Goal: Task Accomplishment & Management: Complete application form

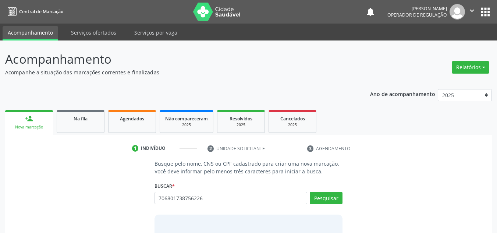
type input "706801738756226"
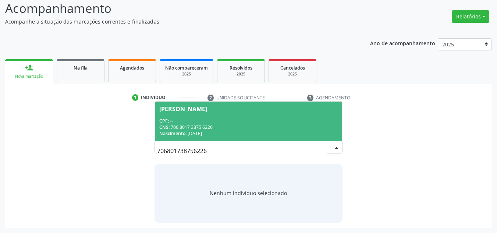
click at [264, 128] on div "CNS: 706 8017 3875 6226" at bounding box center [248, 127] width 179 height 6
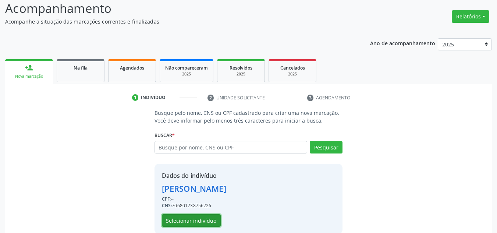
click at [191, 224] on button "Selecionar indivíduo" at bounding box center [191, 220] width 59 height 13
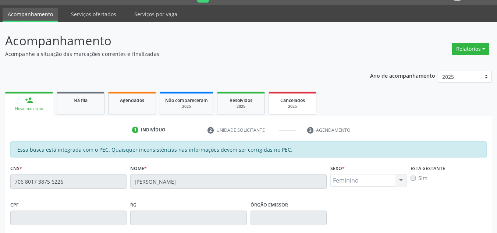
scroll to position [12, 0]
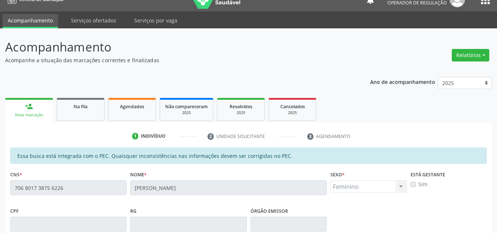
click at [0, 178] on div "Acompanhamento Acompanhe a situação das marcações correntes e finalizadas Relat…" at bounding box center [248, 218] width 497 height 380
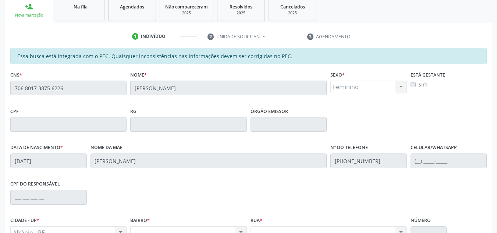
scroll to position [0, 0]
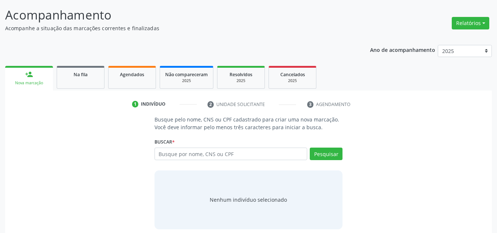
scroll to position [51, 0]
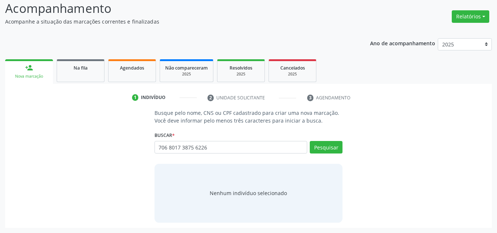
type input "706 8017 3875 6226"
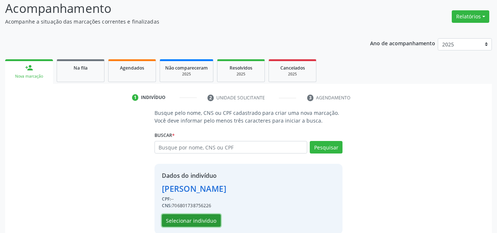
click at [202, 222] on button "Selecionar indivíduo" at bounding box center [191, 220] width 59 height 13
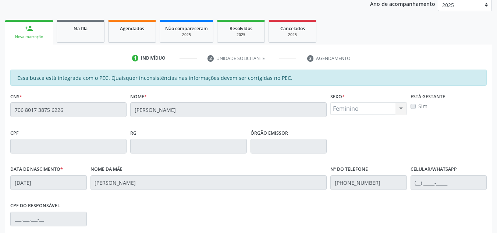
scroll to position [187, 0]
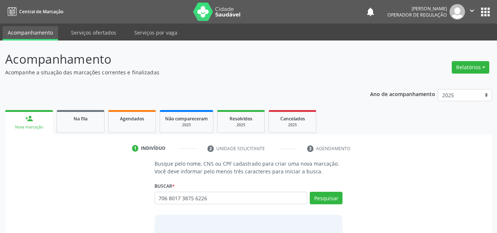
type input "706 8017 3875 6226"
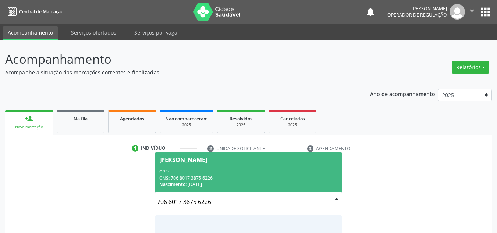
click at [213, 180] on div "CNS: 706 8017 3875 6226" at bounding box center [248, 178] width 179 height 6
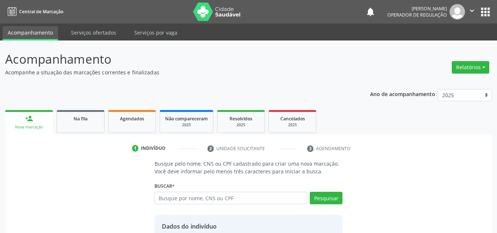
scroll to position [62, 0]
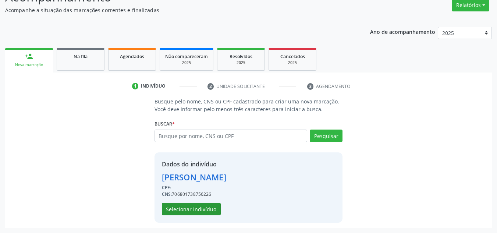
drag, startPoint x: 205, startPoint y: 216, endPoint x: 204, endPoint y: 212, distance: 4.1
click at [204, 216] on div "Dados do indivíduo Ana Caroliny Santana Ferreira CPF: -- CNS: 706801738756226 S…" at bounding box center [249, 187] width 188 height 70
click at [204, 209] on button "Selecionar indivíduo" at bounding box center [191, 209] width 59 height 13
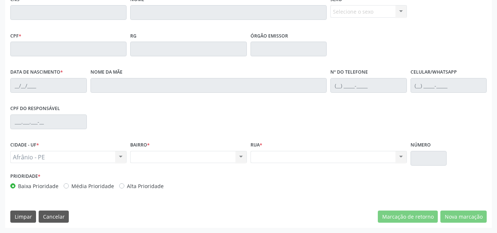
scroll to position [0, 0]
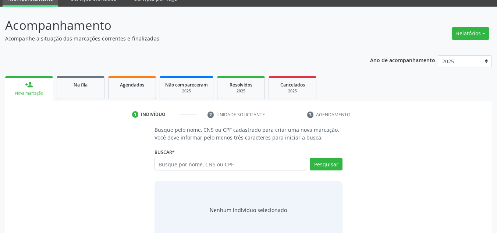
scroll to position [51, 0]
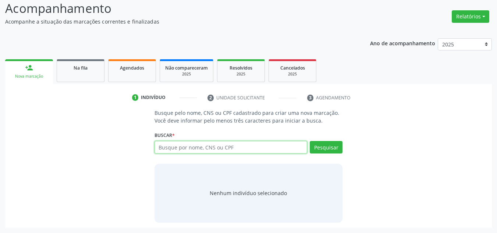
paste input "706 8017 3875 6226"
type input "706 8017 3875 6226"
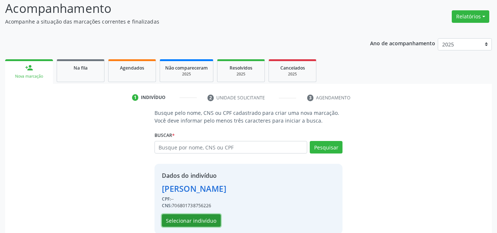
click at [210, 215] on button "Selecionar indivíduo" at bounding box center [191, 220] width 59 height 13
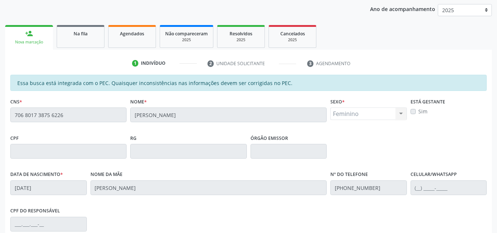
scroll to position [77, 0]
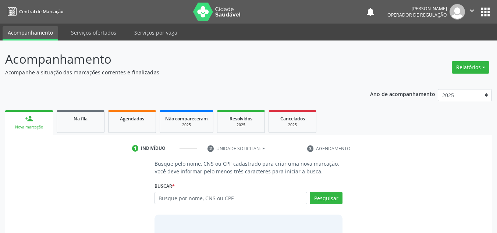
click at [200, 199] on input "text" at bounding box center [231, 198] width 153 height 13
click at [289, 200] on input "text" at bounding box center [231, 198] width 153 height 13
drag, startPoint x: 376, startPoint y: 195, endPoint x: 212, endPoint y: 196, distance: 164.2
click at [212, 198] on input "text" at bounding box center [231, 198] width 153 height 13
click at [212, 195] on input "text" at bounding box center [231, 198] width 153 height 13
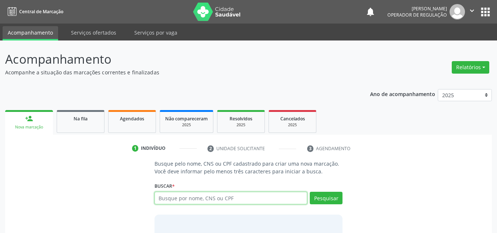
paste input "706 8017 3875 6226"
type input "706 8017 3875 6226"
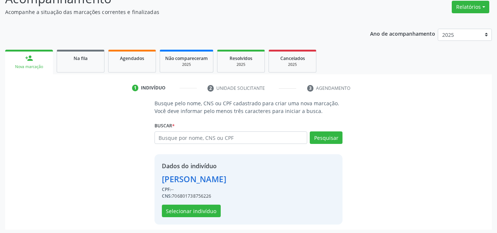
scroll to position [62, 0]
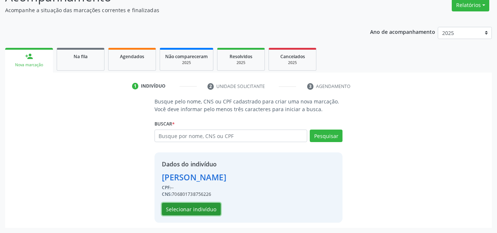
click at [198, 206] on button "Selecionar indivíduo" at bounding box center [191, 209] width 59 height 13
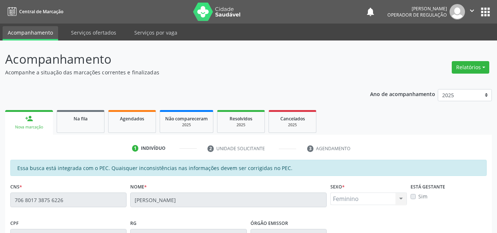
scroll to position [11, 0]
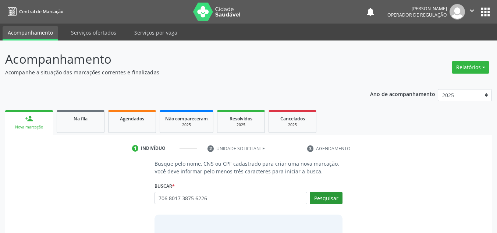
type input "706 8017 3875 6226"
click at [338, 191] on div "Buscar * Busque por nome, CNS ou CPF Nenhum resultado encontrado para: " " Não …" at bounding box center [249, 194] width 188 height 29
click at [335, 193] on button "Pesquisar" at bounding box center [326, 198] width 33 height 13
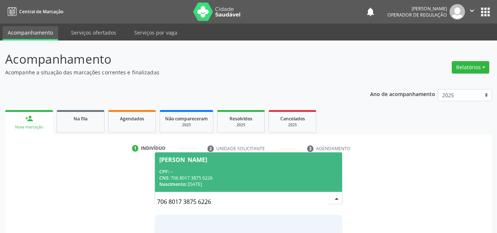
click at [326, 175] on div "CNS: 706 8017 3875 6226" at bounding box center [248, 178] width 179 height 6
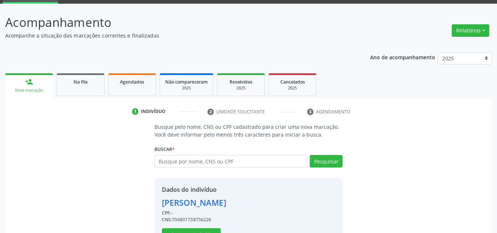
scroll to position [62, 0]
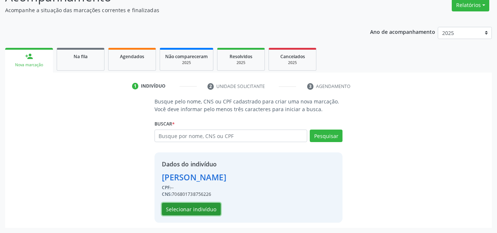
click at [204, 213] on button "Selecionar indivíduo" at bounding box center [191, 209] width 59 height 13
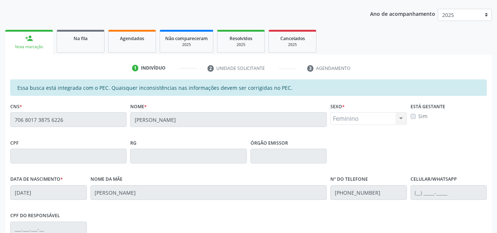
scroll to position [77, 0]
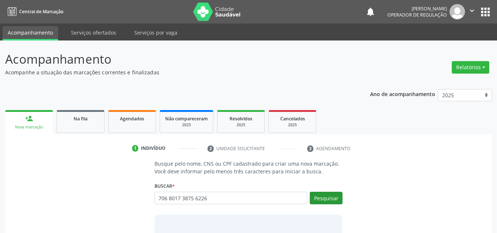
type input "706 8017 3875 6226"
click at [315, 193] on button "Pesquisar" at bounding box center [326, 198] width 33 height 13
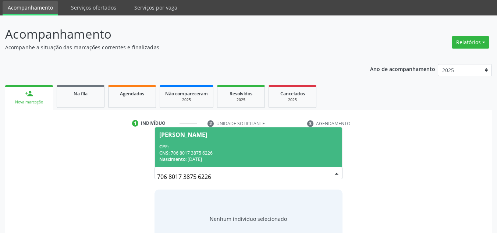
scroll to position [51, 0]
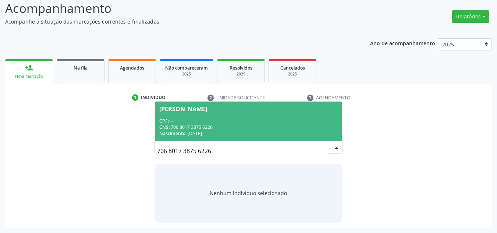
click at [307, 133] on div "Nascimento: [DATE]" at bounding box center [248, 133] width 179 height 6
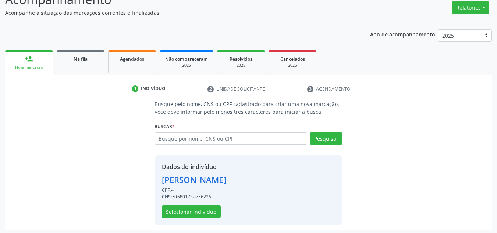
scroll to position [62, 0]
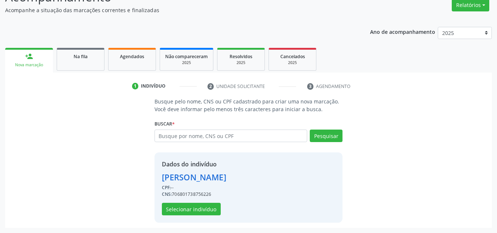
click at [184, 202] on div "Dados do indivíduo Ana Caroliny Santana Ferreira CPF: -- CNS: 706801738756226 S…" at bounding box center [194, 188] width 64 height 56
click at [186, 204] on button "Selecionar indivíduo" at bounding box center [191, 209] width 59 height 13
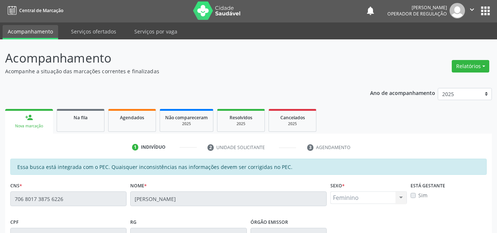
scroll to position [0, 0]
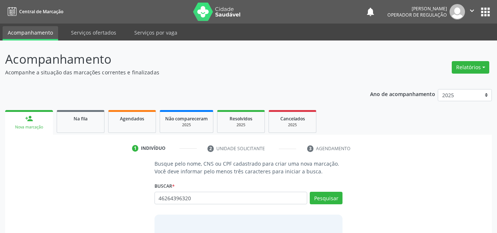
type input "46264396320"
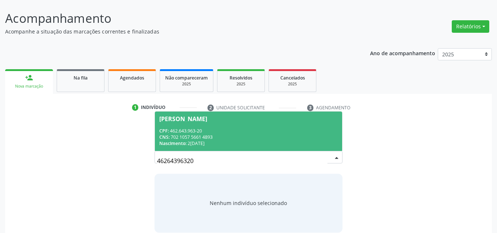
scroll to position [51, 0]
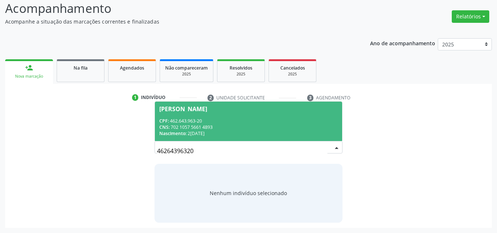
click at [253, 128] on div "CNS: 702 1057 5661 4893" at bounding box center [248, 127] width 179 height 6
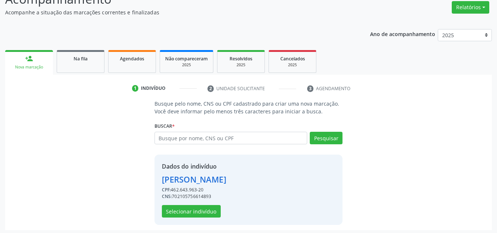
scroll to position [62, 0]
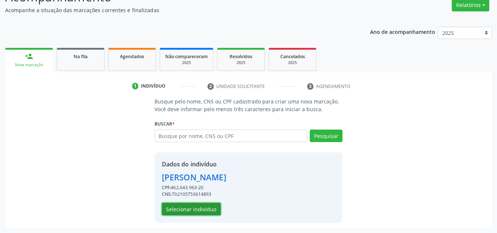
click at [201, 211] on button "Selecionar indivíduo" at bounding box center [191, 209] width 59 height 13
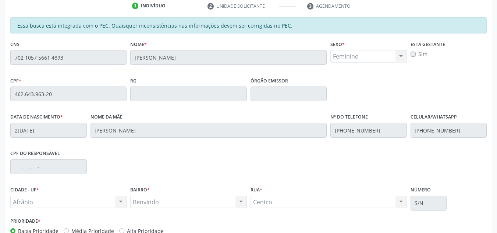
scroll to position [187, 0]
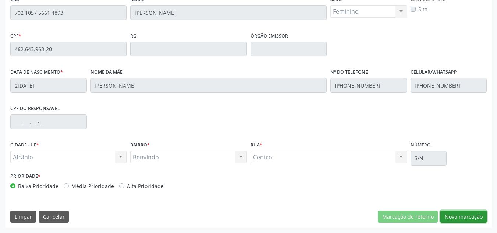
click at [465, 217] on button "Nova marcação" at bounding box center [464, 217] width 46 height 13
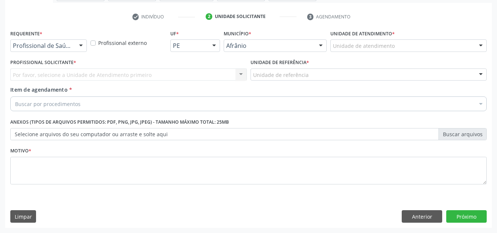
scroll to position [132, 0]
click at [435, 38] on div "Unidade de atendimento * Unidade de atendimento Academia da Saude de Afranio Ac…" at bounding box center [409, 40] width 156 height 24
click at [436, 40] on div "Unidade de atendimento * Unidade de atendimento Academia da Saude de Afranio Ac…" at bounding box center [409, 40] width 156 height 24
click at [436, 42] on div "Unidade de atendimento" at bounding box center [409, 45] width 156 height 13
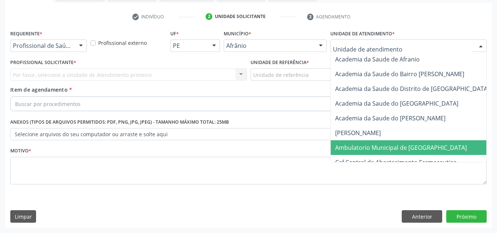
drag, startPoint x: 407, startPoint y: 153, endPoint x: 401, endPoint y: 151, distance: 6.3
click at [404, 152] on span "Ambulatorio Municipal de [GEOGRAPHIC_DATA]" at bounding box center [421, 147] width 180 height 15
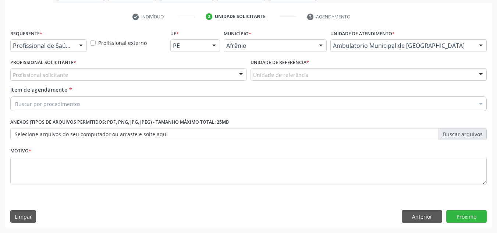
click at [210, 75] on div "Profissional solicitante" at bounding box center [128, 74] width 237 height 13
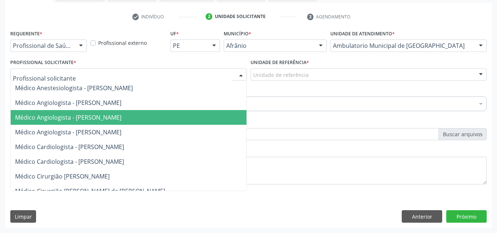
click at [205, 111] on span "Médico Angiologista - [PERSON_NAME]" at bounding box center [136, 117] width 250 height 15
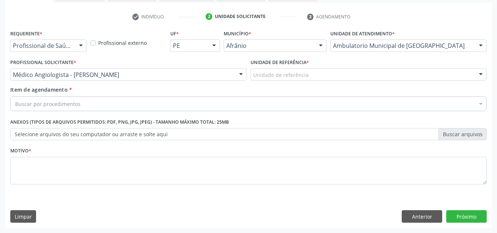
click at [286, 70] on div "Unidade de referência" at bounding box center [369, 74] width 237 height 13
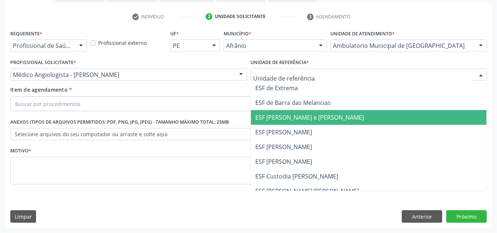
drag, startPoint x: 282, startPoint y: 111, endPoint x: 229, endPoint y: 103, distance: 53.5
click at [278, 110] on span "ESF [PERSON_NAME] e [PERSON_NAME]" at bounding box center [369, 117] width 236 height 15
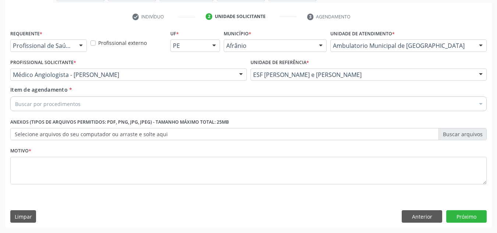
click at [220, 104] on div "Buscar por procedimentos" at bounding box center [248, 103] width 477 height 15
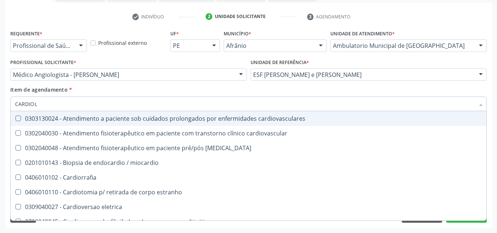
type input "CARDIOLO"
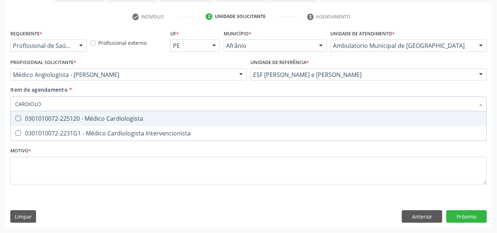
click at [251, 118] on div "0301010072-225120 - Médico Cardiologista" at bounding box center [248, 119] width 467 height 6
checkbox Cardiologista "true"
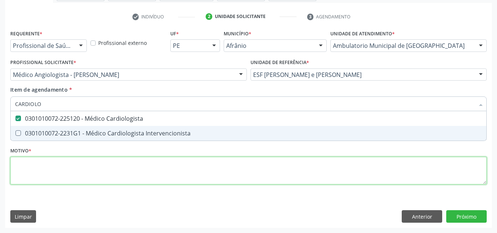
click at [251, 170] on div "Requerente * Profissional de Saúde Profissional de Saúde Paciente Nenhum result…" at bounding box center [248, 111] width 477 height 167
checkbox Intervencionista "true"
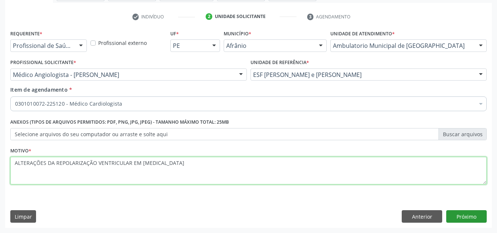
type textarea "ALTERAÇÕES DA REPOLARIZAÇÃO VENTRICULAR EM ECG"
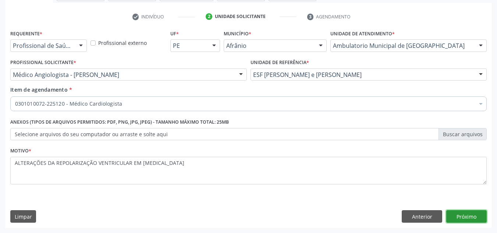
click at [465, 216] on button "Próximo" at bounding box center [466, 216] width 40 height 13
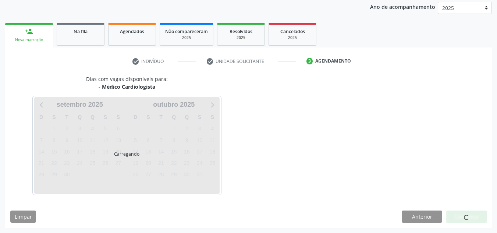
scroll to position [87, 0]
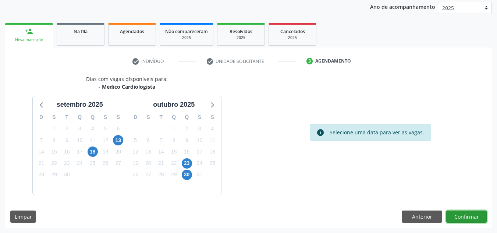
click at [465, 216] on button "Confirmar" at bounding box center [466, 217] width 40 height 13
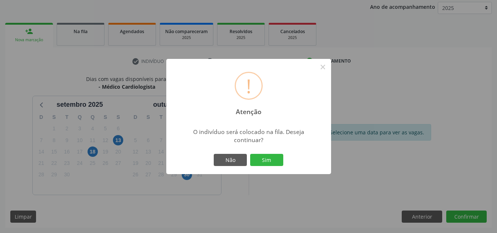
click at [250, 154] on button "Sim" at bounding box center [266, 160] width 33 height 13
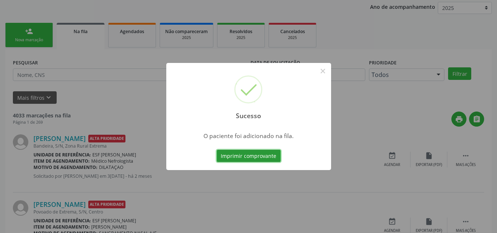
scroll to position [10, 0]
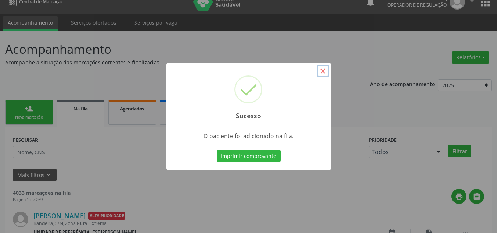
click at [326, 73] on button "×" at bounding box center [323, 71] width 13 height 13
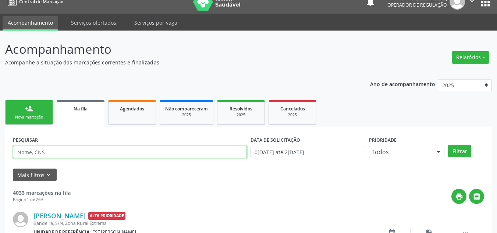
click at [146, 151] on input "text" at bounding box center [130, 152] width 234 height 13
type input "704803512675042"
click at [448, 145] on button "Filtrar" at bounding box center [459, 151] width 23 height 13
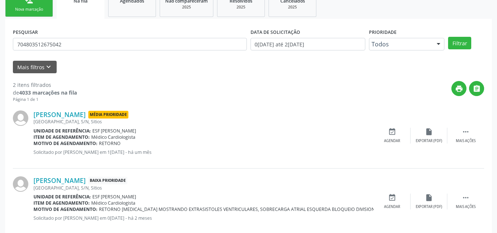
scroll to position [121, 0]
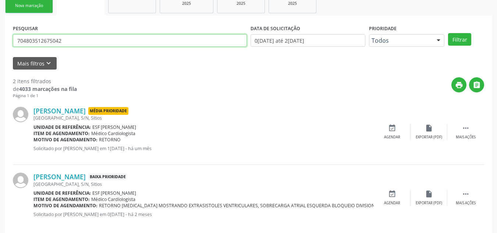
drag, startPoint x: 100, startPoint y: 39, endPoint x: 0, endPoint y: 56, distance: 101.4
click at [0, 56] on div "Acompanhamento Acompanhe a situação das marcações correntes e finalizadas Relat…" at bounding box center [248, 81] width 497 height 324
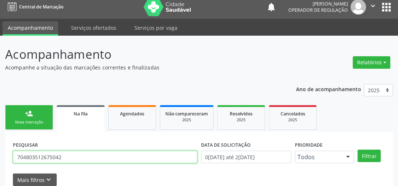
scroll to position [0, 0]
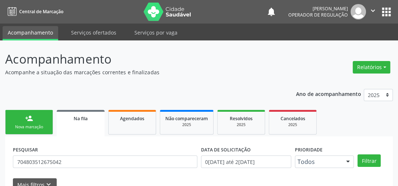
click at [38, 128] on div "Nova marcação" at bounding box center [29, 127] width 37 height 6
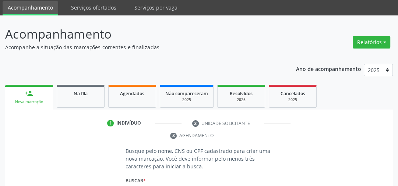
scroll to position [88, 0]
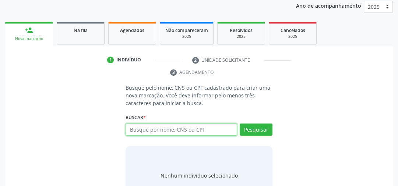
drag, startPoint x: 202, startPoint y: 131, endPoint x: 208, endPoint y: 119, distance: 13.2
click at [205, 128] on input "text" at bounding box center [182, 130] width 112 height 13
paste input "704803512675042"
type input "704803512675042"
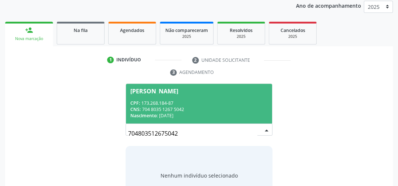
click at [191, 102] on div "CPF: 173.268.184-87" at bounding box center [198, 103] width 137 height 6
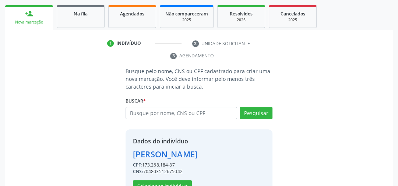
scroll to position [128, 0]
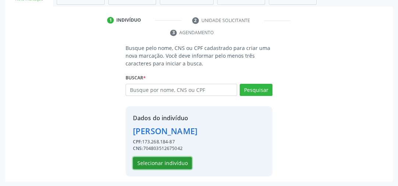
click at [160, 159] on button "Selecionar indivíduo" at bounding box center [162, 163] width 59 height 13
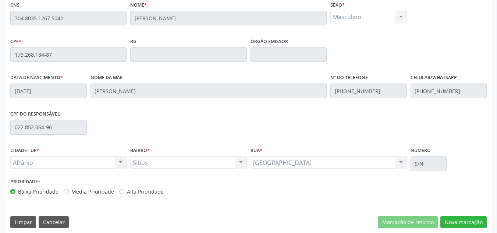
scroll to position [187, 0]
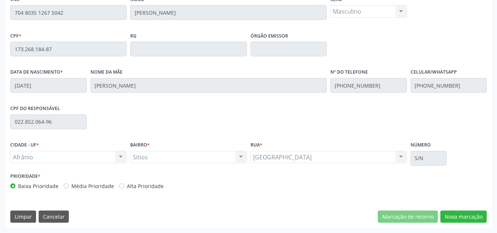
click at [313, 188] on div "Prioridade * Baixa Prioridade Média Prioridade Alta Prioridade" at bounding box center [248, 183] width 480 height 24
click at [470, 215] on button "Nova marcação" at bounding box center [464, 217] width 46 height 13
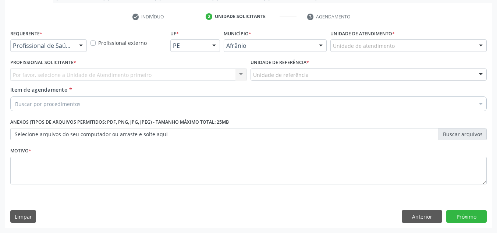
scroll to position [132, 0]
click at [458, 48] on div "Unidade de atendimento" at bounding box center [409, 45] width 156 height 13
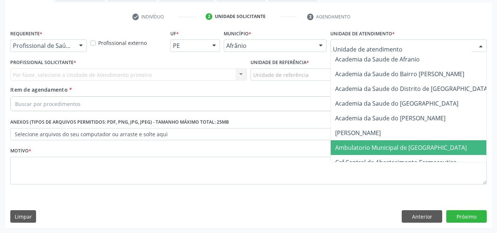
click at [422, 146] on span "Ambulatorio Municipal de [GEOGRAPHIC_DATA]" at bounding box center [401, 148] width 132 height 8
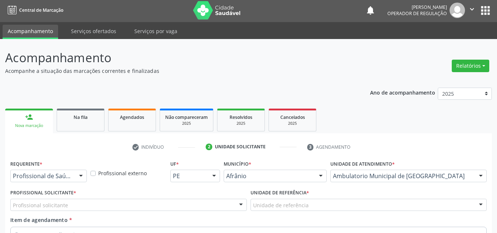
scroll to position [0, 0]
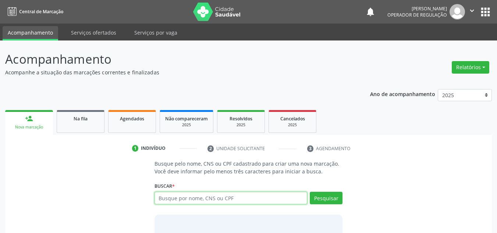
click at [224, 199] on input "text" at bounding box center [231, 198] width 153 height 13
type input "39220443449"
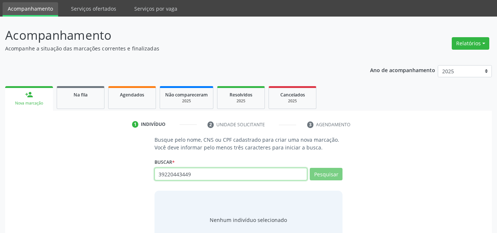
scroll to position [51, 0]
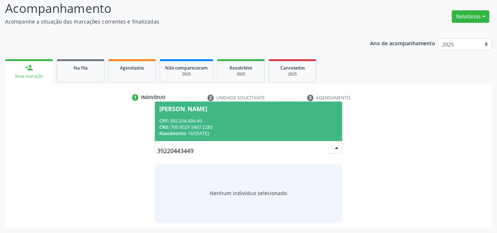
click at [294, 120] on div "CPF: 392.204.434-49" at bounding box center [248, 121] width 179 height 6
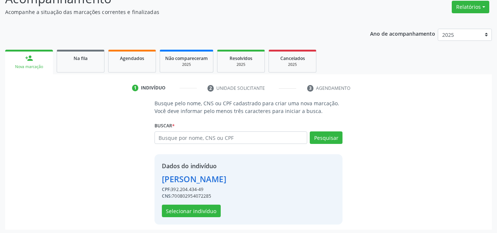
scroll to position [62, 0]
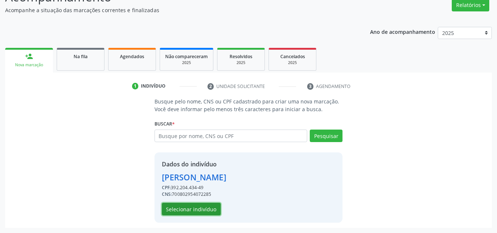
click at [216, 211] on button "Selecionar indivíduo" at bounding box center [191, 209] width 59 height 13
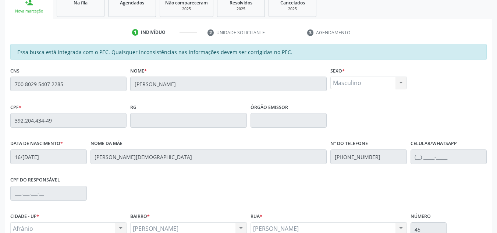
scroll to position [187, 0]
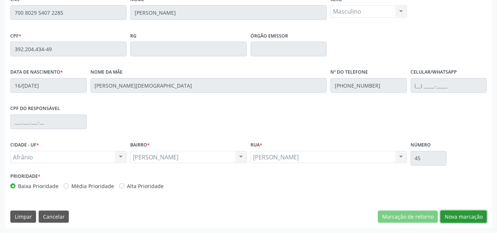
click at [474, 218] on button "Nova marcação" at bounding box center [464, 217] width 46 height 13
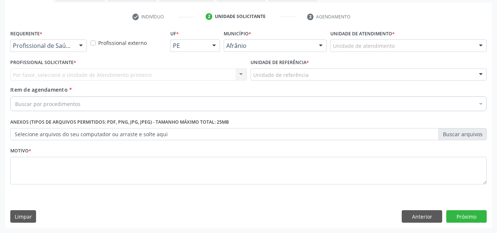
scroll to position [132, 0]
click at [441, 34] on div "Unidade de atendimento * Unidade de atendimento Academia da Saude de Afranio Ac…" at bounding box center [409, 40] width 156 height 24
click at [442, 52] on div "Unidade de atendimento * Unidade de atendimento Academia da Saude de Afranio Ac…" at bounding box center [409, 42] width 160 height 29
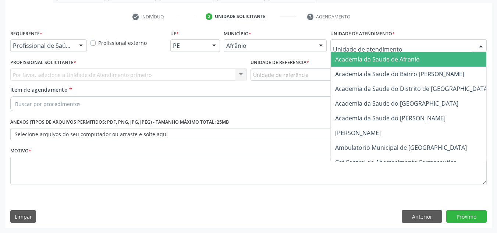
click at [427, 49] on div at bounding box center [409, 45] width 156 height 13
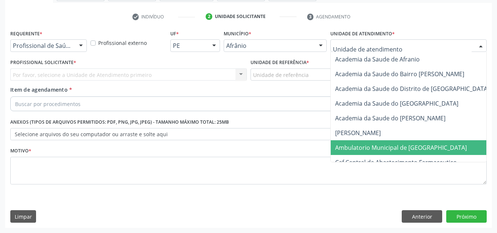
click at [389, 153] on span "Ambulatorio Municipal de [GEOGRAPHIC_DATA]" at bounding box center [421, 147] width 180 height 15
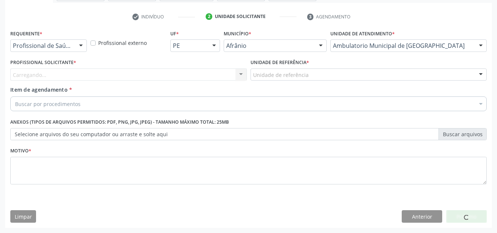
click at [139, 69] on div "Carregando... Nenhum resultado encontrado para: " " Não há nenhuma opção para s…" at bounding box center [128, 74] width 237 height 13
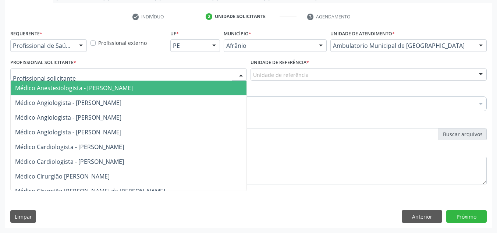
click at [138, 73] on div at bounding box center [128, 74] width 237 height 13
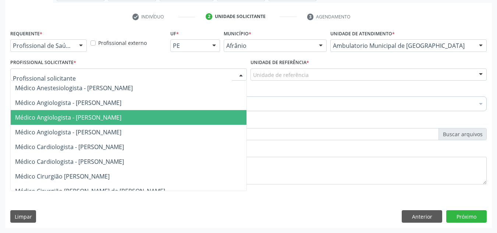
click at [121, 120] on span "Médico Angiologista - [PERSON_NAME]" at bounding box center [68, 117] width 106 height 8
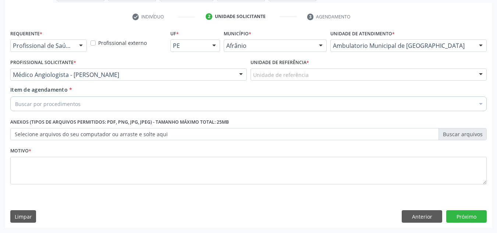
click at [317, 76] on div "Unidade de referência" at bounding box center [369, 74] width 237 height 13
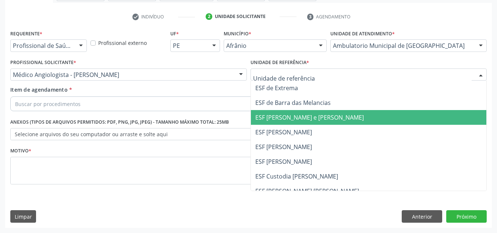
click at [310, 122] on span "ESF [PERSON_NAME] e [PERSON_NAME]" at bounding box center [369, 117] width 236 height 15
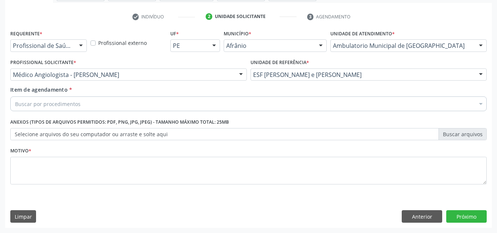
click at [236, 112] on div "Item de agendamento * Buscar por procedimentos Selecionar todos 0604320140 - Ab…" at bounding box center [248, 100] width 480 height 28
click at [244, 103] on div "Buscar por procedimentos" at bounding box center [248, 103] width 477 height 15
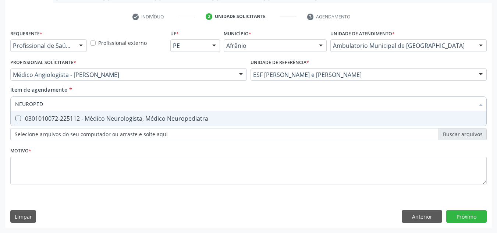
type input "NEUROPEDI"
click at [299, 118] on div "0301010072-225112 - Médico Neurologista, Médico Neuropediatra" at bounding box center [248, 119] width 467 height 6
checkbox Neuropediatra "true"
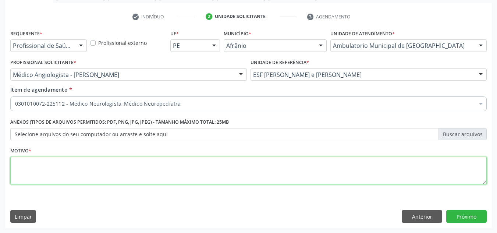
click at [154, 157] on textarea at bounding box center [248, 171] width 477 height 28
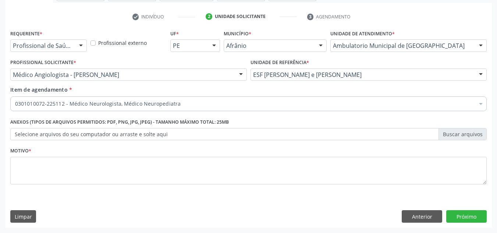
click at [201, 95] on div "Item de agendamento * 0301010072-225112 - Médico Neurologista, Médico Neuropedi…" at bounding box center [248, 97] width 477 height 23
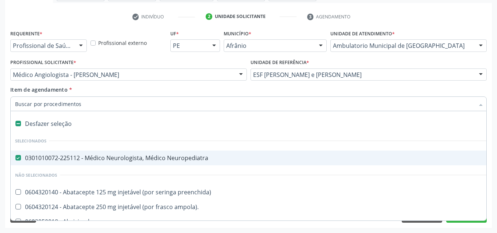
click at [32, 121] on div "Desfazer seleção" at bounding box center [298, 123] width 575 height 15
checkbox Neuropediatra "false"
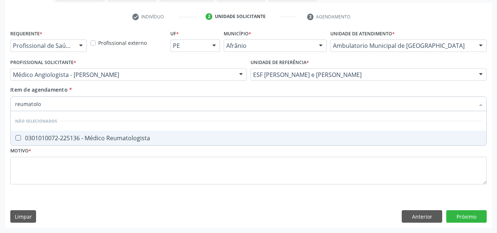
type input "reumatolog"
click at [64, 133] on span "0301010072-225136 - Médico Reumatologista" at bounding box center [249, 138] width 476 height 15
checkbox Reumatologista "true"
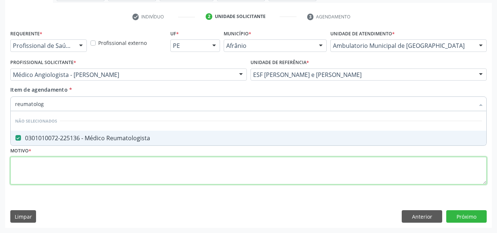
click at [76, 172] on div "Requerente * Profissional de Saúde Profissional de Saúde Paciente Nenhum result…" at bounding box center [248, 111] width 477 height 167
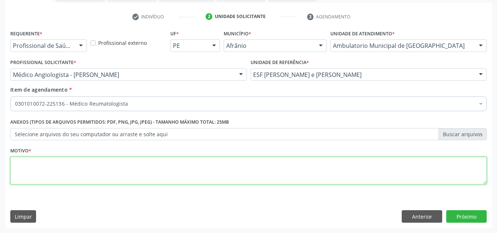
drag, startPoint x: 278, startPoint y: 132, endPoint x: 205, endPoint y: 169, distance: 82.0
click at [205, 169] on textarea at bounding box center [248, 171] width 477 height 28
click at [137, 172] on textarea "dor neurioetri" at bounding box center [248, 171] width 477 height 28
click at [36, 165] on textarea "dor neuropetrica" at bounding box center [248, 171] width 477 height 28
type textarea "dor neuropatica"
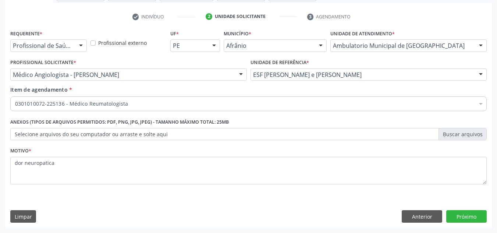
click at [482, 209] on div "Requerente * Profissional de Saúde Profissional de Saúde Paciente Nenhum result…" at bounding box center [248, 128] width 487 height 200
click at [481, 213] on button "Próximo" at bounding box center [466, 216] width 40 height 13
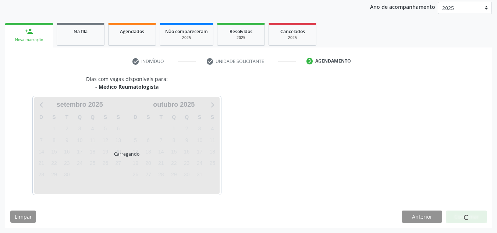
scroll to position [87, 0]
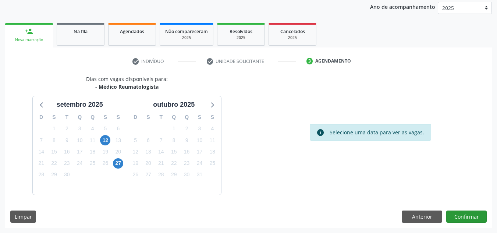
drag, startPoint x: 481, startPoint y: 224, endPoint x: 476, endPoint y: 220, distance: 6.0
click at [480, 223] on div "Dias com vagas disponíveis para: - Médico Reumatologista setembro 2025 D S T Q …" at bounding box center [248, 151] width 487 height 153
click at [476, 220] on button "Confirmar" at bounding box center [466, 217] width 40 height 13
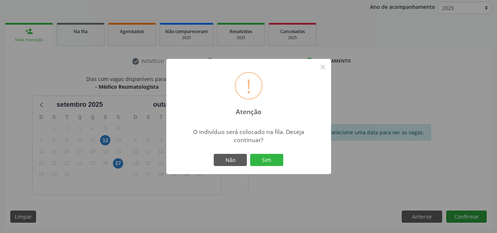
click at [250, 154] on button "Sim" at bounding box center [266, 160] width 33 height 13
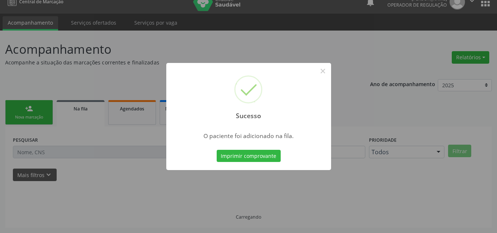
scroll to position [10, 0]
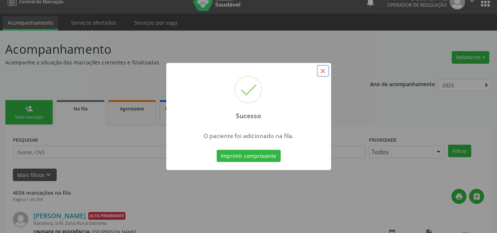
click at [325, 76] on button "×" at bounding box center [323, 71] width 13 height 13
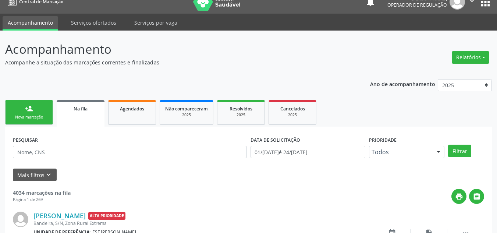
click at [51, 114] on link "person_add Nova marcação" at bounding box center [29, 112] width 48 height 25
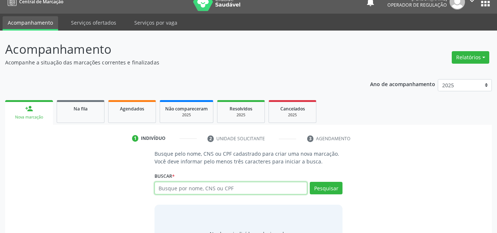
click at [171, 184] on input "text" at bounding box center [231, 188] width 153 height 13
type input "55792235449"
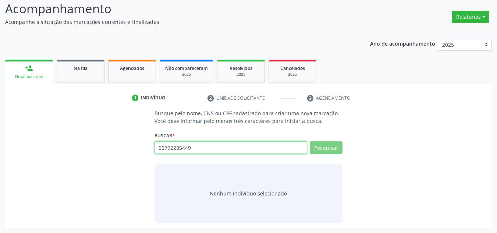
scroll to position [51, 0]
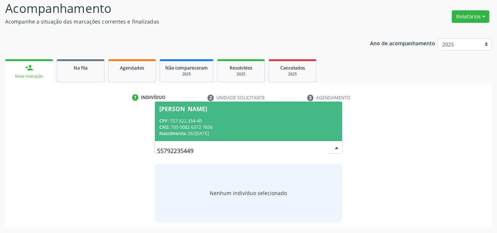
click at [192, 131] on div "Nascimento: 26/03/1957" at bounding box center [248, 133] width 179 height 6
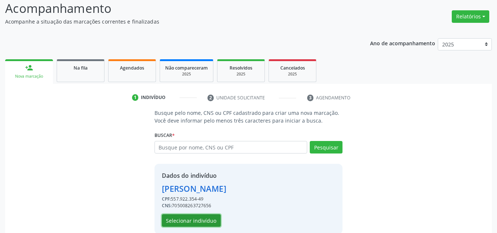
click at [201, 216] on button "Selecionar indivíduo" at bounding box center [191, 220] width 59 height 13
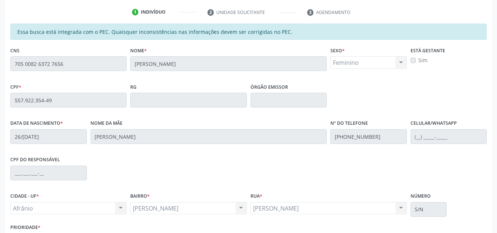
scroll to position [187, 0]
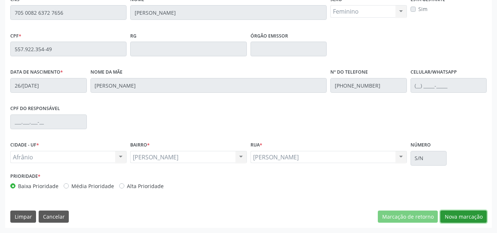
click at [459, 213] on button "Nova marcação" at bounding box center [464, 217] width 46 height 13
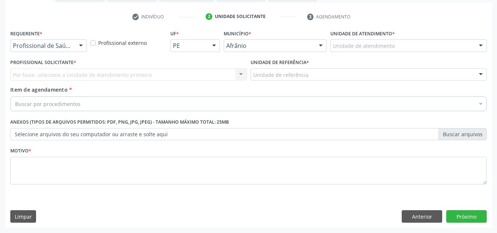
click at [427, 43] on div "Unidade de atendimento" at bounding box center [409, 45] width 156 height 13
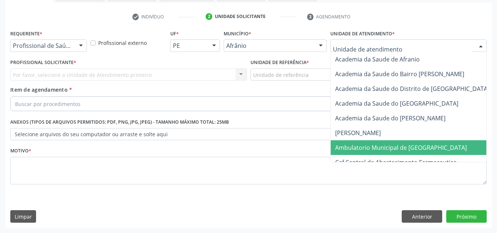
click at [388, 140] on span "Ambulatorio Municipal de [GEOGRAPHIC_DATA]" at bounding box center [421, 147] width 180 height 15
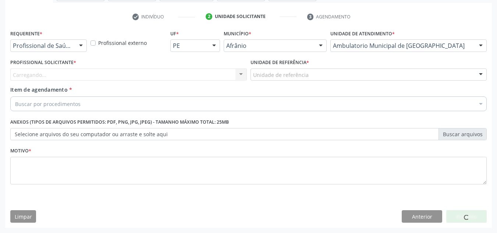
click at [203, 72] on div "Carregando... Nenhum resultado encontrado para: " " Não há nenhuma opção para s…" at bounding box center [128, 74] width 237 height 13
click at [203, 72] on div "Carregando..." at bounding box center [128, 74] width 237 height 13
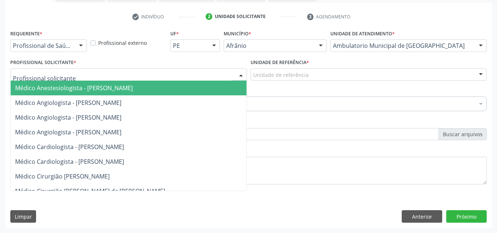
click at [203, 72] on input "text" at bounding box center [122, 78] width 219 height 15
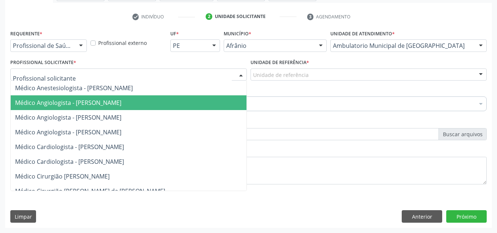
click at [206, 107] on span "Médico Angiologista - [PERSON_NAME]" at bounding box center [136, 102] width 250 height 15
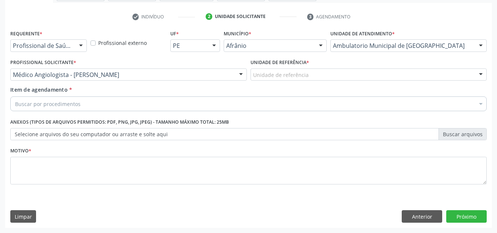
drag, startPoint x: 320, startPoint y: 61, endPoint x: 313, endPoint y: 77, distance: 17.3
click at [319, 64] on div "Unidade de referência * Unidade de referência ESF de Extrema ESF de Barra das M…" at bounding box center [369, 69] width 237 height 24
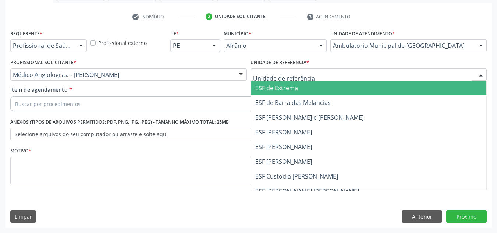
click at [313, 77] on div at bounding box center [369, 74] width 237 height 13
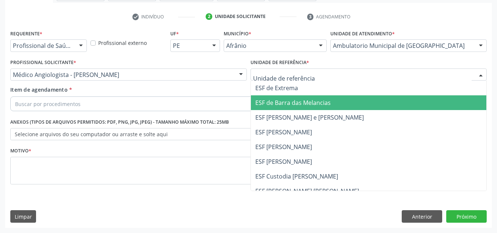
click at [319, 105] on span "ESF de Barra das Melancias" at bounding box center [292, 103] width 75 height 8
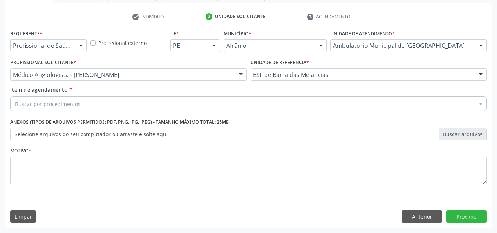
click at [319, 105] on div "Buscar por procedimentos" at bounding box center [248, 103] width 477 height 15
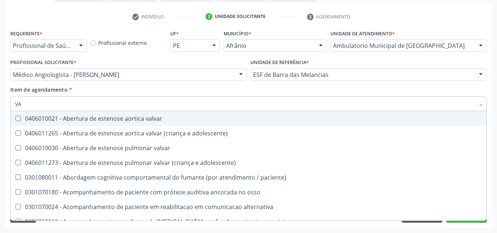
type input "V"
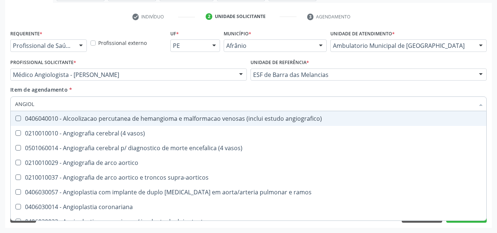
type input "ANGIOLO"
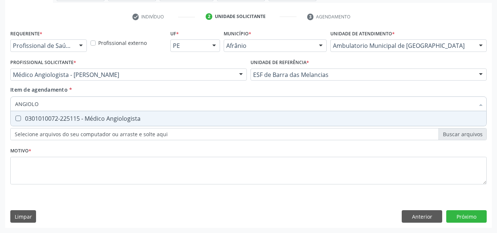
drag, startPoint x: 427, startPoint y: 123, endPoint x: 384, endPoint y: 138, distance: 46.0
click at [427, 123] on span "0301010072-225115 - Médico Angiologista" at bounding box center [249, 118] width 476 height 15
checkbox Angiologista "true"
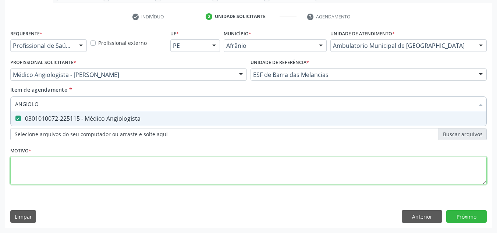
click at [343, 161] on div "Requerente * Profissional de Saúde Profissional de Saúde Paciente Nenhum result…" at bounding box center [248, 111] width 477 height 167
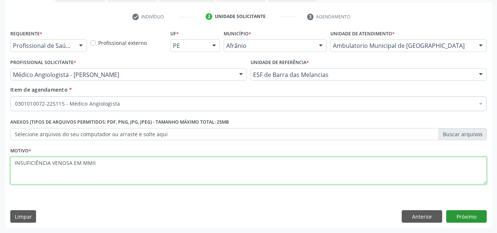
type textarea "INSUFICIÊNCIA VENOSA EM MMII"
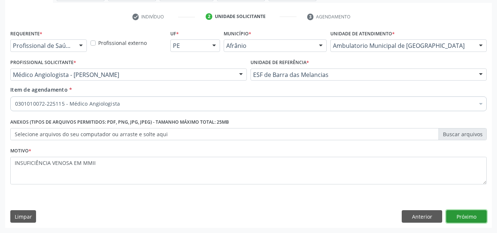
click at [480, 222] on button "Próximo" at bounding box center [466, 216] width 40 height 13
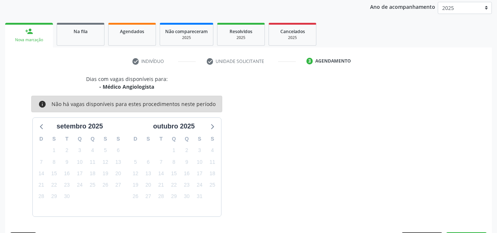
scroll to position [109, 0]
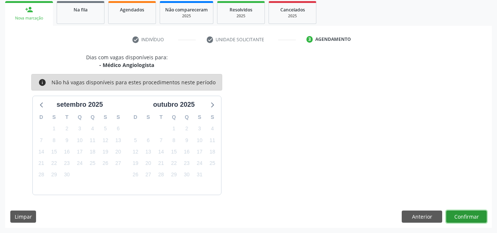
click at [451, 215] on button "Confirmar" at bounding box center [466, 217] width 40 height 13
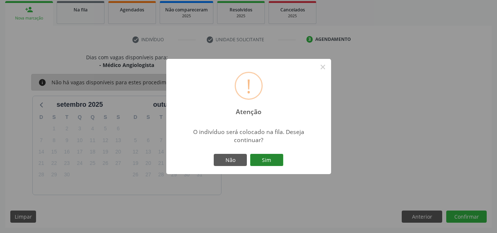
click at [271, 162] on button "Sim" at bounding box center [266, 160] width 33 height 13
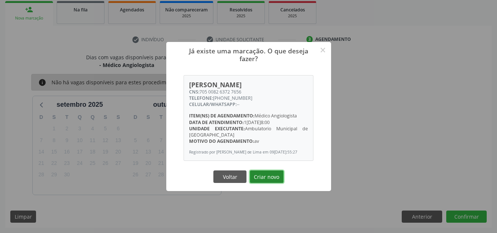
click at [259, 183] on button "Criar novo" at bounding box center [267, 176] width 34 height 13
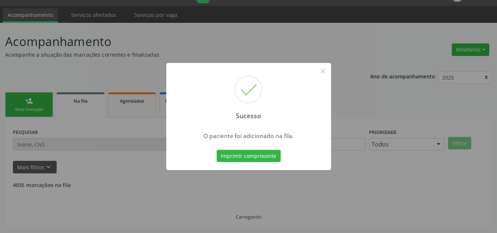
scroll to position [10, 0]
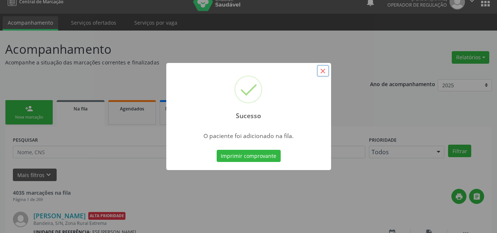
click at [320, 68] on button "×" at bounding box center [323, 71] width 13 height 13
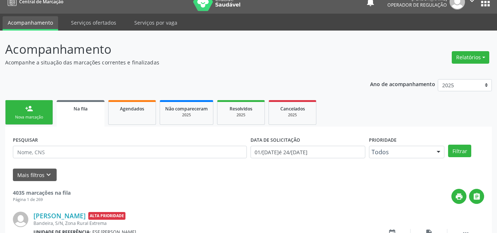
click at [9, 118] on link "person_add Nova marcação" at bounding box center [29, 112] width 48 height 25
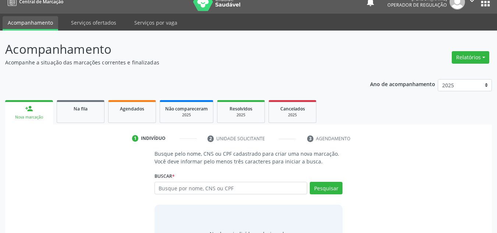
click at [17, 119] on div "Nova marcação" at bounding box center [29, 117] width 38 height 6
click at [187, 184] on input "text" at bounding box center [231, 188] width 153 height 13
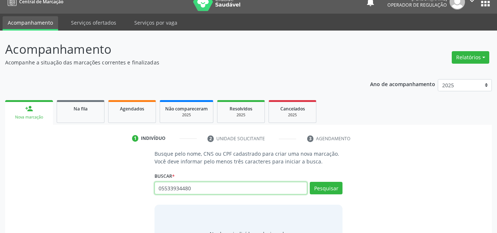
type input "05533934480"
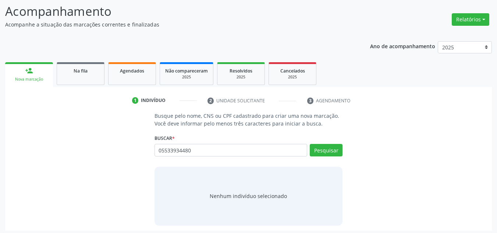
scroll to position [51, 0]
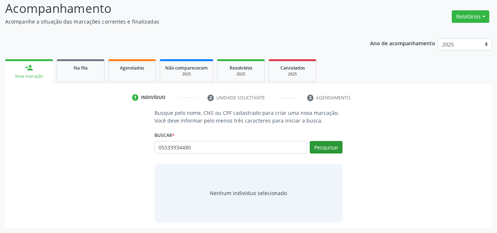
click at [342, 145] on div "Busque pelo nome, CNS ou CPF cadastrado para criar uma nova marcação. Você deve…" at bounding box center [248, 165] width 199 height 113
click at [335, 145] on button "Pesquisar" at bounding box center [326, 147] width 33 height 13
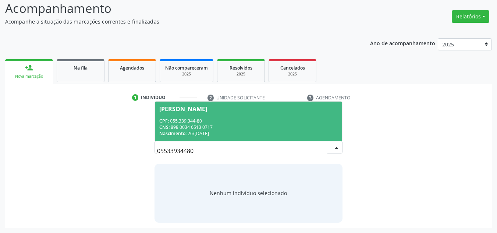
click at [307, 123] on div "CPF: 055.339.344-80" at bounding box center [248, 121] width 179 height 6
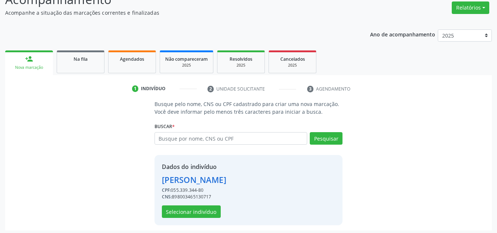
scroll to position [62, 0]
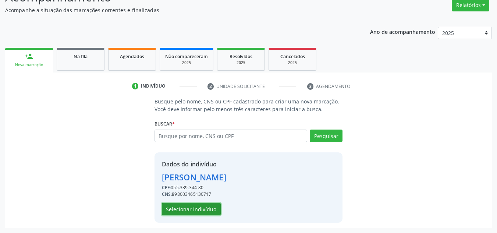
click at [213, 211] on button "Selecionar indivíduo" at bounding box center [191, 209] width 59 height 13
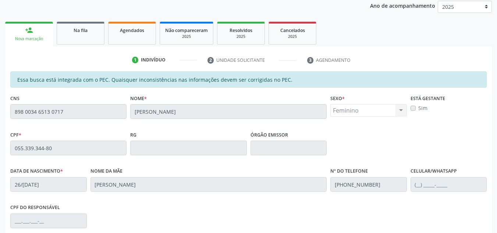
scroll to position [77, 0]
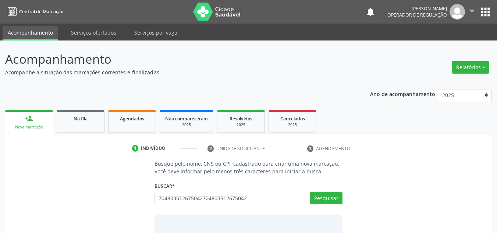
type input "704803512675042"
type input "898003465130717"
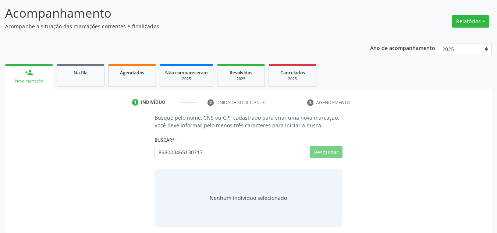
scroll to position [51, 0]
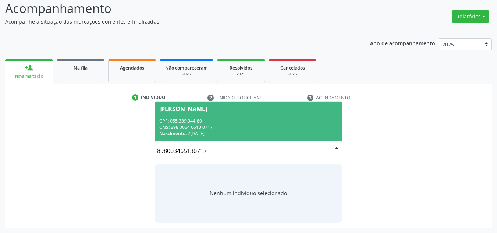
click at [260, 128] on div "CNS: 898 0034 6513 0717" at bounding box center [248, 127] width 179 height 6
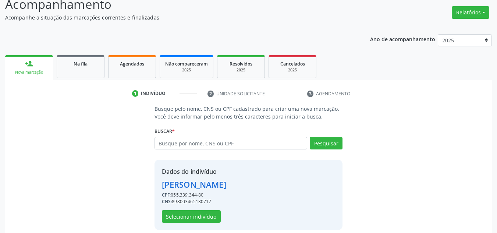
scroll to position [62, 0]
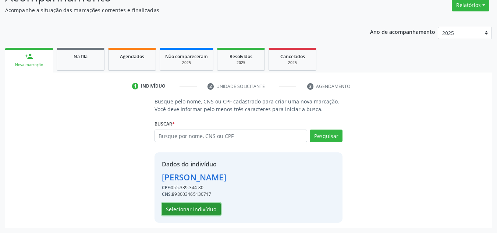
click at [217, 205] on button "Selecionar indivíduo" at bounding box center [191, 209] width 59 height 13
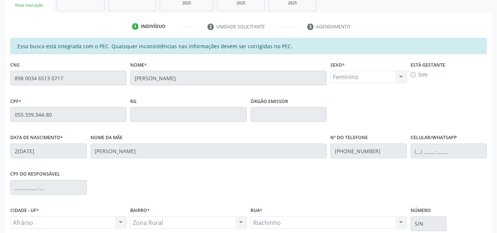
scroll to position [187, 0]
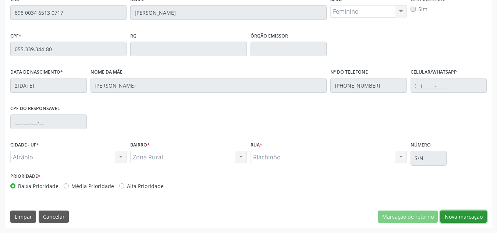
click at [470, 209] on div "Essa busca está integrada com o PEC. Quaisquer inconsistências nas informações …" at bounding box center [248, 99] width 487 height 255
click at [479, 215] on button "Nova marcação" at bounding box center [464, 217] width 46 height 13
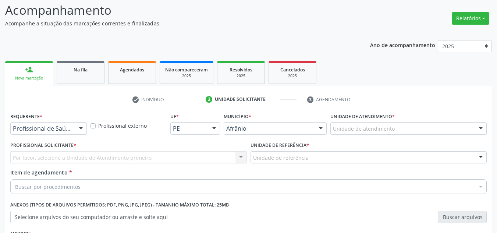
scroll to position [47, 0]
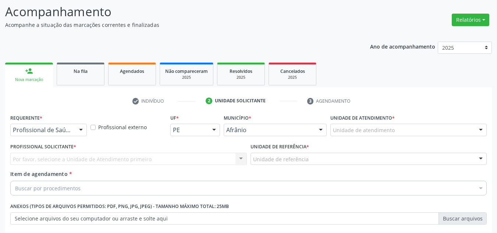
click at [425, 129] on div "Unidade de atendimento" at bounding box center [409, 130] width 156 height 13
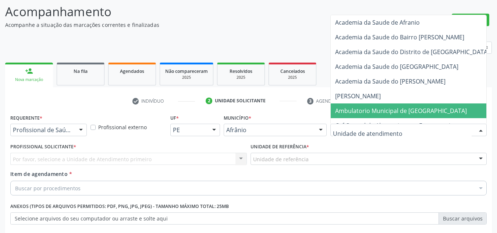
drag, startPoint x: 424, startPoint y: 104, endPoint x: 369, endPoint y: 108, distance: 55.7
click at [422, 105] on span "Ambulatorio Municipal de [GEOGRAPHIC_DATA]" at bounding box center [421, 110] width 180 height 15
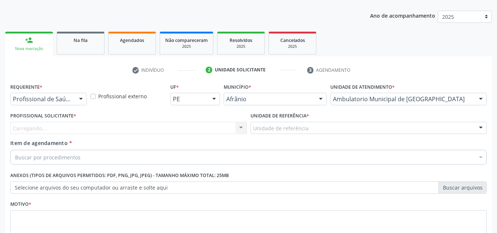
scroll to position [132, 0]
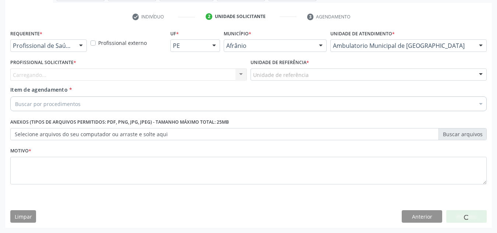
click at [105, 74] on div "Carregando... Nenhum resultado encontrado para: " " Não há nenhuma opção para s…" at bounding box center [128, 74] width 237 height 13
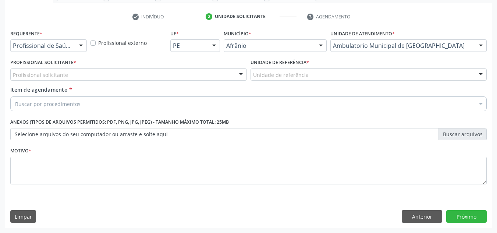
click at [105, 74] on div "Profissional solicitante" at bounding box center [128, 74] width 237 height 13
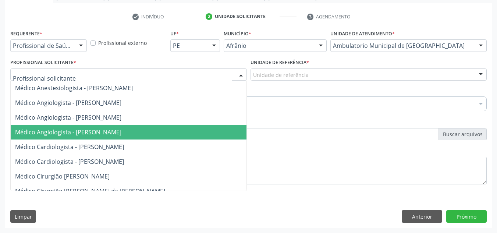
drag, startPoint x: 114, startPoint y: 126, endPoint x: 188, endPoint y: 97, distance: 80.3
click at [115, 126] on span "Médico Angiologista - [PERSON_NAME]" at bounding box center [136, 132] width 250 height 15
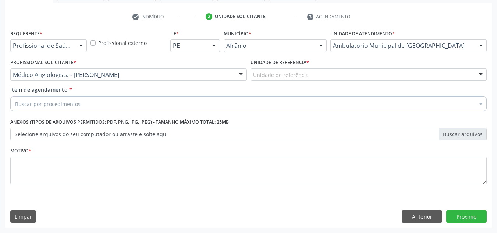
drag, startPoint x: 305, startPoint y: 63, endPoint x: 306, endPoint y: 67, distance: 4.1
click at [306, 63] on label "Unidade de referência *" at bounding box center [280, 62] width 59 height 11
drag, startPoint x: 306, startPoint y: 67, endPoint x: 300, endPoint y: 112, distance: 45.2
click at [301, 75] on div "Unidade de referência * Unidade de referência ESF de Extrema ESF de Barra das M…" at bounding box center [369, 69] width 237 height 24
click at [301, 112] on div "Item de agendamento * Buscar por procedimentos Selecionar todos 0604320140 - Ab…" at bounding box center [248, 100] width 480 height 28
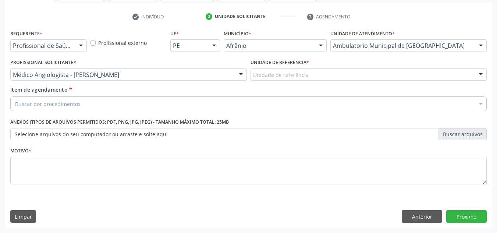
click at [305, 83] on div "Unidade de referência * Unidade de referência ESF de Extrema ESF de Barra das M…" at bounding box center [369, 71] width 240 height 29
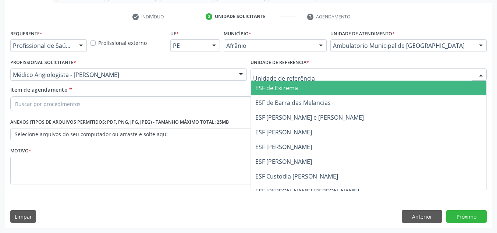
drag, startPoint x: 308, startPoint y: 75, endPoint x: 311, endPoint y: 115, distance: 40.2
click at [307, 79] on div at bounding box center [369, 74] width 237 height 13
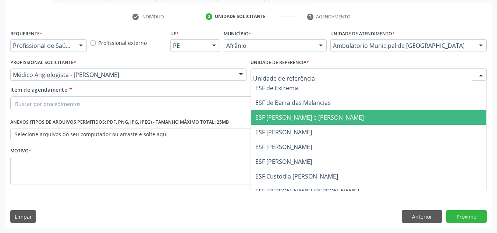
click at [311, 115] on span "ESF [PERSON_NAME] e [PERSON_NAME]" at bounding box center [309, 117] width 109 height 8
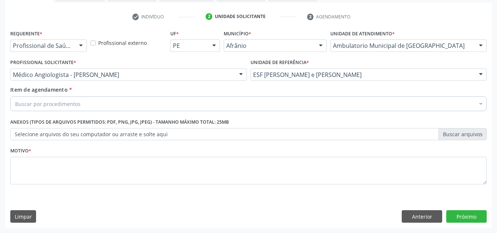
click at [307, 104] on div "Buscar por procedimentos" at bounding box center [248, 103] width 477 height 15
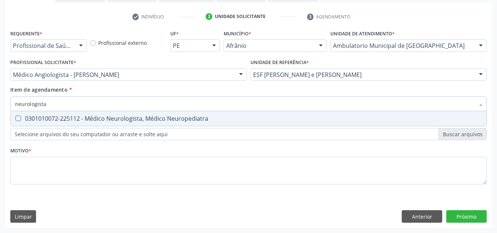
type input "neurologista"
click at [327, 121] on div "0301010072-225112 - Médico Neurologista, Médico Neuropediatra" at bounding box center [248, 119] width 467 height 6
checkbox Neuropediatra "true"
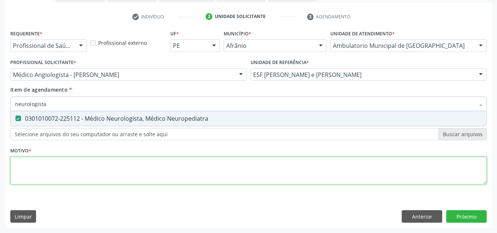
click at [328, 176] on div "Requerente * Profissional de Saúde Profissional de Saúde Paciente Nenhum result…" at bounding box center [248, 111] width 477 height 167
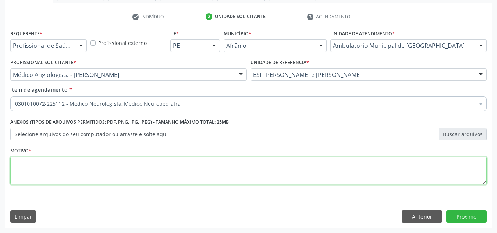
click at [317, 163] on textarea at bounding box center [248, 171] width 477 height 28
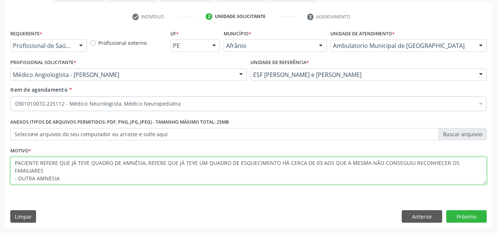
type textarea "PACIENTE REFERE QUE JÁ TEVE QUADRO DE AMNÉSIA, REFERE QUE JÁ TEVE UM QUADRO DE …"
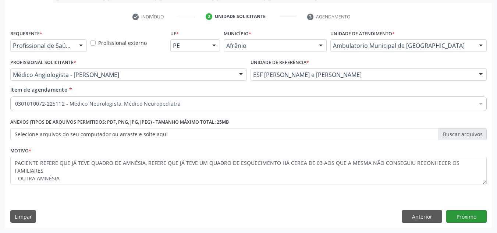
drag, startPoint x: 487, startPoint y: 215, endPoint x: 480, endPoint y: 216, distance: 7.5
click at [486, 215] on div "Requerente * Profissional de Saúde Profissional de Saúde Paciente Nenhum result…" at bounding box center [248, 128] width 487 height 200
click at [477, 218] on button "Próximo" at bounding box center [466, 216] width 40 height 13
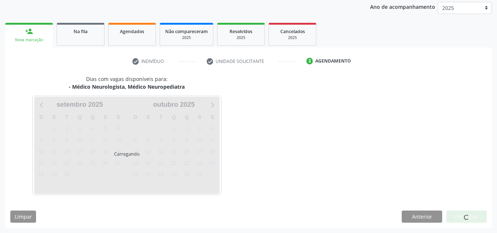
scroll to position [87, 0]
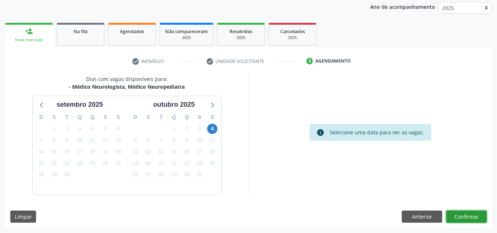
click at [475, 216] on button "Confirmar" at bounding box center [466, 217] width 40 height 13
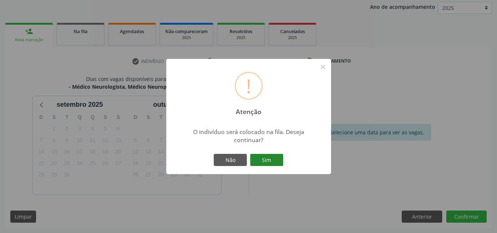
click at [266, 155] on button "Sim" at bounding box center [266, 160] width 33 height 13
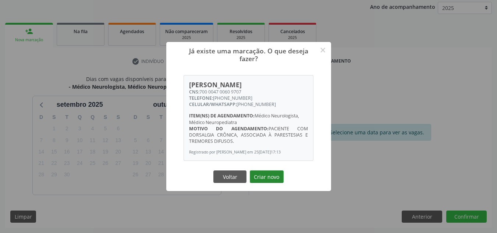
click at [277, 181] on button "Criar novo" at bounding box center [267, 176] width 34 height 13
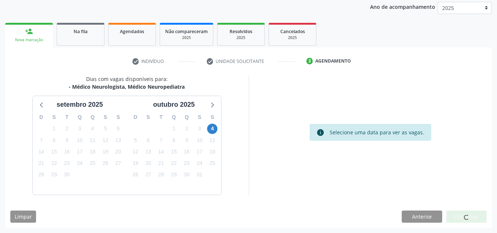
scroll to position [10, 0]
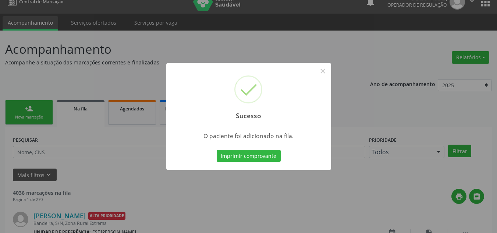
click at [77, 56] on div "Sucesso × O paciente foi adicionado na fila. Imprimir comprovante Cancel" at bounding box center [248, 116] width 497 height 233
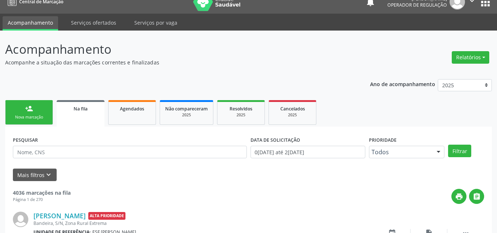
click at [39, 117] on div "Nova marcação" at bounding box center [29, 117] width 37 height 6
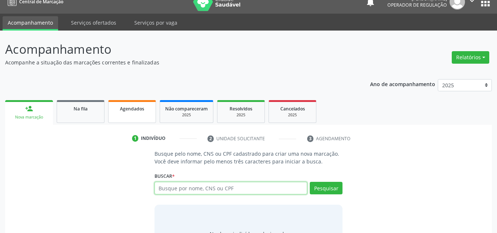
drag, startPoint x: 173, startPoint y: 189, endPoint x: 156, endPoint y: 107, distance: 83.5
click at [173, 187] on input "text" at bounding box center [231, 188] width 153 height 13
type input "03852560438"
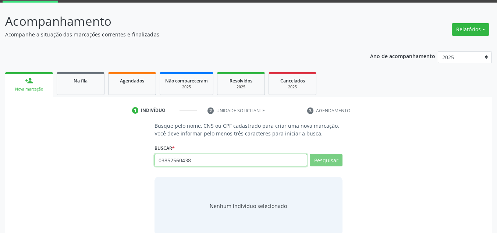
scroll to position [51, 0]
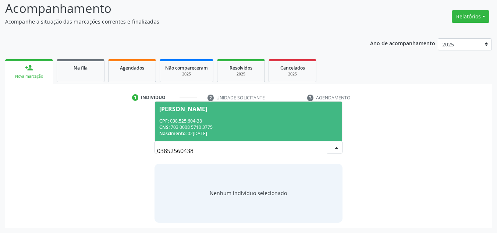
click at [241, 128] on div "CNS: 703 0008 5710 3775" at bounding box center [248, 127] width 179 height 6
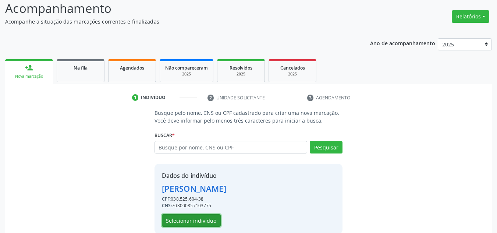
click at [187, 219] on button "Selecionar indivíduo" at bounding box center [191, 220] width 59 height 13
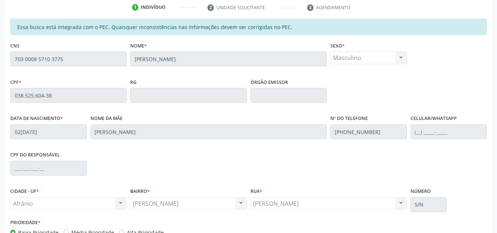
scroll to position [187, 0]
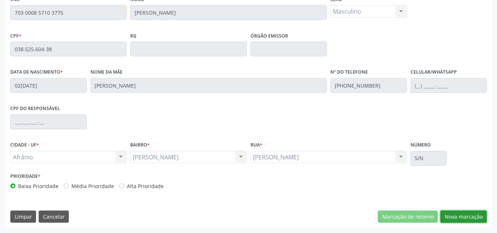
click at [473, 211] on button "Nova marcação" at bounding box center [464, 217] width 46 height 13
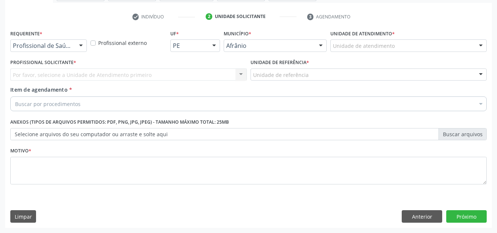
click at [432, 37] on div "Unidade de atendimento * Unidade de atendimento Academia da Saude de Afranio Ac…" at bounding box center [409, 40] width 156 height 24
click at [431, 38] on div "Unidade de atendimento * Unidade de atendimento Academia da Saude de Afranio Ac…" at bounding box center [409, 40] width 156 height 24
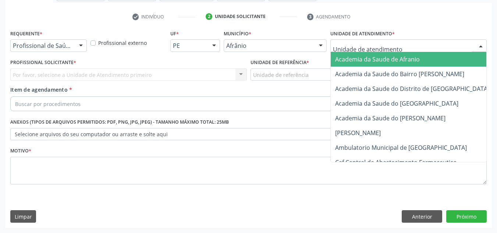
click at [431, 40] on div at bounding box center [409, 45] width 156 height 13
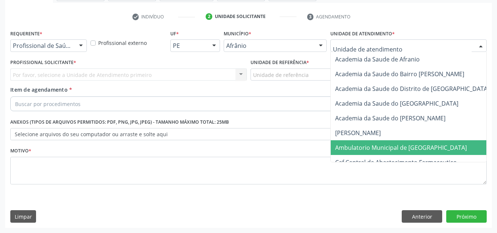
click at [438, 143] on span "Ambulatorio Municipal de [GEOGRAPHIC_DATA]" at bounding box center [421, 147] width 180 height 15
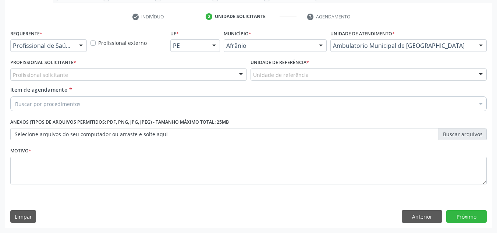
click at [186, 71] on div "Profissional solicitante" at bounding box center [128, 74] width 237 height 13
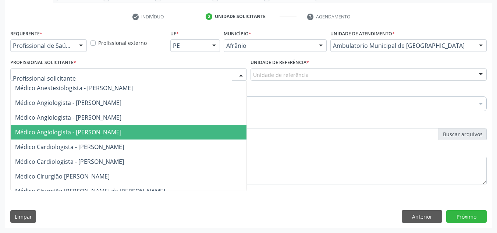
click at [206, 127] on span "Médico Angiologista - [PERSON_NAME]" at bounding box center [136, 132] width 250 height 15
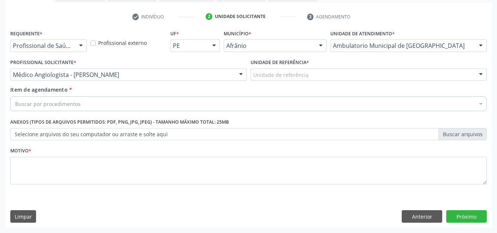
click at [263, 78] on div "Unidade de referência * Unidade de referência ESF de Extrema ESF de Barra das M…" at bounding box center [369, 71] width 240 height 29
drag, startPoint x: 264, startPoint y: 75, endPoint x: 271, endPoint y: 100, distance: 26.9
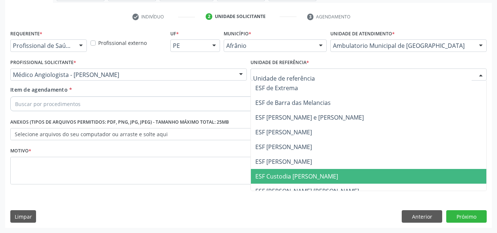
click at [289, 169] on span "ESF Custodia [PERSON_NAME]" at bounding box center [369, 176] width 236 height 15
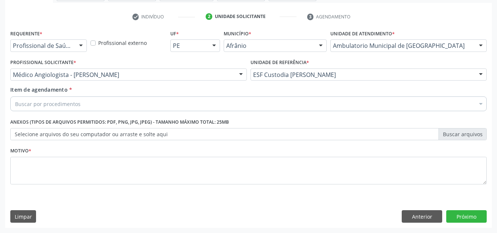
click at [193, 107] on div "Buscar por procedimentos" at bounding box center [248, 103] width 477 height 15
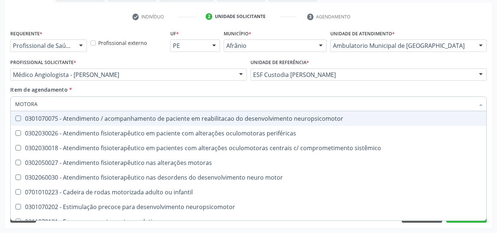
type input "MOTORAS"
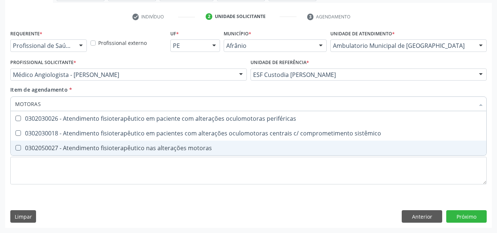
click at [208, 156] on div "Selecionar todos 0302030026 - Atendimento fisioterapêutico em paciente com alte…" at bounding box center [248, 133] width 477 height 45
click at [208, 154] on span "0302050027 - Atendimento fisioterapêutico nas alterações motoras" at bounding box center [249, 148] width 476 height 15
checkbox motoras "true"
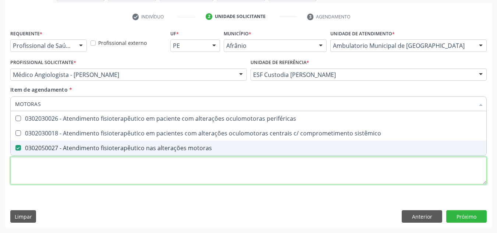
click at [207, 168] on div "Requerente * Profissional de Saúde Profissional de Saúde Paciente Nenhum result…" at bounding box center [248, 111] width 477 height 167
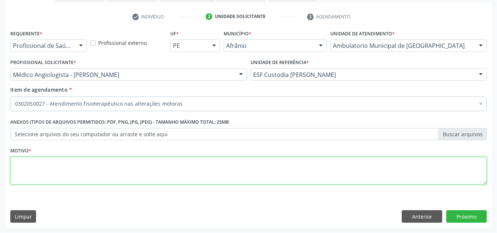
checkbox motoras "true"
type textarea "FISIOTERAPIA PARA COLUNA LOMBAR"
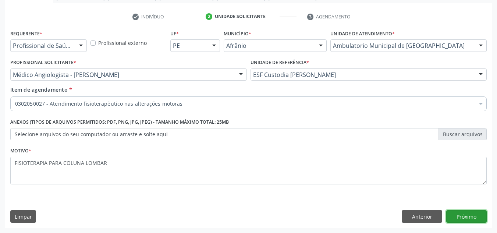
click at [481, 213] on button "Próximo" at bounding box center [466, 216] width 40 height 13
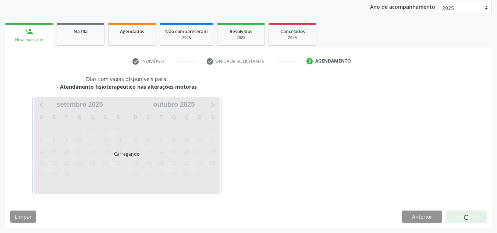
scroll to position [109, 0]
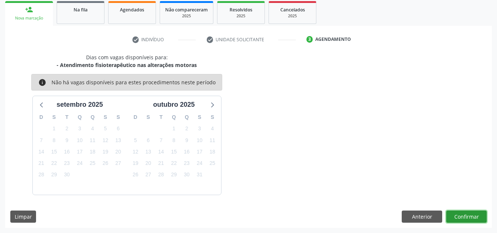
click at [481, 222] on button "Confirmar" at bounding box center [466, 217] width 40 height 13
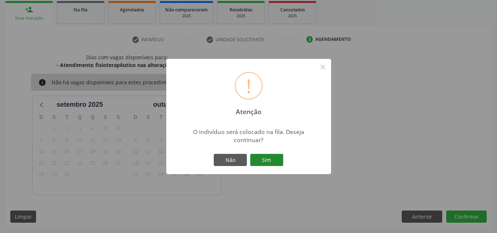
click at [273, 161] on button "Sim" at bounding box center [266, 160] width 33 height 13
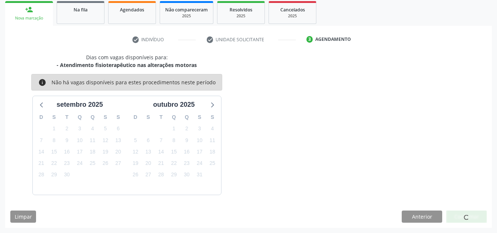
scroll to position [10, 0]
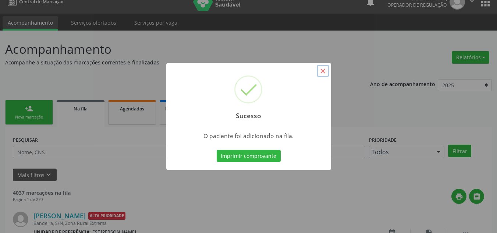
click at [324, 73] on button "×" at bounding box center [323, 71] width 13 height 13
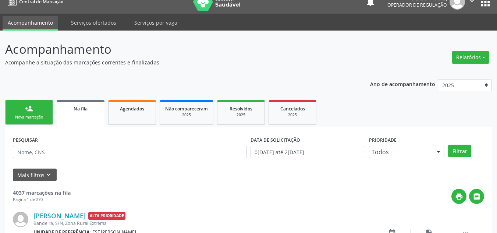
click at [39, 111] on link "person_add Nova marcação" at bounding box center [29, 112] width 48 height 25
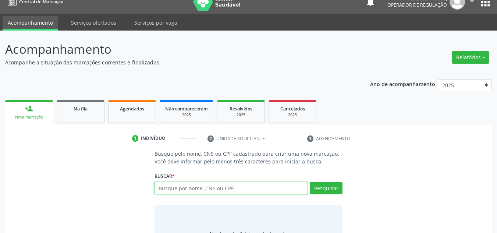
drag, startPoint x: 185, startPoint y: 188, endPoint x: 188, endPoint y: 183, distance: 6.3
click at [187, 187] on input "text" at bounding box center [231, 188] width 153 height 13
type input "701407681499336"
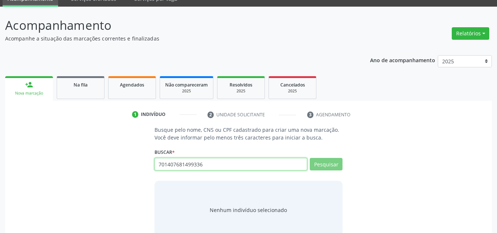
scroll to position [51, 0]
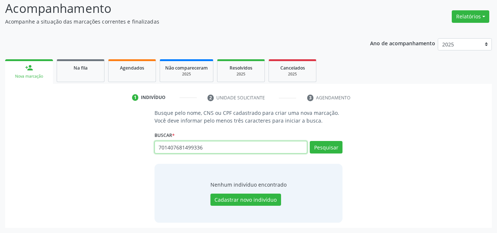
type input "701407681499336"
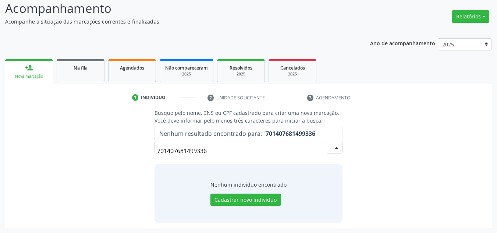
drag, startPoint x: 239, startPoint y: 151, endPoint x: 106, endPoint y: 159, distance: 133.5
click at [106, 159] on div "Busque pelo nome, CNS ou CPF cadastrado para criar uma nova marcação. Você deve…" at bounding box center [248, 165] width 477 height 113
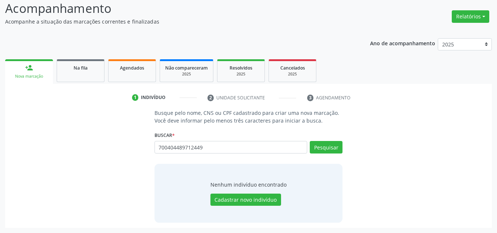
type input "700404489712449"
type input "7"
type input "LAIANY VIEIRA DE SOUSA"
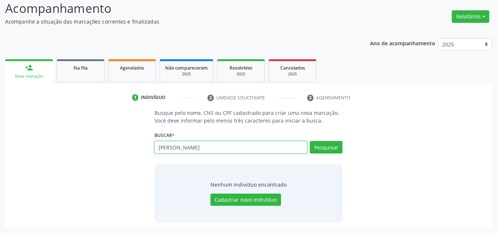
click at [255, 149] on input "LAIANY VIEIRA DE SOUSA" at bounding box center [231, 147] width 153 height 13
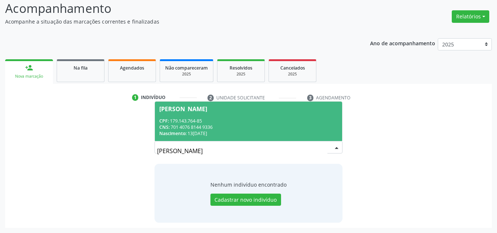
click at [245, 127] on div "CNS: 701 4076 8144 9336" at bounding box center [248, 127] width 179 height 6
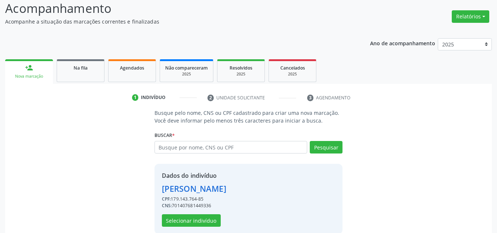
click at [190, 213] on div "Dados do indivíduo Laiany Vieira de Sousa CPF: 179.143.764-85 CNS: 701407681449…" at bounding box center [194, 199] width 64 height 56
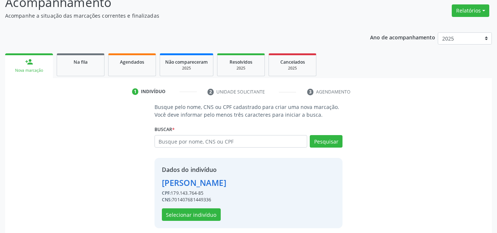
scroll to position [62, 0]
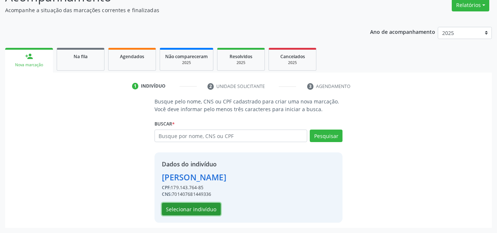
click at [202, 212] on button "Selecionar indivíduo" at bounding box center [191, 209] width 59 height 13
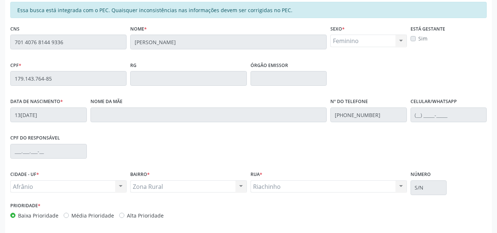
scroll to position [187, 0]
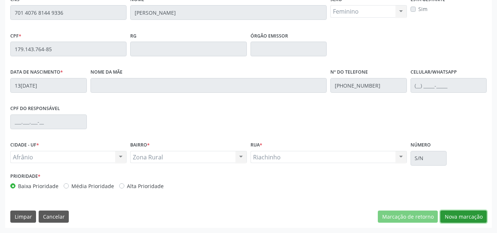
click at [472, 213] on button "Nova marcação" at bounding box center [464, 217] width 46 height 13
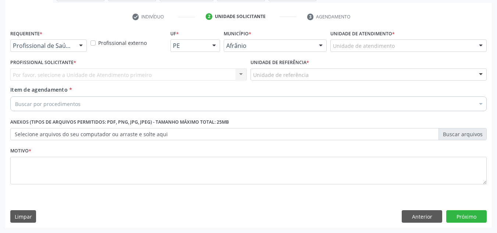
click at [427, 46] on div "Unidade de atendimento" at bounding box center [409, 45] width 156 height 13
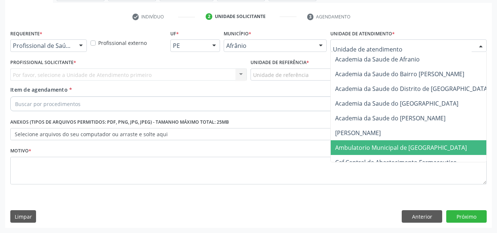
click at [406, 151] on span "Ambulatorio Municipal de [GEOGRAPHIC_DATA]" at bounding box center [401, 148] width 132 height 8
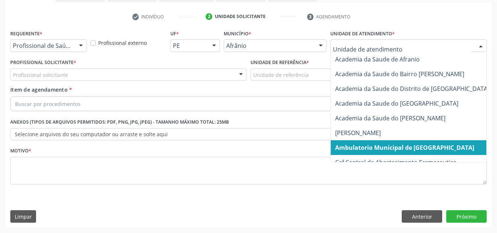
drag, startPoint x: 401, startPoint y: 39, endPoint x: 382, endPoint y: 63, distance: 30.4
click at [400, 40] on div at bounding box center [409, 45] width 156 height 13
click at [361, 153] on span "Ambulatorio Municipal de [GEOGRAPHIC_DATA]" at bounding box center [421, 147] width 180 height 15
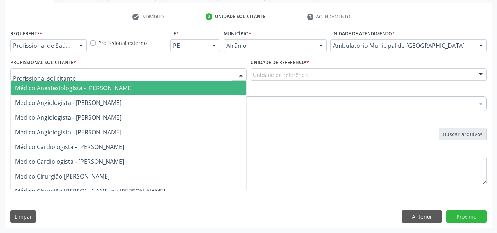
click at [178, 71] on div at bounding box center [128, 74] width 237 height 13
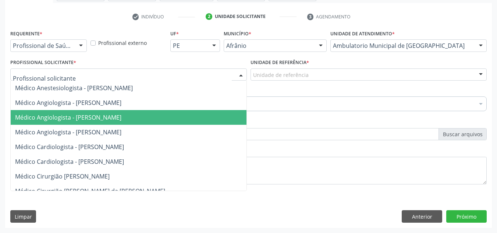
click at [171, 119] on span "Médico Angiologista - [PERSON_NAME]" at bounding box center [136, 117] width 250 height 15
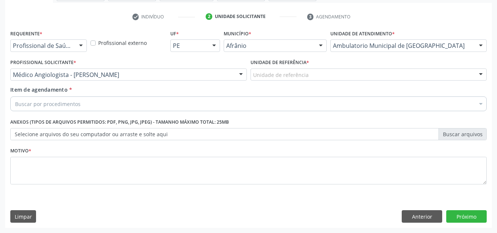
click at [317, 65] on div "Unidade de referência * Unidade de referência ESF de Extrema ESF de Barra das M…" at bounding box center [369, 69] width 237 height 24
click at [315, 88] on div "Item de agendamento * Buscar por procedimentos Selecionar todos 0604320140 - Ab…" at bounding box center [248, 97] width 477 height 23
click at [318, 82] on div "Unidade de referência * Unidade de referência ESF de Extrema ESF de Barra das M…" at bounding box center [369, 71] width 240 height 29
drag, startPoint x: 321, startPoint y: 76, endPoint x: 317, endPoint y: 121, distance: 44.8
click at [320, 81] on div "Unidade de referência ESF de Extrema ESF de Barra das Melancias ESF [PERSON_NAM…" at bounding box center [369, 74] width 237 height 13
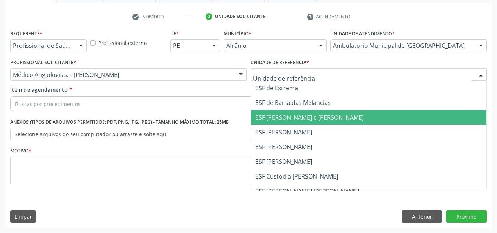
click at [312, 128] on span "ESF [PERSON_NAME]" at bounding box center [283, 132] width 57 height 8
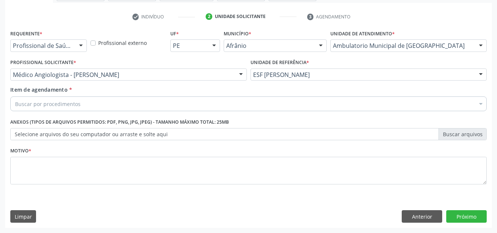
click at [312, 108] on div "Buscar por procedimentos" at bounding box center [248, 103] width 477 height 15
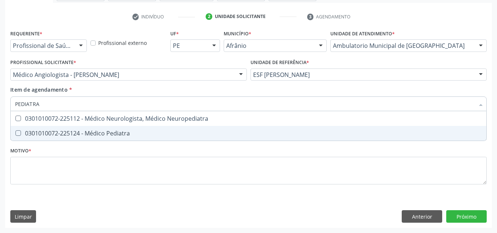
type input "PEDIATRA"
drag, startPoint x: 169, startPoint y: 143, endPoint x: 179, endPoint y: 129, distance: 17.2
click at [170, 141] on div "Requerente * Profissional de Saúde Profissional de Saúde Paciente Nenhum result…" at bounding box center [248, 111] width 477 height 167
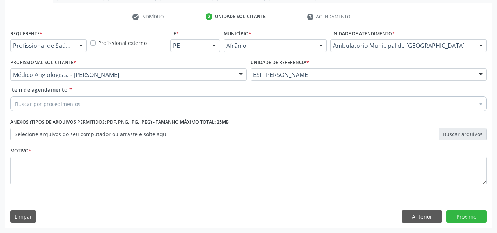
click at [179, 129] on div "Selecionar todos" at bounding box center [298, 123] width 575 height 15
click at [165, 90] on div "Item de agendamento * Buscar por procedimentos Selecionar todos 0604320140 - Ab…" at bounding box center [248, 97] width 477 height 23
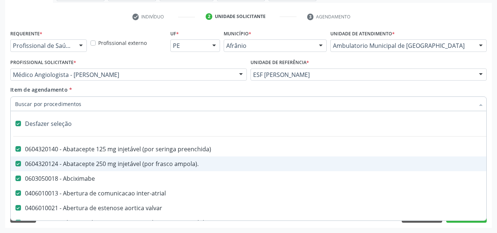
checkbox input "true"
checkbox preenchida\) "true"
checkbox ampola\)\ "true"
checkbox Abciximabe "true"
checkbox inter-atrial "true"
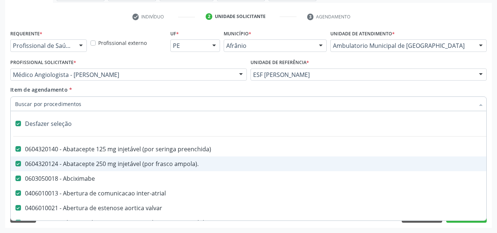
checkbox valvar "true"
checkbox adolescente\) "true"
checkbox valvar "true"
checkbox adolescente\) "true"
checkbox paciente\) "true"
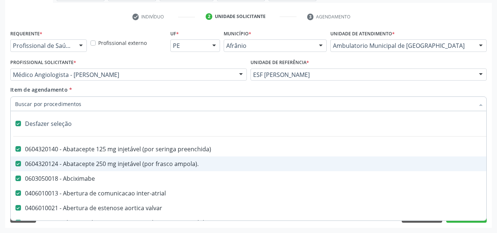
checkbox dente\) "true"
checkbox comprimido\) "true"
checkbox \(dornic\) "true"
checkbox derrames "true"
checkbox capsula\) "true"
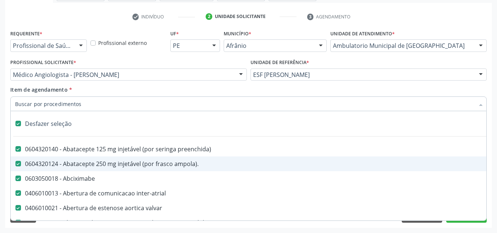
checkbox capsula\) "true"
checkbox risco "true"
checkbox psicossocial "true"
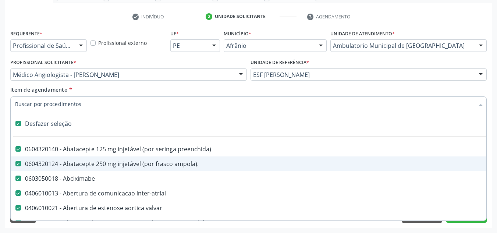
checkbox psicossocial "true"
checkbox \(uai\)\ "true"
checkbox rim "true"
checkbox fenilcetonuria "true"
checkbox cistica "true"
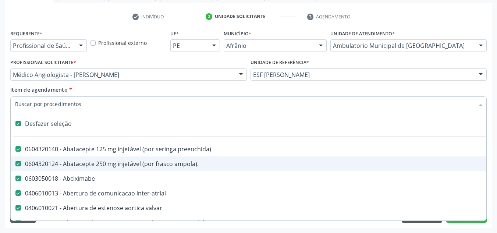
checkbox congenito "true"
checkbox coclear "true"
checkbox hemoglobinopatias "true"
checkbox coclear "true"
checkbox osso "true"
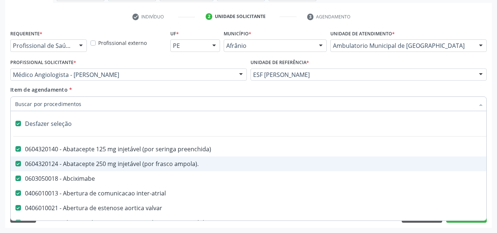
checkbox alternativa "true"
checkbox terapeutica\) "true"
checkbox nutricional "true"
checkbox queimado "true"
checkbox bilateral "true"
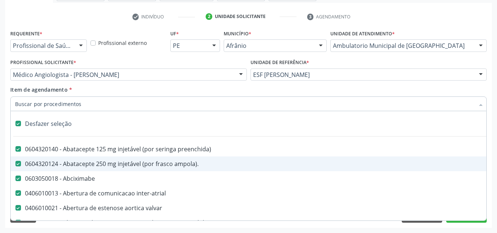
checkbox queimado "true"
checkbox trabalho "true"
checkbox multiprofissional "true"
checkbox cornea "true"
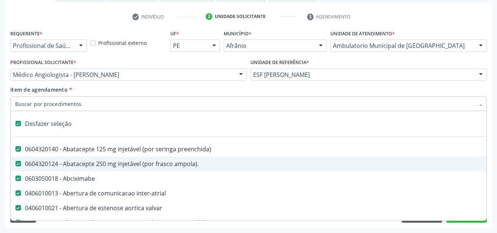
checkbox pancreas "true"
checkbox multiprofissional "true"
checkbox Órgãos "true"
checkbox \(uaa\)\ "true"
checkbox terapêuticas\)\ "true"
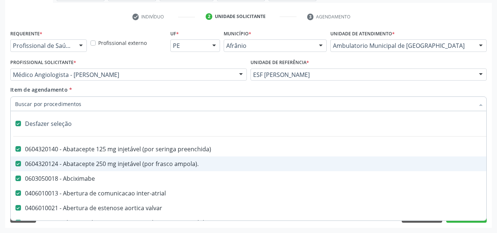
checkbox psicossocial "true"
checkbox tonometria "true"
checkbox paciente\/mês "true"
checkbox biotinidase "true"
checkbox congênita\ "true"
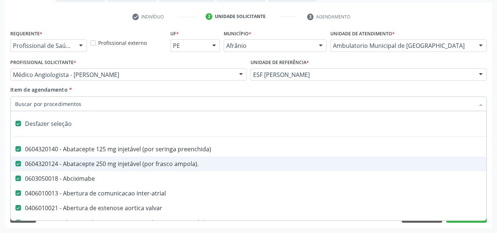
checkbox diálise "true"
checkbox reabilitacao "true"
checkbox clinico "true"
checkbox pós-operatorio "true"
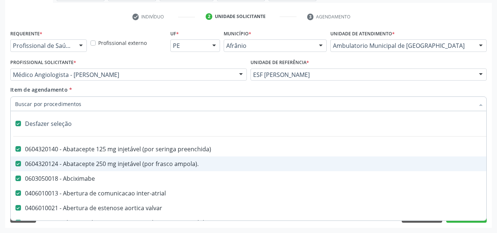
checkbox reabilitacao "true"
checkbox genético "true"
checkbox preenchida\) "true"
checkbox rodas "true"
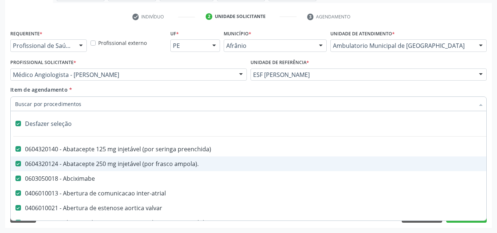
checkbox quadril "true"
checkbox tronco "true"
checkbox locomoção "true"
checkbox oftalmológica "true"
checkbox ortopedica "true"
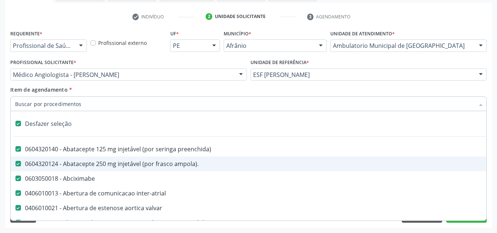
checkbox dentária "true"
checkbox rodas "true"
checkbox Adenograma "true"
checkbox Adenoidectomia "true"
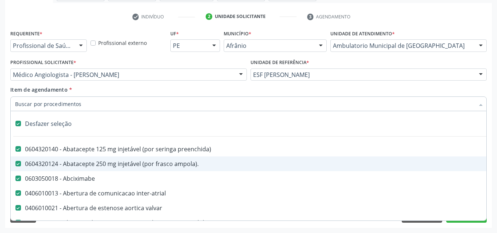
checkbox i\) "true"
checkbox paciente\) "true"
checkbox especializada\ "true"
checkbox parenteral\) "true"
checkbox link "true"
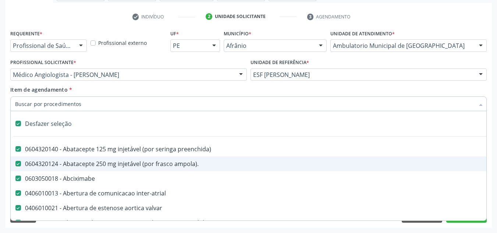
checkbox terapeutica "true"
checkbox arterial "true"
checkbox transeptal "true"
checkbox cnrac\) "true"
checkbox s\/pernoite "true"
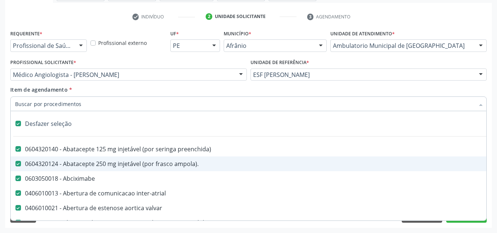
checkbox acompanhante "true"
checkbox paciente "true"
checkbox cnrac\) "true"
checkbox s\/pernoite "true"
checkbox agudizadas "true"
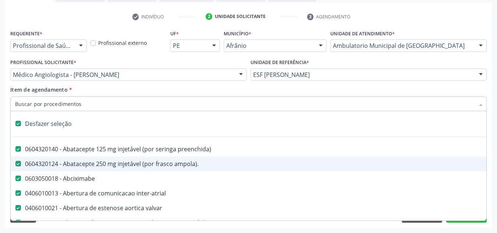
checkbox oclusal "true"
checkbox vaginal "true"
checkbox ml\) "true"
checkbox trigemio "true"
checkbox angiografico\) "true"
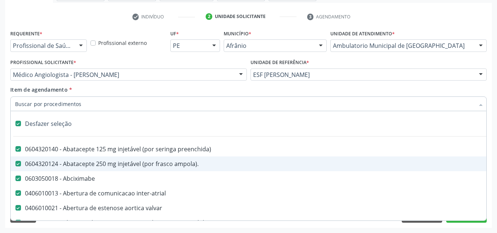
checkbox craniano "true"
checkbox hepático "true"
checkbox capsula\) "true"
checkbox ampola\) "true"
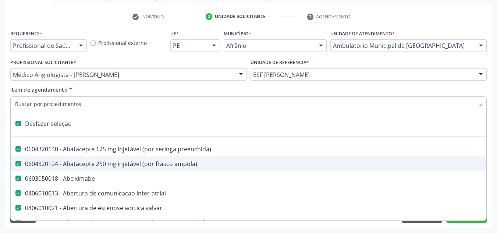
checkbox frasco-ampola\) "true"
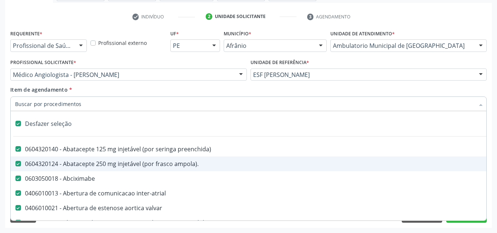
checkbox frasco-ampola\) "true"
checkbox preenchida\) "true"
checkbox frasco-ampola\) "true"
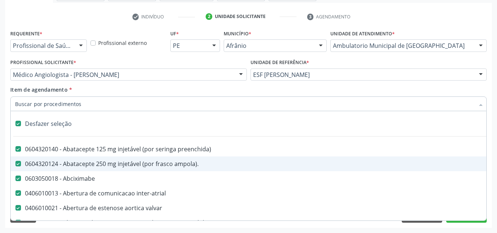
checkbox frasco-ampola\) "true"
checkbox ampola\) "true"
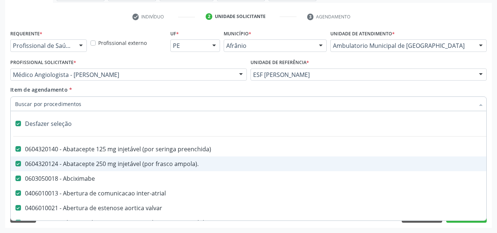
checkbox simples "true"
checkbox ar "true"
checkbox miotendinoso "true"
checkbox columela "true"
checkbox bucomaxilofacial "true"
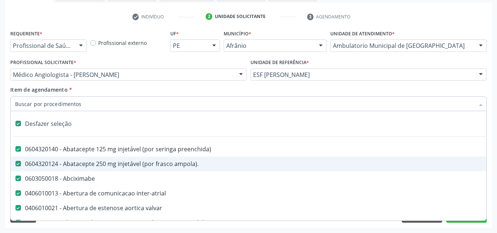
checkbox pé "true"
checkbox pé\) "true"
checkbox ampola\) "true"
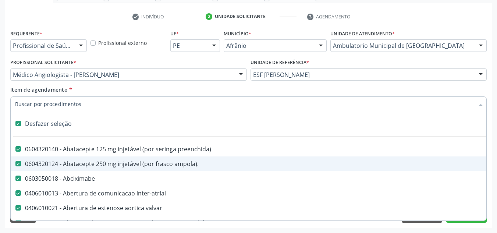
checkbox crâniofacial "true"
checkbox comprimido\) "true"
checkbox revestido\) "true"
checkbox Amigdalectomia "true"
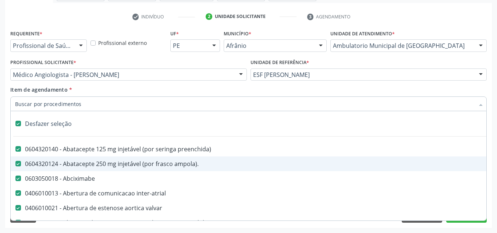
checkbox adenoidectomia "true"
checkbox Amniocentese "true"
checkbox Amnioscopia "true"
checkbox pulmonares "true"
checkbox esquerdo "true"
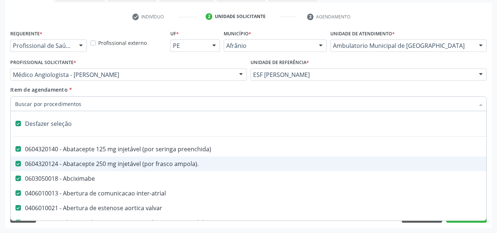
checkbox adolescente\) "true"
checkbox inferiores "true"
checkbox oncologia "true"
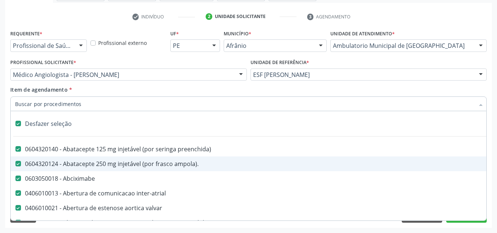
checkbox tarso "true"
checkbox oncologia "true"
checkbox reto "true"
checkbox oncologia "true"
checkbox penis "true"
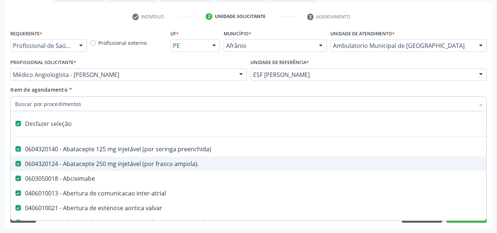
checkbox oncologia "true"
checkbox reto "true"
checkbox dedo "true"
checkbox superiores "true"
checkbox punho "true"
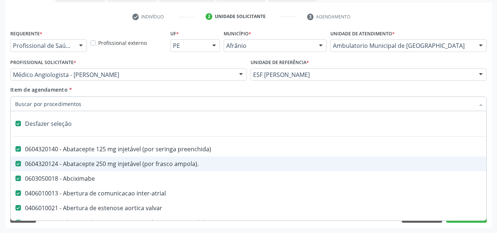
checkbox oncologia "true"
checkbox normal "true"
checkbox voz "true"
checkbox agua "true"
checkbox solo "true"
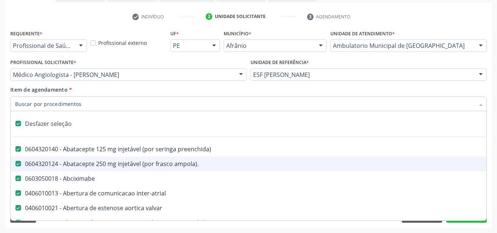
checkbox urina "true"
checkbox agua "true"
checkbox pesados "true"
checkbox pesticidas "true"
checkbox agua "true"
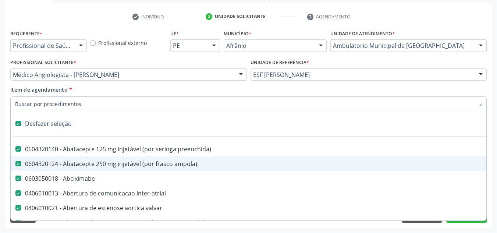
checkbox bileo-digestiva "true"
checkbox oncologia "true"
checkbox bidirecional "true"
checkbox adolescente\) "true"
checkbox total "true"
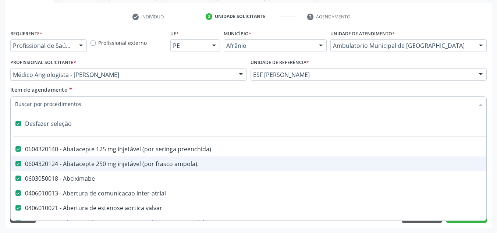
checkbox central "true"
checkbox linfovenosa "true"
checkbox porto-cava "true"
checkbox cec "true"
checkbox adolescente\) "true"
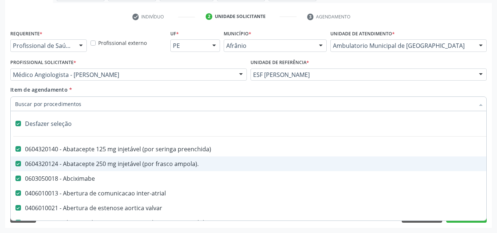
checkbox sistemico-pulmonar "true"
checkbox adolescente\) "true"
checkbox intracraniana "true"
checkbox Ancora "true"
checkbox ponteiras\ "true"
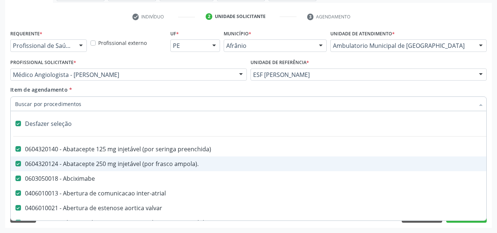
checkbox valvular "true"
checkbox geral "true"
checkbox cesariana "true"
checkbox risco "true"
checkbox regional "true"
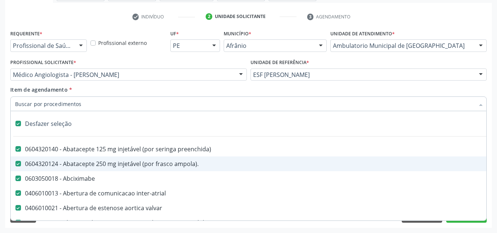
checkbox infra-renal "true"
checkbox toraco-abdominal "true"
checkbox oncologia "true"
checkbox vasos\) "true"
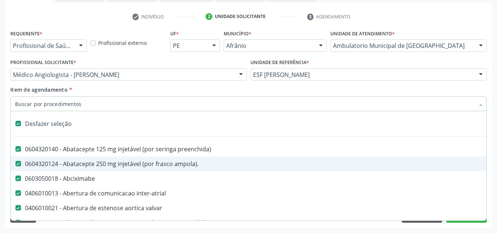
click at [162, 102] on input "Item de agendamento *" at bounding box center [245, 103] width 460 height 15
click at [36, 126] on div "Desfazer seleção" at bounding box center [298, 123] width 575 height 15
click at [52, 98] on input "Item de agendamento *" at bounding box center [245, 103] width 460 height 15
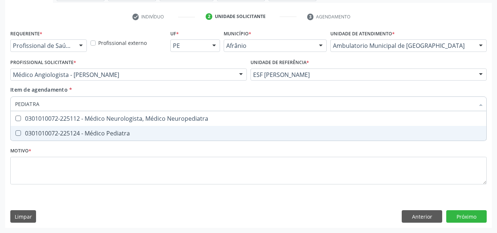
click at [102, 131] on div "0301010072-225124 - Médico Pediatra" at bounding box center [248, 133] width 467 height 6
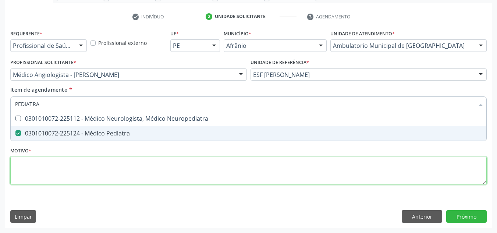
click at [101, 171] on div "Requerente * Profissional de Saúde Profissional de Saúde Paciente Nenhum result…" at bounding box center [248, 111] width 477 height 167
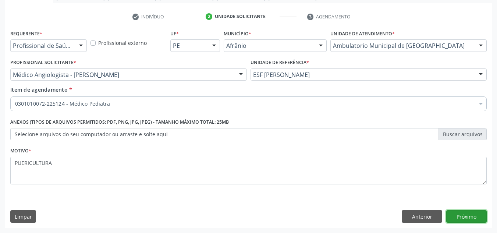
click at [466, 216] on button "Próximo" at bounding box center [466, 216] width 40 height 13
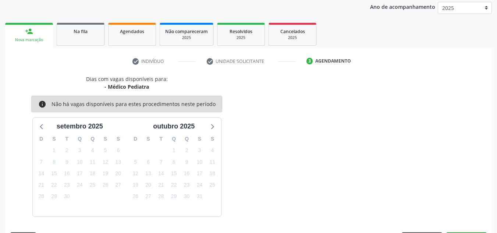
scroll to position [109, 0]
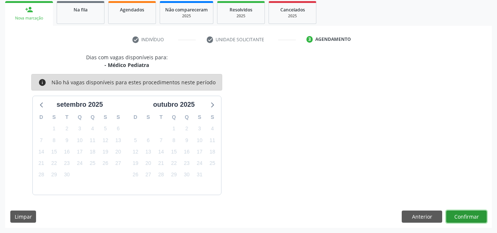
click at [466, 216] on button "Confirmar" at bounding box center [466, 217] width 40 height 13
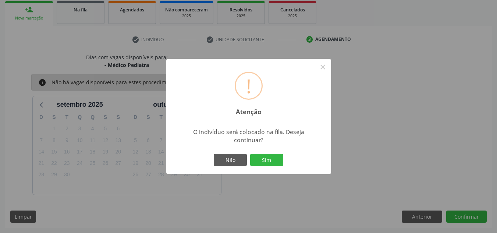
click at [250, 154] on button "Sim" at bounding box center [266, 160] width 33 height 13
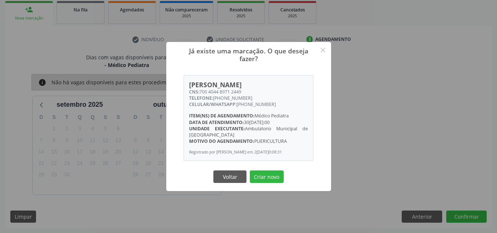
click at [250, 170] on button "Criar novo" at bounding box center [267, 176] width 34 height 13
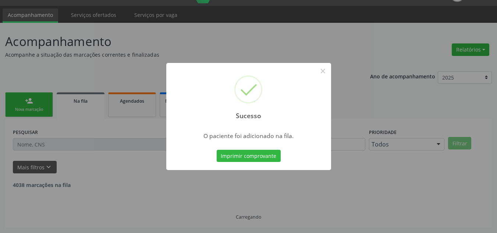
scroll to position [10, 0]
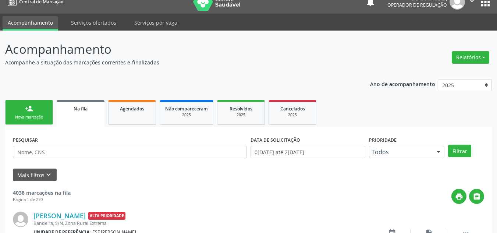
click at [8, 110] on link "person_add Nova marcação" at bounding box center [29, 112] width 48 height 25
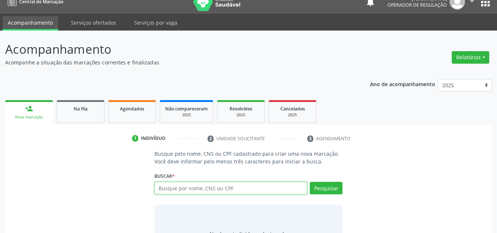
click at [209, 187] on input "text" at bounding box center [231, 188] width 153 height 13
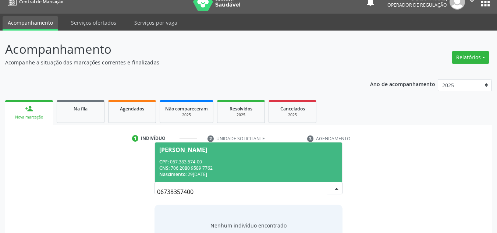
click at [257, 146] on span "Maria Celma Nunes da Silva CPF: 067.383.574-00 CNS: 706 2080 9589 7762 Nascimen…" at bounding box center [249, 161] width 188 height 39
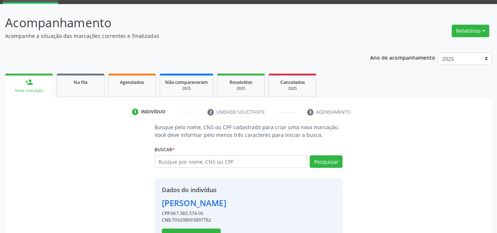
scroll to position [62, 0]
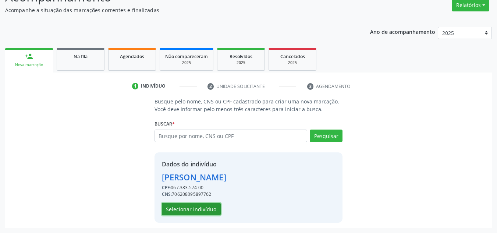
click at [215, 209] on button "Selecionar indivíduo" at bounding box center [191, 209] width 59 height 13
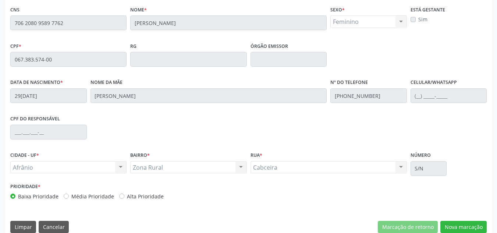
scroll to position [187, 0]
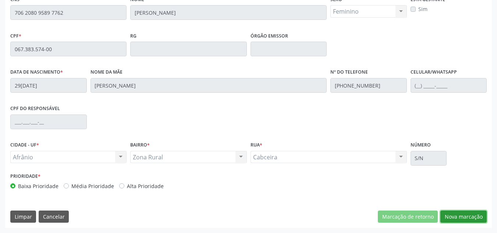
click at [454, 223] on button "Nova marcação" at bounding box center [464, 217] width 46 height 13
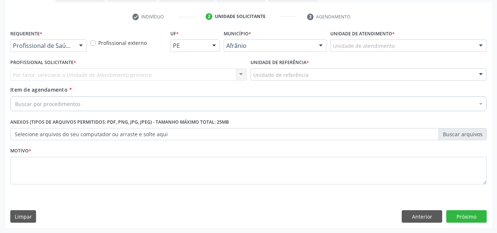
scroll to position [132, 0]
click at [415, 47] on div "Unidade de atendimento" at bounding box center [409, 45] width 156 height 13
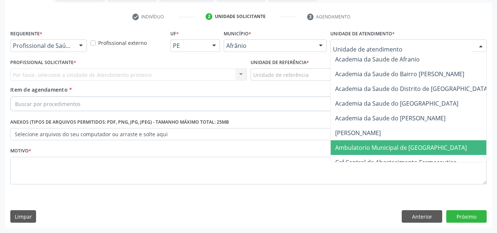
click at [391, 146] on span "Ambulatorio Municipal de [GEOGRAPHIC_DATA]" at bounding box center [401, 148] width 132 height 8
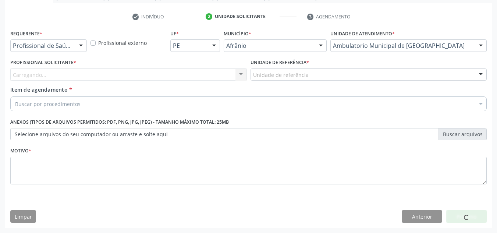
click at [141, 69] on div "Carregando... Nenhum resultado encontrado para: " " Não há nenhuma opção para s…" at bounding box center [128, 74] width 237 height 13
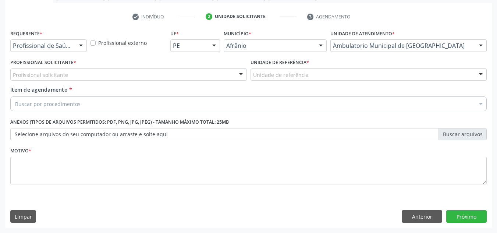
click at [151, 75] on div "Profissional solicitante" at bounding box center [128, 74] width 237 height 13
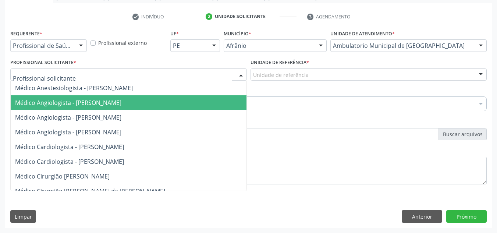
click at [158, 109] on span "Médico Angiologista - [PERSON_NAME]" at bounding box center [136, 102] width 250 height 15
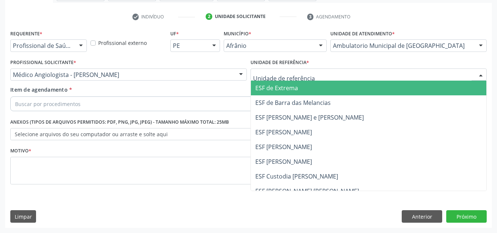
drag, startPoint x: 277, startPoint y: 77, endPoint x: 301, endPoint y: 135, distance: 62.9
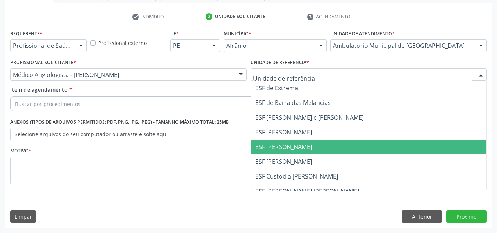
drag, startPoint x: 303, startPoint y: 140, endPoint x: 279, endPoint y: 133, distance: 24.8
click at [301, 140] on span "ESF [PERSON_NAME]" at bounding box center [369, 147] width 236 height 15
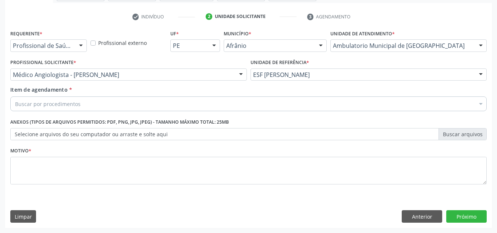
click at [276, 103] on div "Buscar por procedimentos" at bounding box center [248, 103] width 477 height 15
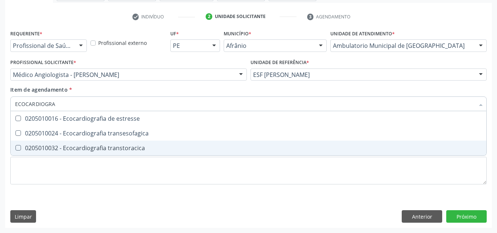
click at [168, 152] on span "0205010032 - Ecocardiografia transtoracica" at bounding box center [249, 148] width 476 height 15
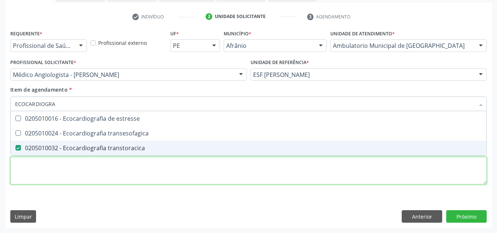
click at [277, 183] on div "Requerente * Profissional de Saúde Profissional de Saúde Paciente Nenhum result…" at bounding box center [248, 111] width 477 height 167
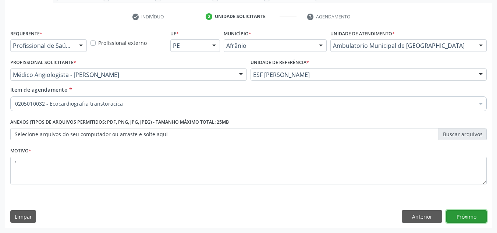
click at [471, 212] on button "Próximo" at bounding box center [466, 216] width 40 height 13
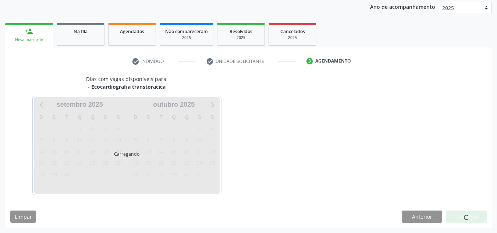
scroll to position [87, 0]
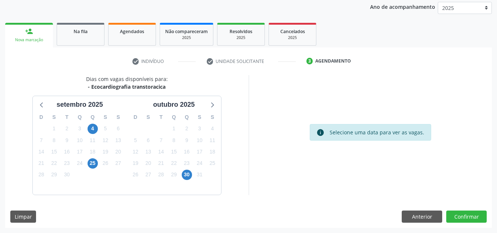
click at [470, 223] on div "Dias com vagas disponíveis para: - Ecocardiografia transtoracica setembro 2025 …" at bounding box center [248, 151] width 487 height 153
click at [470, 222] on button "Confirmar" at bounding box center [466, 217] width 40 height 13
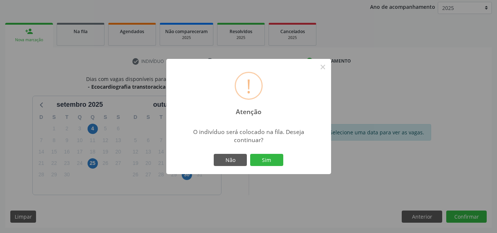
click at [250, 154] on button "Sim" at bounding box center [266, 160] width 33 height 13
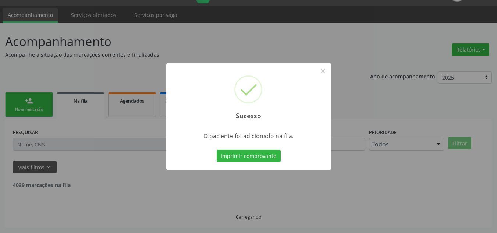
scroll to position [10, 0]
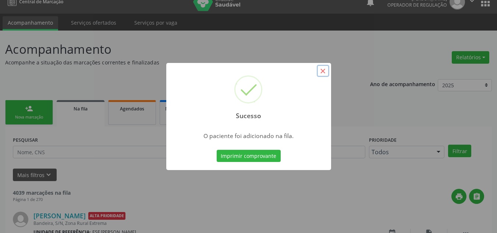
click at [322, 68] on button "×" at bounding box center [323, 71] width 13 height 13
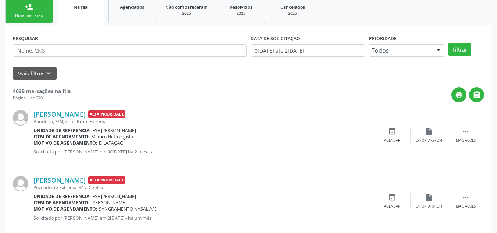
scroll to position [113, 0]
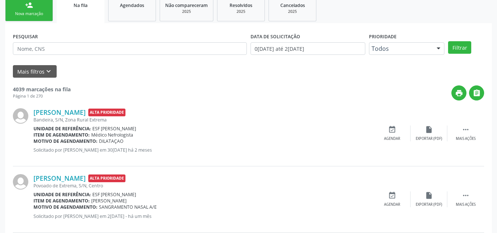
click at [32, 10] on link "person_add Nova marcação" at bounding box center [29, 9] width 48 height 25
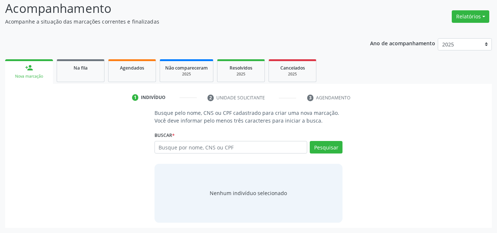
scroll to position [51, 0]
click at [259, 144] on input "text" at bounding box center [231, 147] width 153 height 13
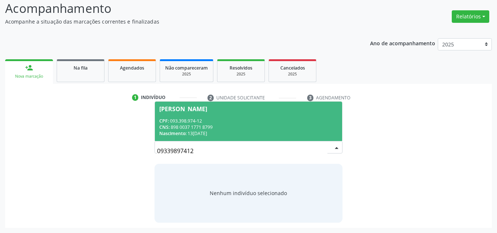
click at [201, 131] on div "Nascimento: 13/05/1991" at bounding box center [248, 133] width 179 height 6
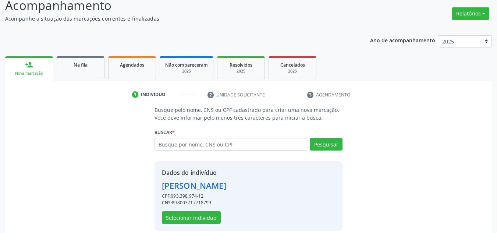
scroll to position [62, 0]
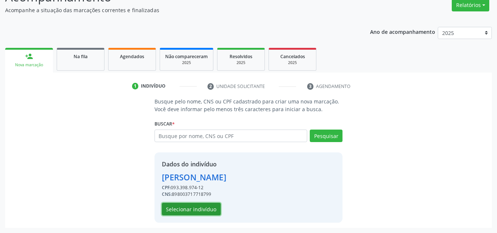
click at [204, 215] on button "Selecionar indivíduo" at bounding box center [191, 209] width 59 height 13
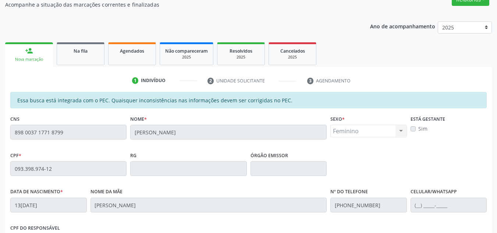
scroll to position [187, 0]
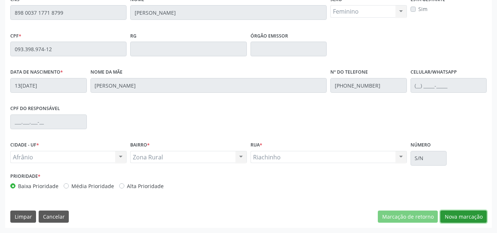
click at [477, 213] on button "Nova marcação" at bounding box center [464, 217] width 46 height 13
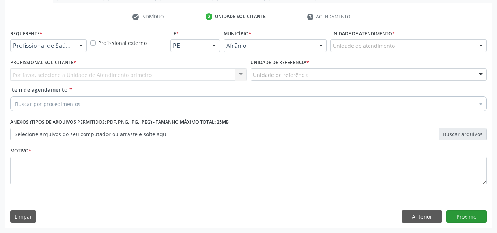
scroll to position [132, 0]
click at [409, 33] on div "Unidade de atendimento * Unidade de atendimento Academia da Saude de Afranio Ac…" at bounding box center [409, 40] width 156 height 24
drag, startPoint x: 407, startPoint y: 36, endPoint x: 406, endPoint y: 46, distance: 10.0
click at [407, 40] on div "Unidade de atendimento * Unidade de atendimento Academia da Saude de Afranio Ac…" at bounding box center [409, 40] width 156 height 24
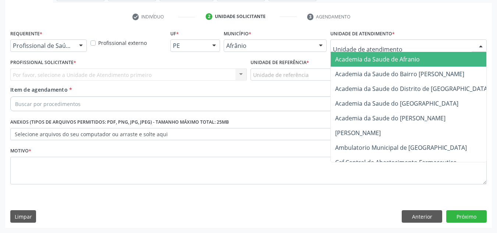
drag, startPoint x: 406, startPoint y: 46, endPoint x: 418, endPoint y: 93, distance: 48.5
click at [406, 47] on div at bounding box center [409, 45] width 156 height 13
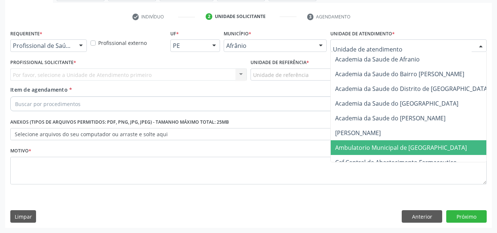
click at [412, 151] on span "Ambulatorio Municipal de [GEOGRAPHIC_DATA]" at bounding box center [401, 148] width 132 height 8
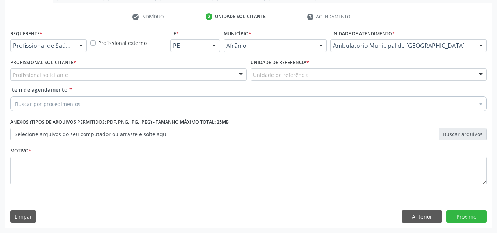
click at [188, 103] on div "Buscar por procedimentos" at bounding box center [248, 103] width 477 height 15
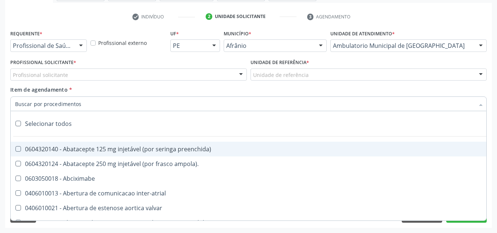
click at [185, 74] on div "Profissional solicitante" at bounding box center [128, 74] width 237 height 13
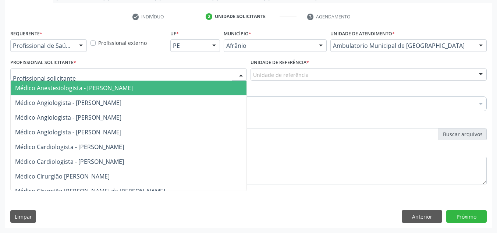
click at [190, 77] on input "text" at bounding box center [122, 78] width 219 height 15
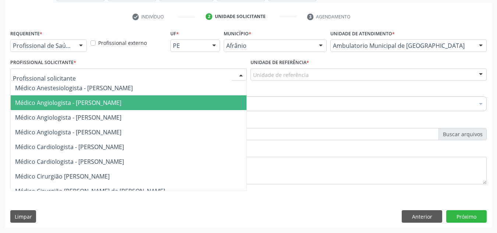
click at [197, 104] on span "Médico Angiologista - [PERSON_NAME]" at bounding box center [136, 102] width 250 height 15
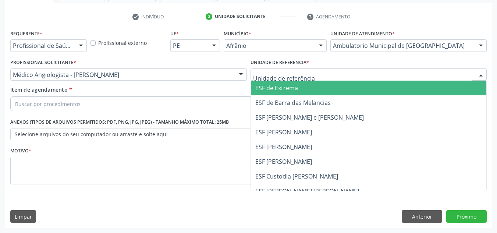
drag, startPoint x: 357, startPoint y: 71, endPoint x: 341, endPoint y: 124, distance: 55.0
click at [356, 72] on div at bounding box center [369, 74] width 237 height 13
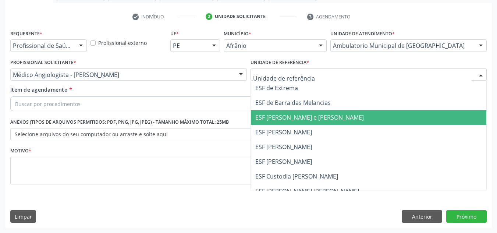
click at [341, 124] on span "ESF [PERSON_NAME] e [PERSON_NAME]" at bounding box center [369, 117] width 236 height 15
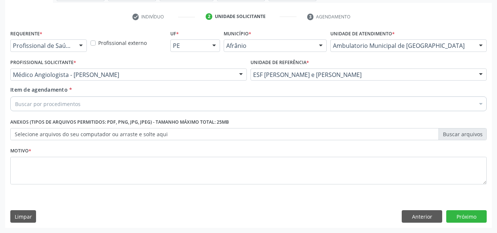
click at [336, 109] on div "Buscar por procedimentos" at bounding box center [248, 103] width 477 height 15
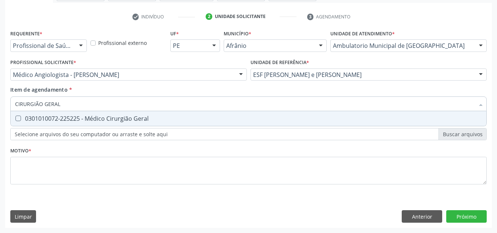
click at [190, 122] on span "0301010072-225225 - Médico Cirurgião Geral" at bounding box center [249, 118] width 476 height 15
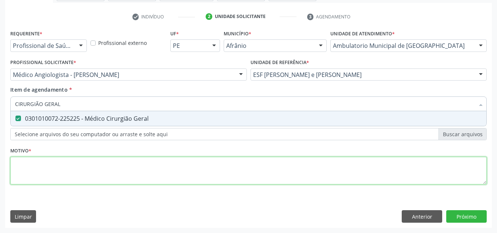
click at [191, 177] on div "Requerente * Profissional de Saúde Profissional de Saúde Paciente Nenhum result…" at bounding box center [248, 111] width 477 height 167
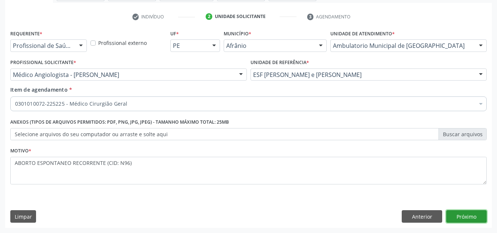
click at [467, 211] on button "Próximo" at bounding box center [466, 216] width 40 height 13
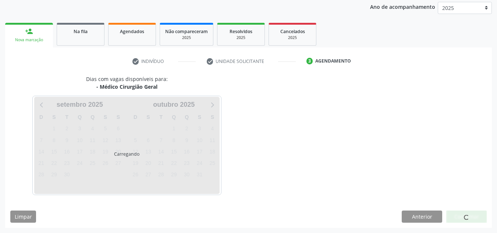
scroll to position [87, 0]
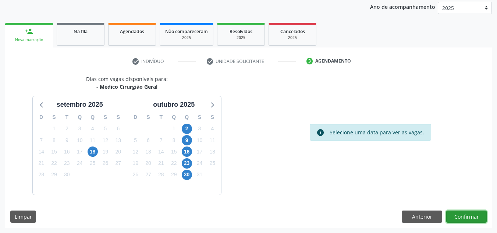
click at [466, 217] on button "Confirmar" at bounding box center [466, 217] width 40 height 13
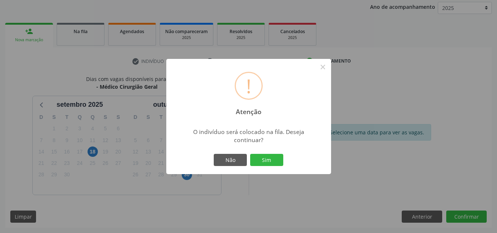
click at [250, 154] on button "Sim" at bounding box center [266, 160] width 33 height 13
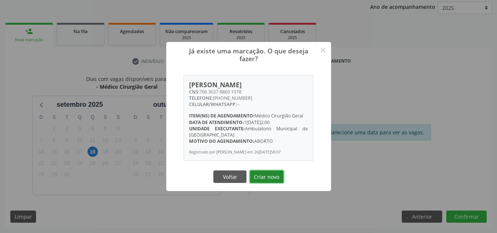
click at [271, 177] on button "Criar novo" at bounding box center [267, 176] width 34 height 13
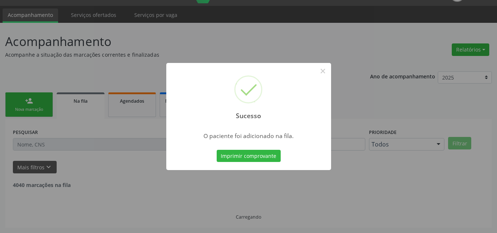
scroll to position [10, 0]
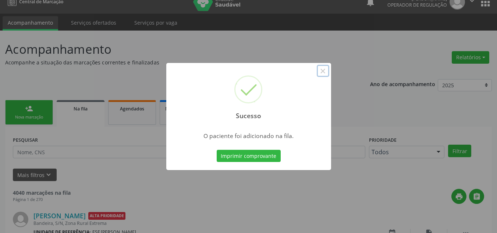
drag, startPoint x: 322, startPoint y: 68, endPoint x: 141, endPoint y: 123, distance: 188.8
click at [320, 70] on button "×" at bounding box center [323, 71] width 13 height 13
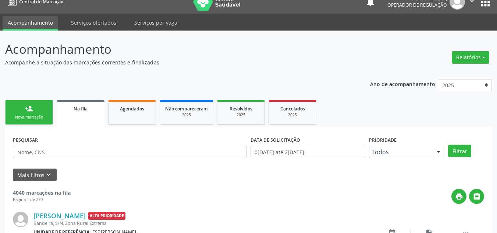
drag, startPoint x: 29, startPoint y: 118, endPoint x: 76, endPoint y: 13, distance: 114.5
click at [29, 118] on div "Nova marcação" at bounding box center [29, 117] width 37 height 6
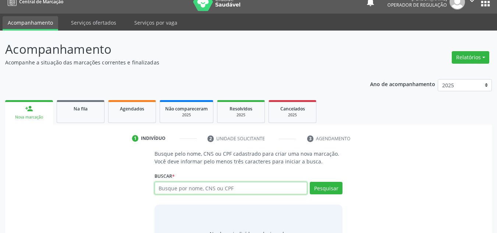
click at [163, 189] on input "text" at bounding box center [231, 188] width 153 height 13
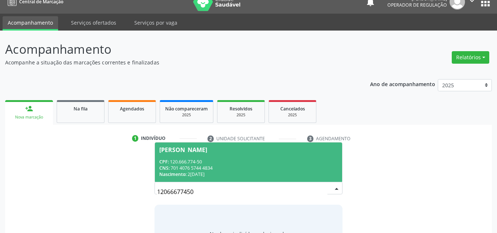
click at [243, 163] on div "CPF: 120.666.774-50" at bounding box center [248, 162] width 179 height 6
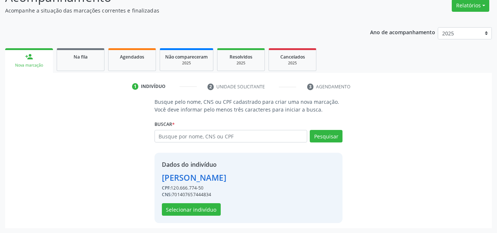
scroll to position [62, 0]
click at [199, 212] on button "Selecionar indivíduo" at bounding box center [191, 209] width 59 height 13
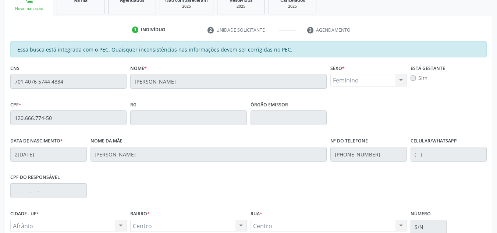
scroll to position [187, 0]
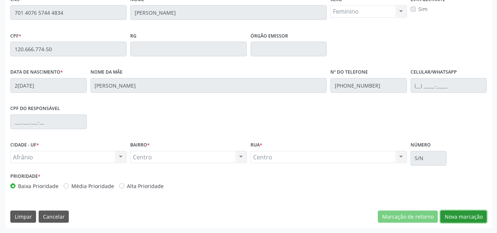
click at [473, 215] on button "Nova marcação" at bounding box center [464, 217] width 46 height 13
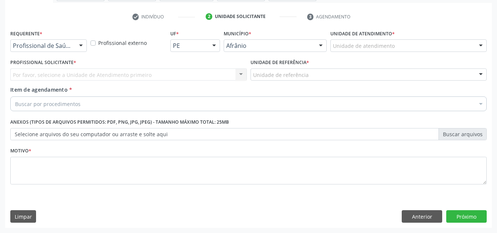
scroll to position [132, 0]
drag, startPoint x: 435, startPoint y: 50, endPoint x: 433, endPoint y: 56, distance: 6.3
click at [435, 51] on div "Unidade de atendimento * Unidade de atendimento Academia da Saude de Afranio Ac…" at bounding box center [409, 42] width 160 height 29
drag, startPoint x: 433, startPoint y: 36, endPoint x: 433, endPoint y: 44, distance: 8.5
click at [433, 36] on div "Unidade de atendimento * Unidade de atendimento Academia da Saude de Afranio Ac…" at bounding box center [409, 40] width 156 height 24
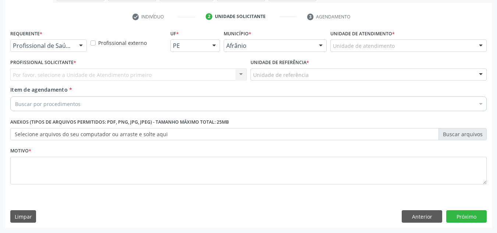
click at [433, 47] on div "Unidade de atendimento" at bounding box center [409, 45] width 156 height 13
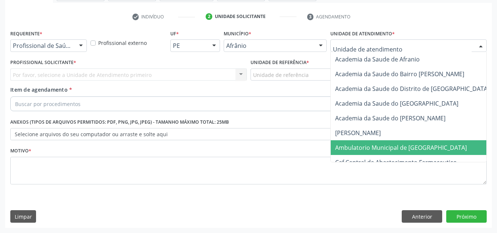
drag, startPoint x: 388, startPoint y: 149, endPoint x: 357, endPoint y: 145, distance: 31.6
click at [387, 150] on span "Ambulatorio Municipal de [GEOGRAPHIC_DATA]" at bounding box center [401, 148] width 132 height 8
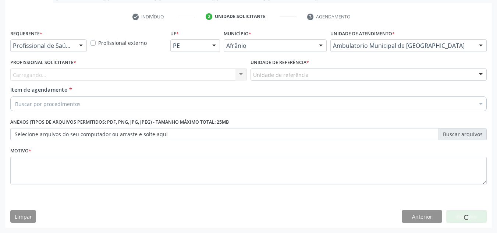
click at [168, 78] on div "Carregando... Nenhum resultado encontrado para: " " Não há nenhuma opção para s…" at bounding box center [128, 74] width 237 height 13
click at [173, 73] on div "Carregando... Nenhum resultado encontrado para: " " Não há nenhuma opção para s…" at bounding box center [128, 74] width 237 height 13
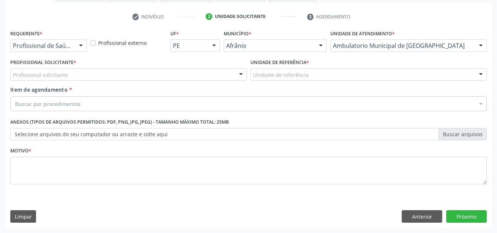
drag, startPoint x: 164, startPoint y: 67, endPoint x: 166, endPoint y: 87, distance: 19.9
click at [166, 77] on div "Profissional Solicitante * Profissional solicitante Médico Anestesiologista - J…" at bounding box center [128, 69] width 237 height 24
click at [167, 109] on div "Buscar por procedimentos" at bounding box center [248, 103] width 477 height 15
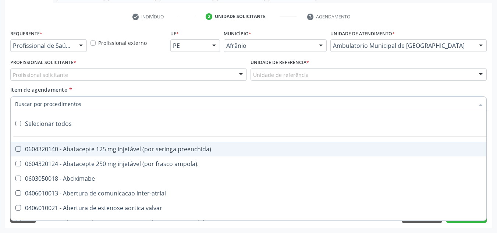
click at [192, 75] on div "Profissional Solicitante * Profissional solicitante Médico Anestesiologista - J…" at bounding box center [128, 69] width 237 height 24
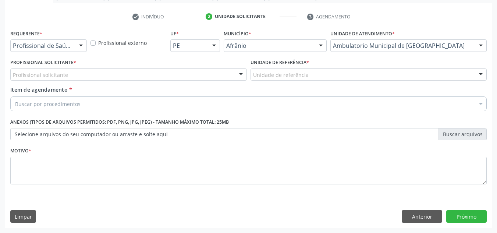
drag, startPoint x: 152, startPoint y: 155, endPoint x: 166, endPoint y: 104, distance: 52.7
click at [150, 153] on span "0604320140 - Abatacepte 125 mg injetável (por seringa preenchida)" at bounding box center [298, 149] width 575 height 15
click at [177, 75] on div "Profissional solicitante" at bounding box center [128, 74] width 237 height 13
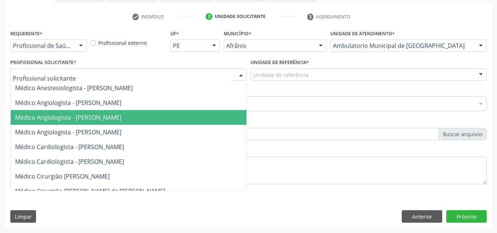
click at [167, 124] on span "Médico Angiologista - [PERSON_NAME]" at bounding box center [136, 117] width 250 height 15
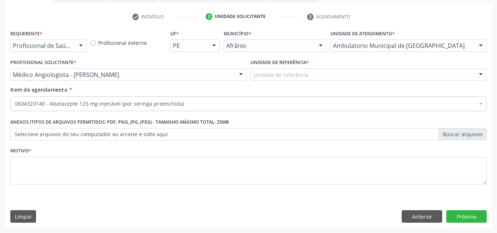
click at [311, 73] on div "Unidade de referência" at bounding box center [369, 74] width 237 height 13
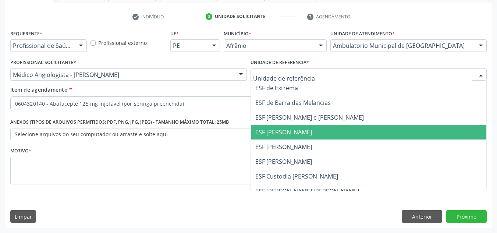
click at [310, 126] on span "ESF [PERSON_NAME]" at bounding box center [369, 132] width 236 height 15
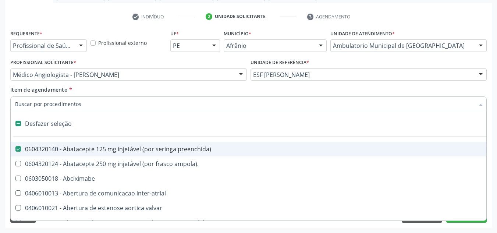
click at [53, 127] on div "Desfazer seleção" at bounding box center [298, 123] width 575 height 15
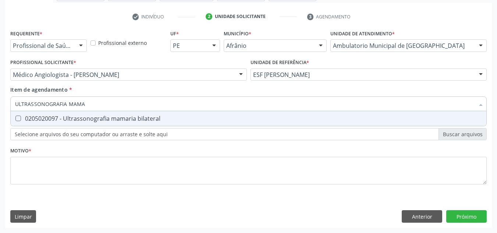
click at [76, 113] on span "0205020097 - Ultrassonografia mamaria bilateral" at bounding box center [249, 118] width 476 height 15
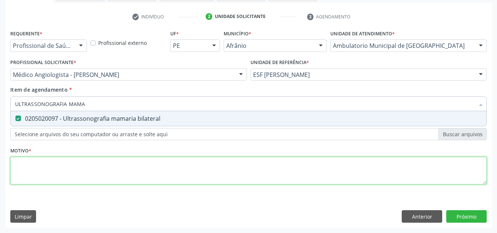
click at [71, 157] on div "Requerente * Profissional de Saúde Profissional de Saúde Paciente Nenhum result…" at bounding box center [248, 111] width 477 height 167
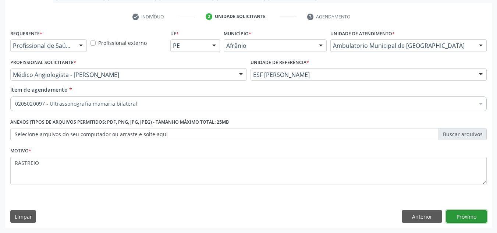
click at [472, 218] on button "Próximo" at bounding box center [466, 216] width 40 height 13
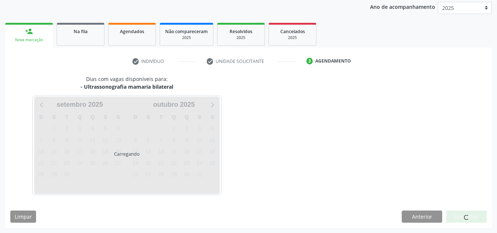
scroll to position [87, 0]
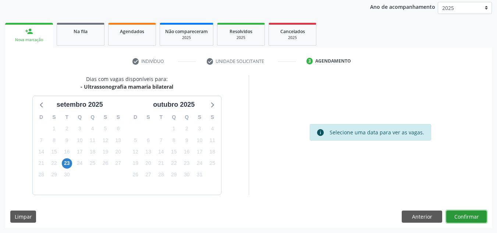
click at [472, 218] on button "Confirmar" at bounding box center [466, 217] width 40 height 13
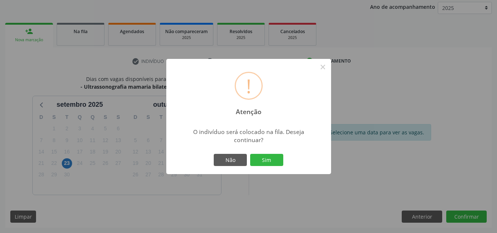
click at [250, 154] on button "Sim" at bounding box center [266, 160] width 33 height 13
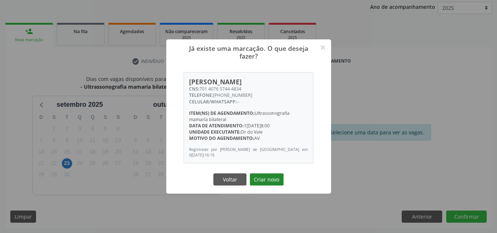
click at [267, 177] on button "Criar novo" at bounding box center [267, 179] width 34 height 13
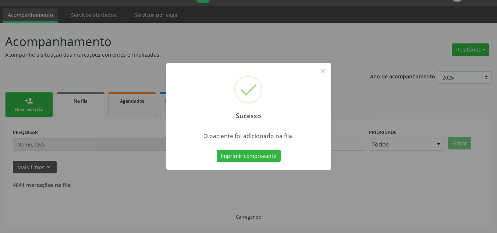
click at [41, 117] on div "Sucesso × O paciente foi adicionado na fila. Imprimir comprovante Cancel" at bounding box center [248, 116] width 497 height 233
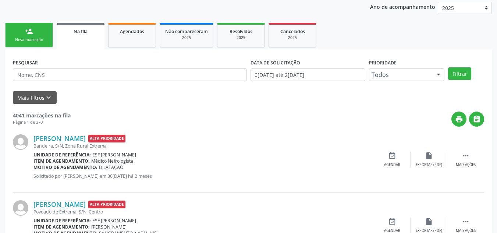
scroll to position [10, 0]
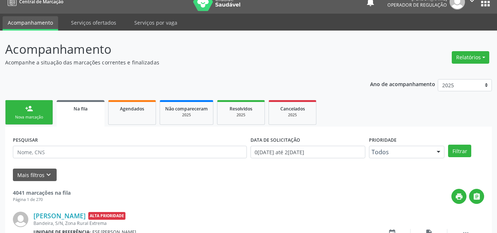
click at [39, 117] on div "Nova marcação" at bounding box center [29, 117] width 37 height 6
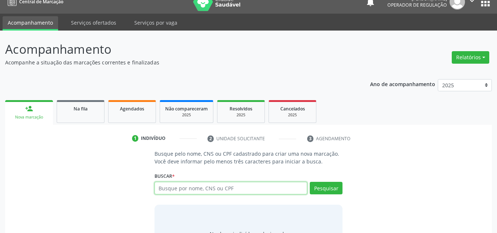
drag, startPoint x: 175, startPoint y: 183, endPoint x: 172, endPoint y: 187, distance: 5.2
click at [173, 186] on input "text" at bounding box center [231, 188] width 153 height 13
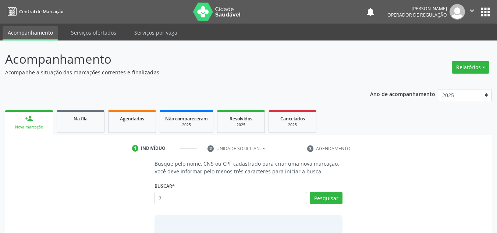
scroll to position [10, 0]
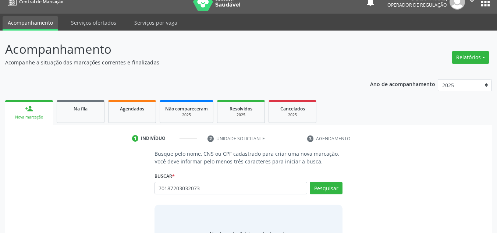
type input "70187203032073"
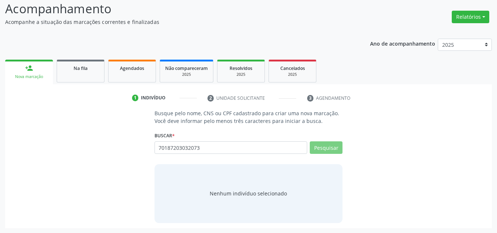
scroll to position [51, 0]
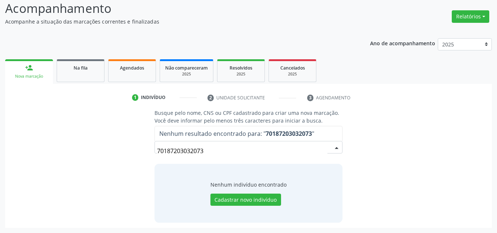
drag, startPoint x: 225, startPoint y: 157, endPoint x: 149, endPoint y: 165, distance: 75.5
click at [149, 165] on div "Busque pelo nome, CNS ou CPF cadastrado para criar uma nova marcação. Você deve…" at bounding box center [248, 165] width 199 height 113
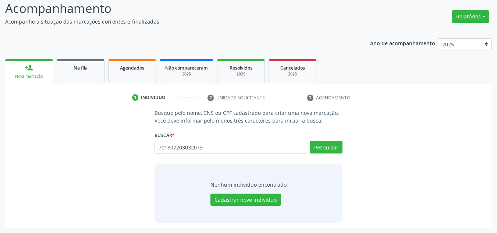
type input "701807203032073"
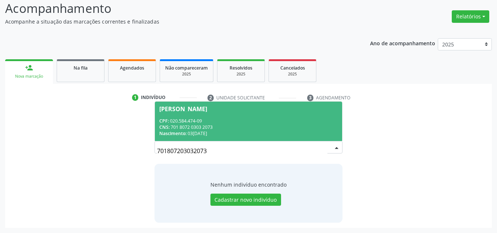
click at [204, 110] on div "[PERSON_NAME]" at bounding box center [183, 109] width 48 height 6
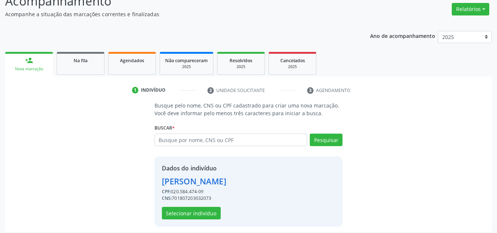
scroll to position [62, 0]
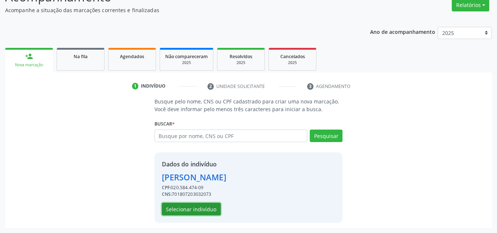
click at [205, 215] on button "Selecionar indivíduo" at bounding box center [191, 209] width 59 height 13
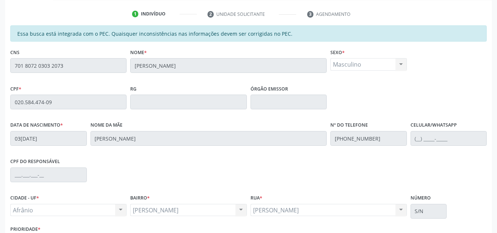
scroll to position [187, 0]
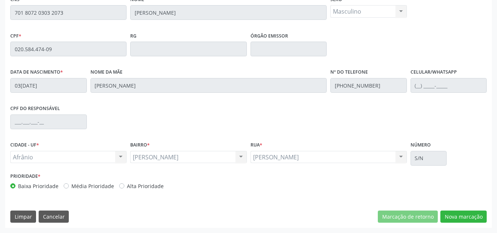
click at [466, 209] on div "Essa busca está integrada com o PEC. Quaisquer inconsistências nas informações …" at bounding box center [248, 99] width 487 height 255
click at [461, 215] on button "Nova marcação" at bounding box center [464, 217] width 46 height 13
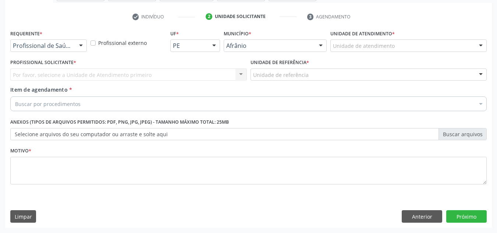
scroll to position [132, 0]
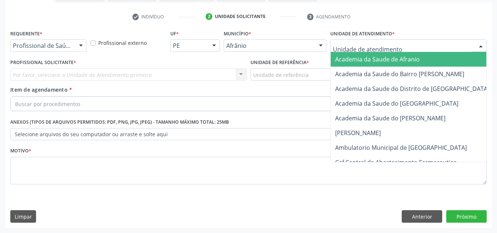
click at [411, 46] on div at bounding box center [409, 45] width 156 height 13
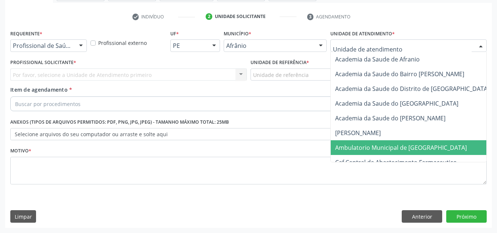
click at [382, 146] on span "Ambulatorio Municipal de [GEOGRAPHIC_DATA]" at bounding box center [401, 148] width 132 height 8
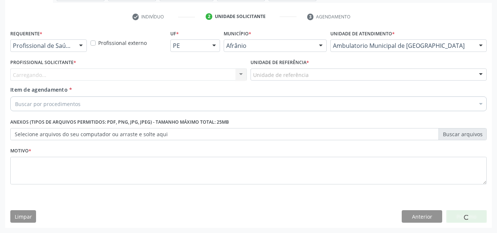
click at [152, 71] on div "Carregando... Nenhum resultado encontrado para: " " Não há nenhuma opção para s…" at bounding box center [128, 74] width 237 height 13
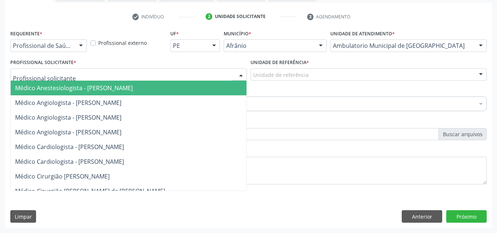
click at [152, 71] on div at bounding box center [128, 74] width 237 height 13
click at [149, 96] on span "Médico Angiologista - [PERSON_NAME]" at bounding box center [136, 102] width 250 height 15
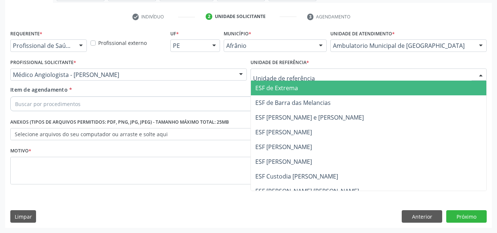
drag, startPoint x: 305, startPoint y: 73, endPoint x: 308, endPoint y: 120, distance: 47.2
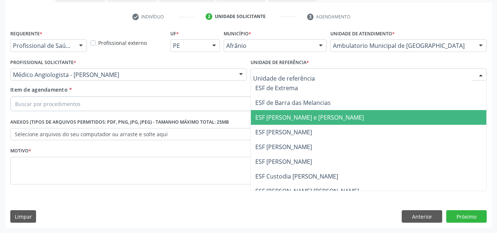
click at [308, 120] on span "ESF [PERSON_NAME] e [PERSON_NAME]" at bounding box center [309, 117] width 109 height 8
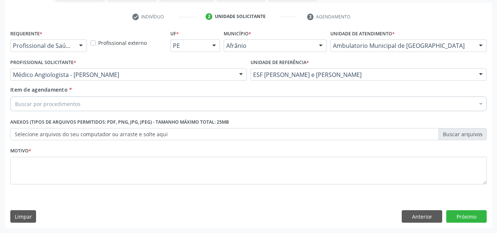
click at [262, 107] on div "Buscar por procedimentos" at bounding box center [248, 103] width 477 height 15
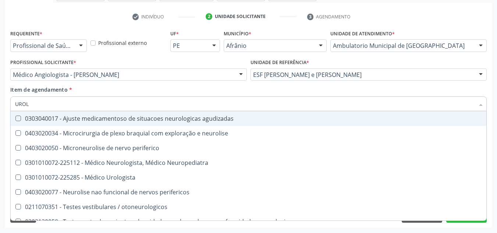
type input "UROLO"
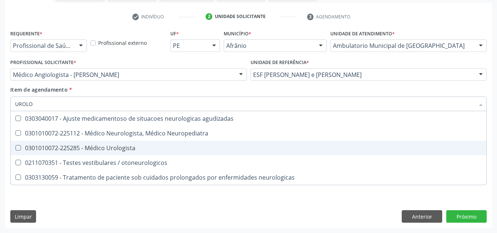
click at [159, 145] on div "0301010072-225285 - Médico Urologista" at bounding box center [248, 148] width 467 height 6
checkbox Urologista "true"
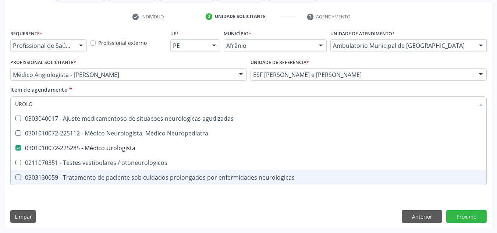
click at [142, 211] on div "Requerente * Profissional de Saúde Profissional de Saúde Paciente Nenhum result…" at bounding box center [248, 128] width 487 height 200
checkbox Neuropediatra "true"
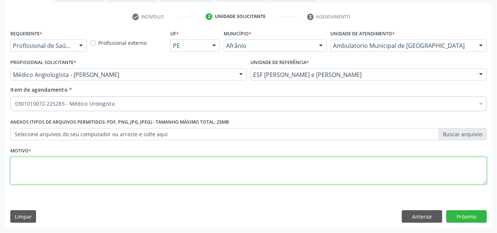
click at [168, 174] on textarea at bounding box center [248, 171] width 477 height 28
type textarea "POLIURIA A/E REFRATÁRIA A TROCA DE MEDICAMENTOS"
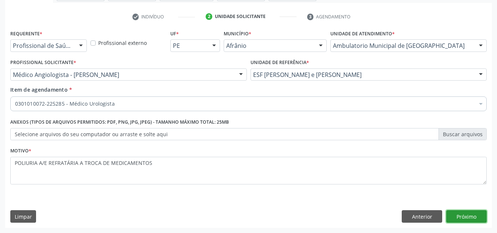
click at [484, 217] on button "Próximo" at bounding box center [466, 216] width 40 height 13
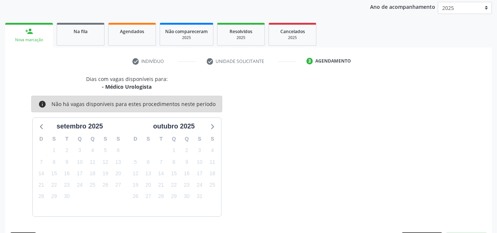
scroll to position [109, 0]
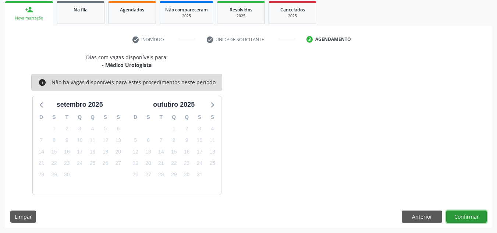
click at [461, 217] on button "Confirmar" at bounding box center [466, 217] width 40 height 13
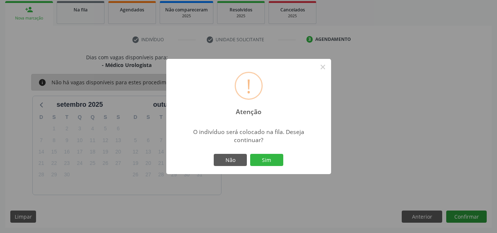
click at [250, 154] on button "Sim" at bounding box center [266, 160] width 33 height 13
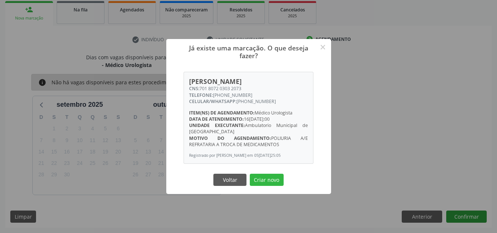
click at [250, 174] on button "Criar novo" at bounding box center [267, 180] width 34 height 13
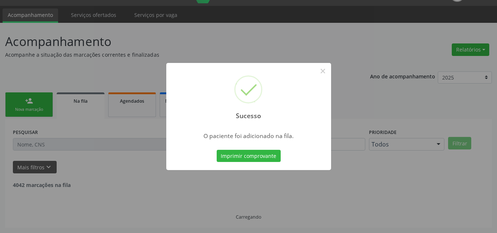
scroll to position [10, 0]
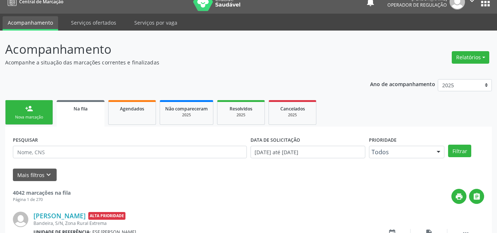
click at [30, 119] on div "Nova marcação" at bounding box center [29, 117] width 37 height 6
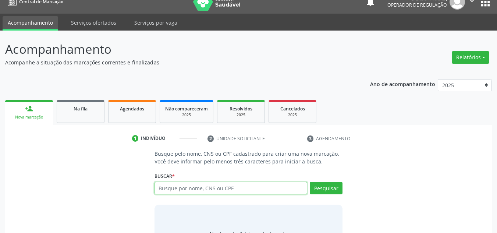
click at [179, 187] on input "text" at bounding box center [231, 188] width 153 height 13
type input "708300744184360"
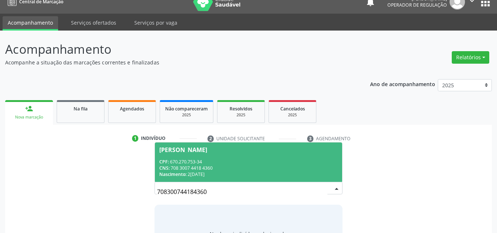
click at [244, 173] on div "Nascimento: 28[DATE]" at bounding box center [248, 174] width 179 height 6
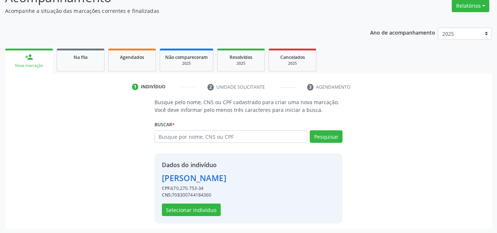
scroll to position [62, 0]
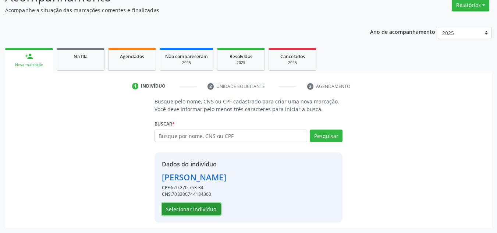
click at [208, 205] on button "Selecionar indivíduo" at bounding box center [191, 209] width 59 height 13
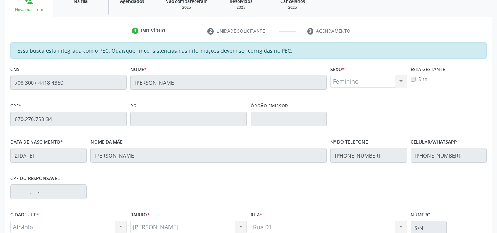
scroll to position [187, 0]
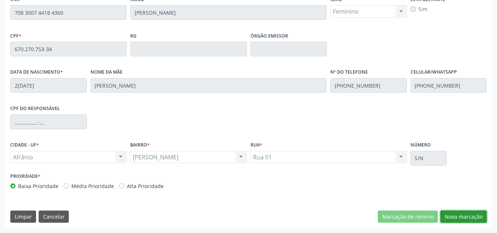
drag, startPoint x: 476, startPoint y: 213, endPoint x: 453, endPoint y: 224, distance: 25.0
click at [474, 213] on button "Nova marcação" at bounding box center [464, 217] width 46 height 13
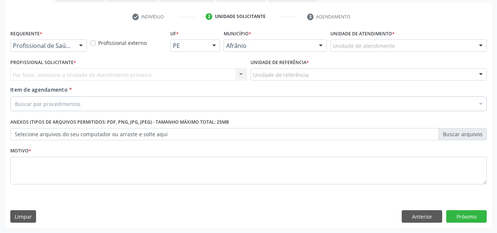
scroll to position [132, 0]
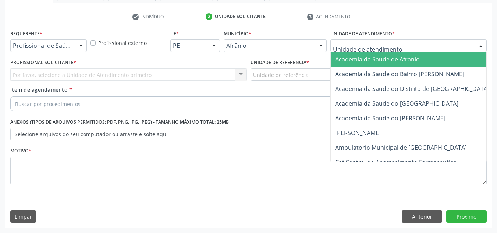
click at [428, 47] on div at bounding box center [409, 45] width 156 height 13
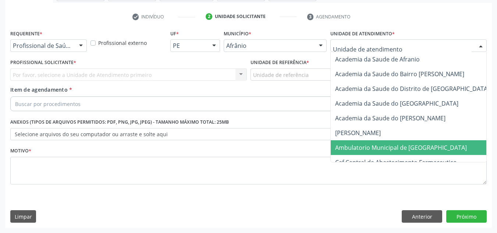
drag, startPoint x: 398, startPoint y: 149, endPoint x: 208, endPoint y: 108, distance: 194.2
click at [395, 148] on span "Ambulatorio Municipal de [GEOGRAPHIC_DATA]" at bounding box center [401, 148] width 132 height 8
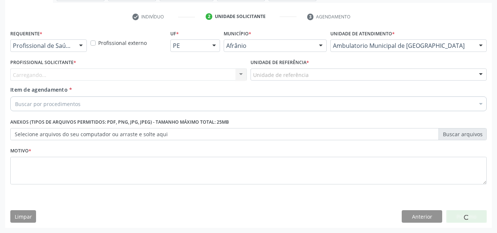
click at [170, 73] on div "Carregando... Nenhum resultado encontrado para: " " Não há nenhuma opção para s…" at bounding box center [128, 74] width 237 height 13
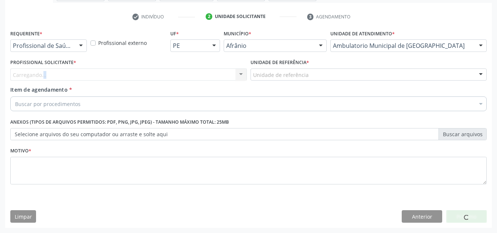
click at [170, 74] on div "Carregando... Nenhum resultado encontrado para: " " Não há nenhuma opção para s…" at bounding box center [128, 74] width 237 height 13
click at [170, 74] on div "Carregando..." at bounding box center [128, 74] width 237 height 13
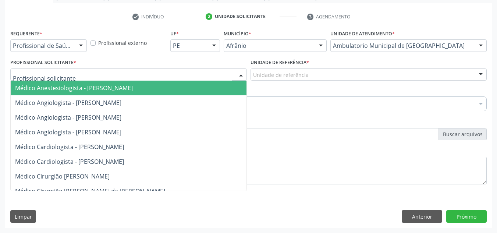
click at [170, 74] on input "text" at bounding box center [122, 78] width 219 height 15
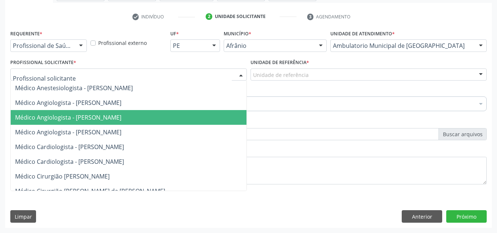
drag, startPoint x: 151, startPoint y: 123, endPoint x: 221, endPoint y: 102, distance: 72.9
click at [154, 121] on span "Médico Angiologista - [PERSON_NAME]" at bounding box center [136, 117] width 250 height 15
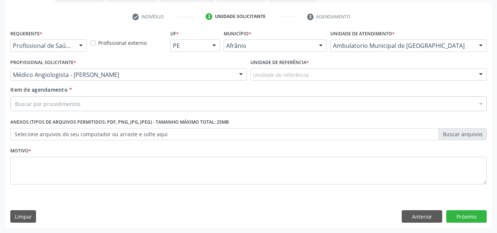
click at [279, 80] on div "Unidade de referência" at bounding box center [369, 74] width 237 height 13
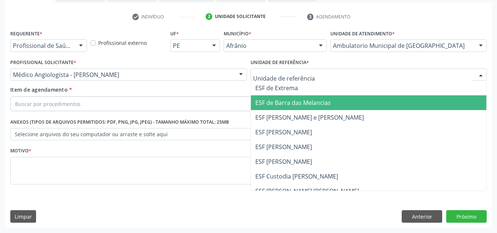
drag, startPoint x: 276, startPoint y: 117, endPoint x: 271, endPoint y: 98, distance: 19.9
click at [275, 117] on span "ESF [PERSON_NAME] e [PERSON_NAME]" at bounding box center [309, 117] width 109 height 8
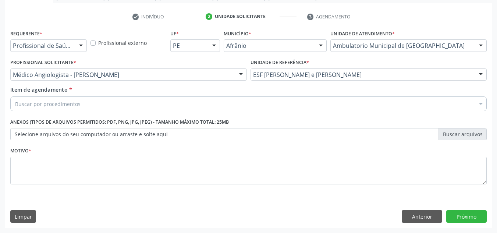
click at [269, 112] on div "Item de agendamento * Buscar por procedimentos Selecionar todos 0604320140 - Ab…" at bounding box center [248, 100] width 480 height 28
click at [268, 112] on div "Item de agendamento * Buscar por procedimentos Selecionar todos 0604320140 - Ab…" at bounding box center [248, 100] width 480 height 28
drag, startPoint x: 271, startPoint y: 99, endPoint x: 0, endPoint y: 95, distance: 271.3
click at [259, 99] on div "Buscar por procedimentos" at bounding box center [248, 103] width 477 height 15
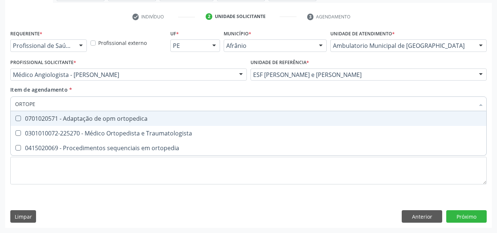
type input "ORTOPED"
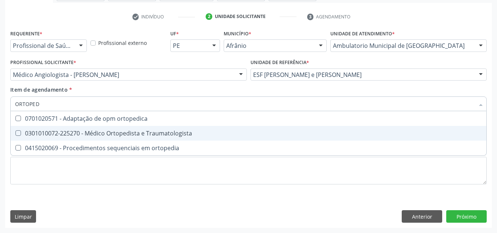
click at [77, 133] on div "0301010072-225270 - Médico Ortopedista e Traumatologista" at bounding box center [248, 133] width 467 height 6
checkbox Traumatologista "true"
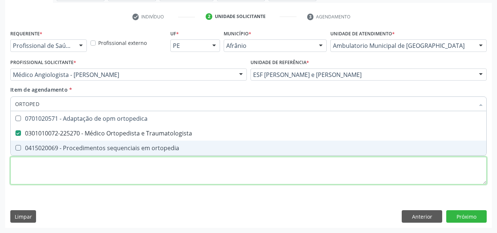
click at [91, 180] on div "Requerente * Profissional de Saúde Profissional de Saúde Paciente Nenhum result…" at bounding box center [248, 111] width 477 height 167
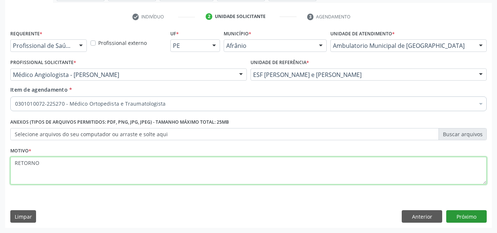
type textarea "RETORNO"
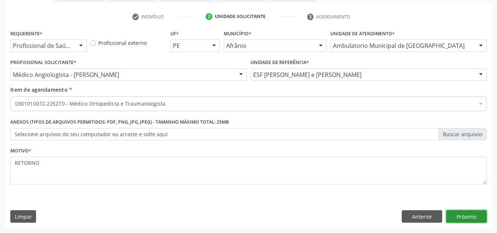
click at [460, 217] on button "Próximo" at bounding box center [466, 216] width 40 height 13
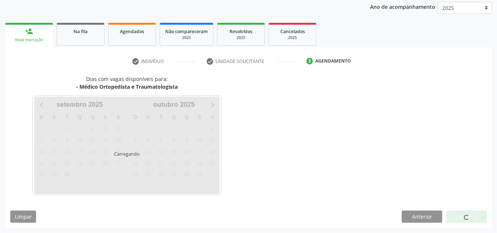
scroll to position [87, 0]
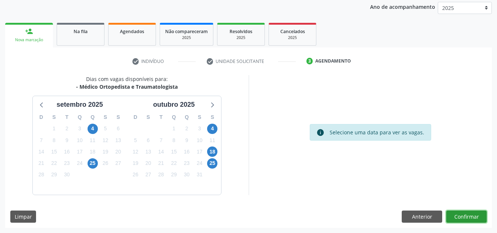
click at [460, 214] on button "Confirmar" at bounding box center [466, 217] width 40 height 13
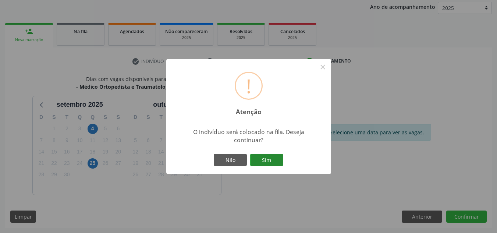
click at [266, 163] on button "Sim" at bounding box center [266, 160] width 33 height 13
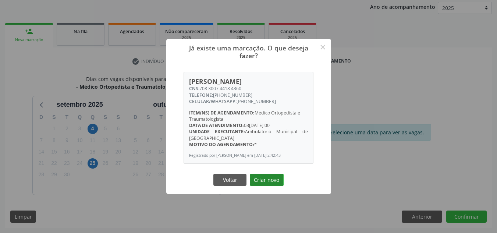
click at [260, 182] on button "Criar novo" at bounding box center [267, 180] width 34 height 13
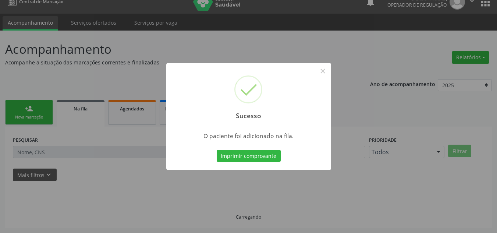
scroll to position [10, 0]
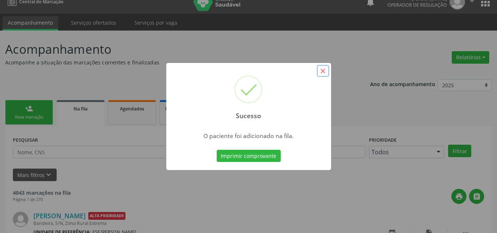
click at [327, 71] on button "×" at bounding box center [323, 71] width 13 height 13
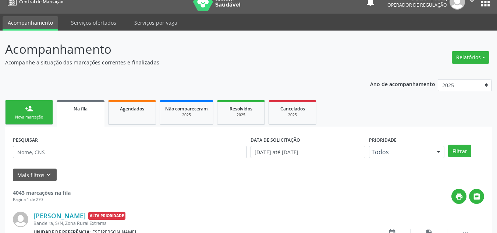
click at [25, 119] on div "Nova marcação" at bounding box center [29, 117] width 37 height 6
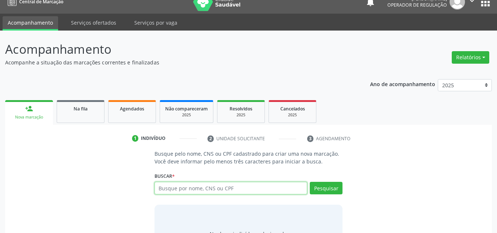
click at [177, 185] on input "text" at bounding box center [231, 188] width 153 height 13
type input "16376999484"
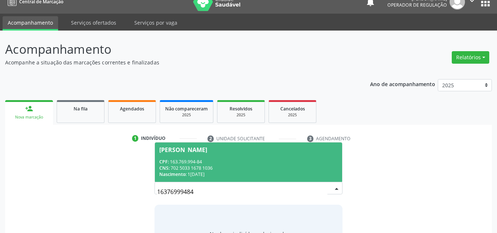
click at [177, 157] on span "[PERSON_NAME] CPF: 163.769.994-84 CNS: 702 5033 1678 1036 Nascimento: [DATE]" at bounding box center [249, 161] width 188 height 39
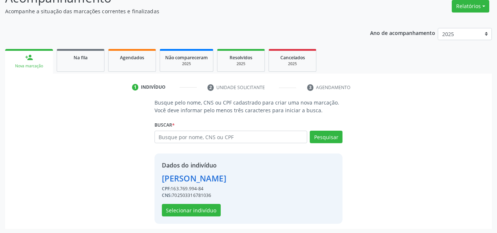
scroll to position [62, 0]
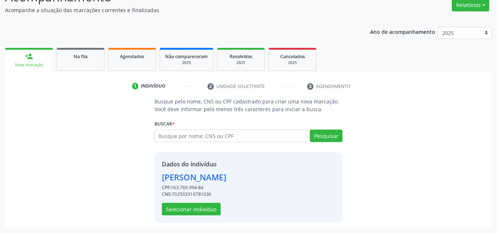
click at [179, 202] on div "Dados do indivíduo [PERSON_NAME] CPF: 163.769.994-84 CNS: 702503316781036 Selec…" at bounding box center [194, 188] width 64 height 56
click at [181, 209] on button "Selecionar indivíduo" at bounding box center [191, 209] width 59 height 13
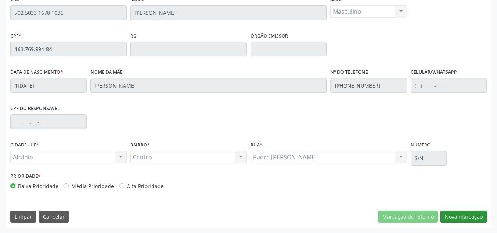
click at [476, 222] on div "Essa busca está integrada com o PEC. Quaisquer inconsistências nas informações …" at bounding box center [248, 99] width 487 height 255
click at [476, 220] on button "Nova marcação" at bounding box center [464, 217] width 46 height 13
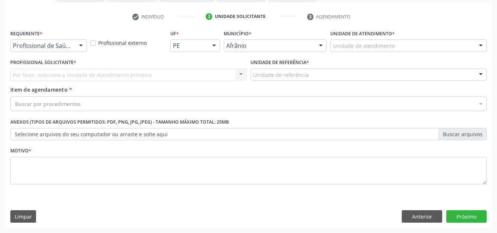
scroll to position [132, 0]
click at [365, 50] on div "Unidade de atendimento" at bounding box center [409, 45] width 156 height 13
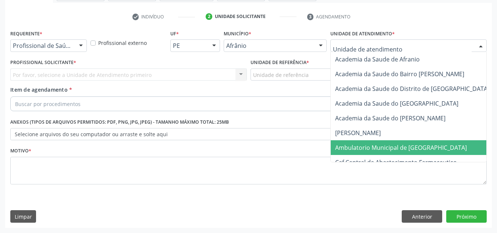
click at [349, 151] on span "Ambulatorio Municipal de [GEOGRAPHIC_DATA]" at bounding box center [401, 148] width 132 height 8
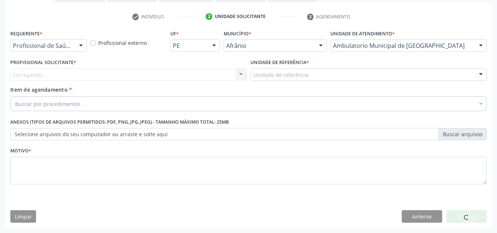
click at [218, 71] on div "Carregando... Nenhum resultado encontrado para: " " Não há nenhuma opção para s…" at bounding box center [128, 74] width 237 height 13
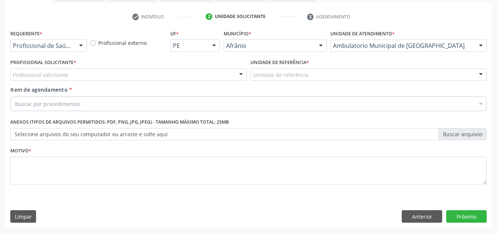
click at [218, 71] on div "Profissional solicitante" at bounding box center [128, 74] width 237 height 13
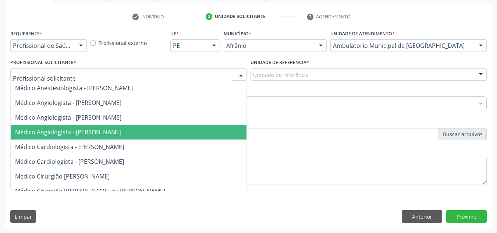
click at [193, 133] on span "Médico Angiologista - [PERSON_NAME]" at bounding box center [136, 132] width 250 height 15
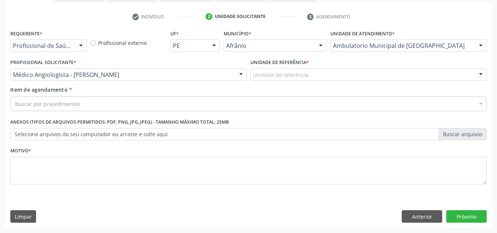
click at [353, 75] on div "Unidade de referência" at bounding box center [369, 74] width 237 height 13
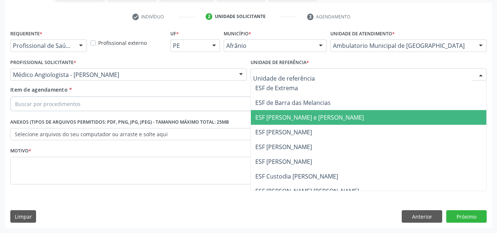
click at [354, 111] on span "ESF [PERSON_NAME] e [PERSON_NAME]" at bounding box center [369, 117] width 236 height 15
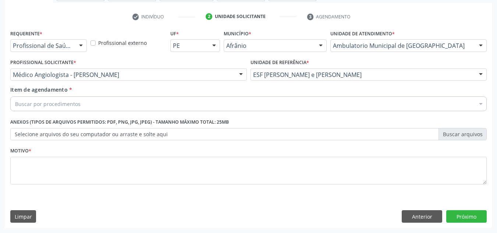
click at [122, 102] on div "Buscar por procedimentos" at bounding box center [248, 103] width 477 height 15
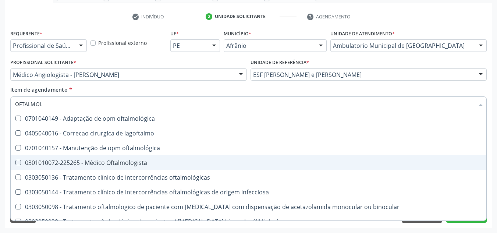
type input "OFTALMOLO"
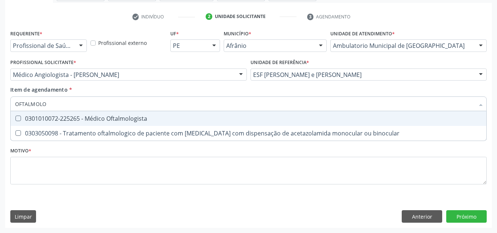
click at [156, 119] on div "0301010072-225265 - Médico Oftalmologista" at bounding box center [248, 119] width 467 height 6
checkbox Oftalmologista "true"
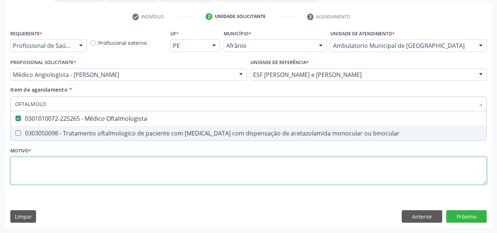
click at [142, 169] on div "Requerente * Profissional de Saúde Profissional de Saúde Paciente Nenhum result…" at bounding box center [248, 111] width 477 height 167
checkbox binocular "true"
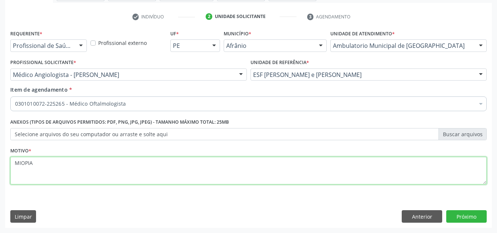
type textarea "MIOPIA"
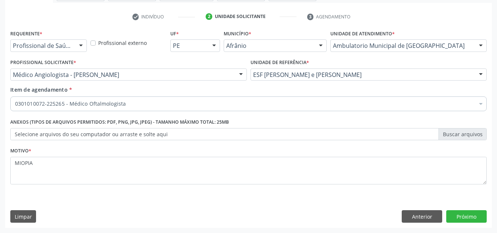
click at [470, 209] on div "Requerente * Profissional de Saúde Profissional de Saúde Paciente Nenhum result…" at bounding box center [248, 128] width 487 height 200
click at [468, 218] on button "Próximo" at bounding box center [466, 216] width 40 height 13
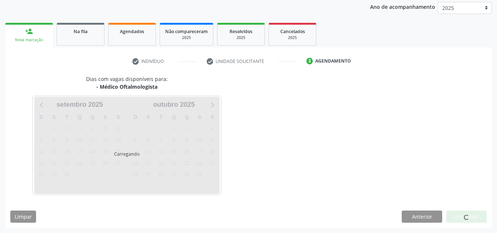
scroll to position [109, 0]
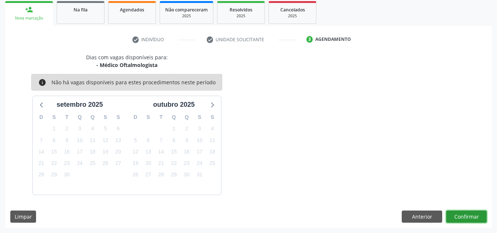
click at [447, 215] on button "Confirmar" at bounding box center [466, 217] width 40 height 13
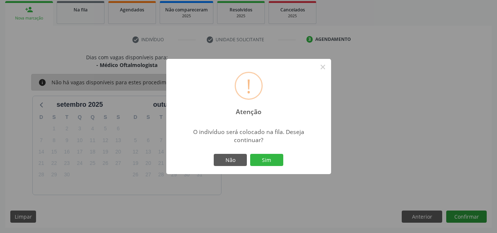
click at [250, 154] on button "Sim" at bounding box center [266, 160] width 33 height 13
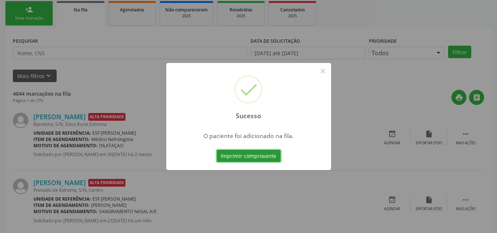
scroll to position [10, 0]
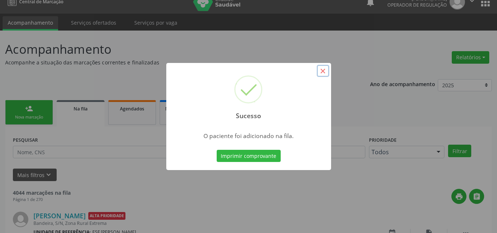
click at [320, 72] on button "×" at bounding box center [323, 71] width 13 height 13
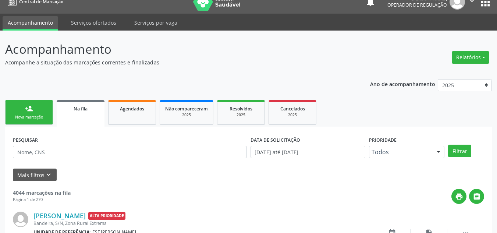
click at [46, 118] on div "Nova marcação" at bounding box center [29, 117] width 37 height 6
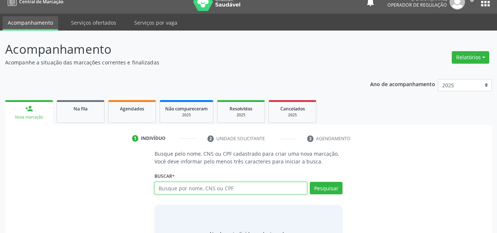
click at [175, 191] on input "text" at bounding box center [231, 188] width 153 height 13
type input "701809263128176"
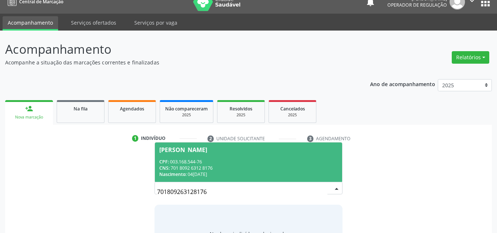
click at [254, 171] on div "Nascimento: 04/06/2024" at bounding box center [248, 174] width 179 height 6
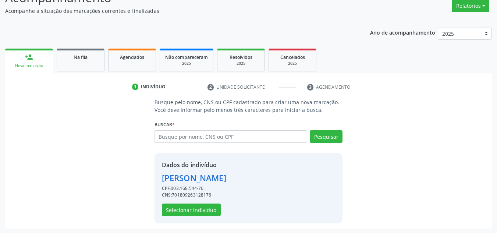
scroll to position [62, 0]
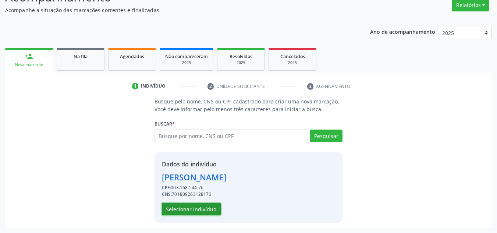
click at [197, 203] on button "Selecionar indivíduo" at bounding box center [191, 209] width 59 height 13
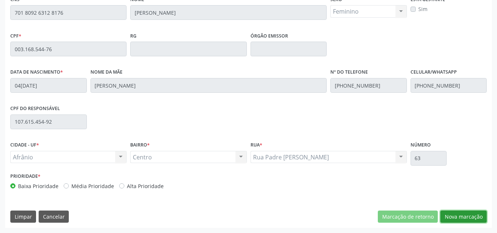
click at [463, 215] on button "Nova marcação" at bounding box center [464, 217] width 46 height 13
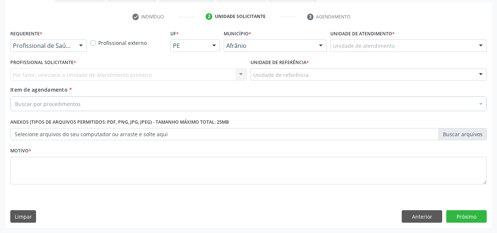
scroll to position [132, 0]
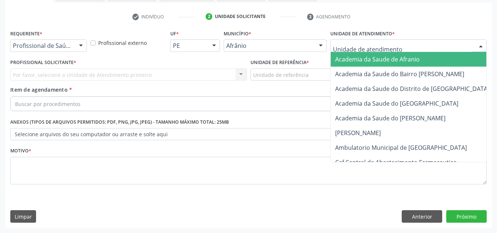
click at [402, 47] on div at bounding box center [409, 45] width 156 height 13
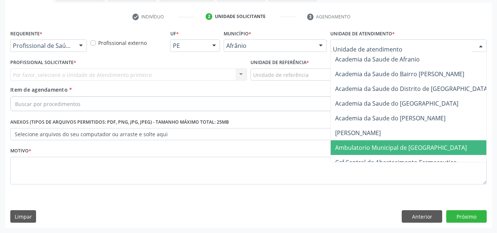
click at [389, 148] on span "Ambulatorio Municipal de [GEOGRAPHIC_DATA]" at bounding box center [401, 148] width 132 height 8
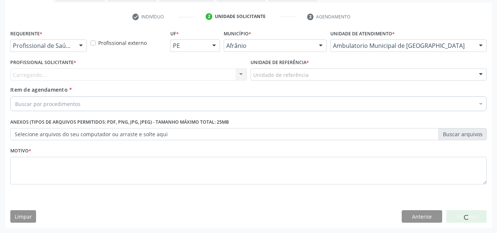
click at [205, 73] on div "Carregando... Nenhum resultado encontrado para: " " Não há nenhuma opção para s…" at bounding box center [128, 74] width 237 height 13
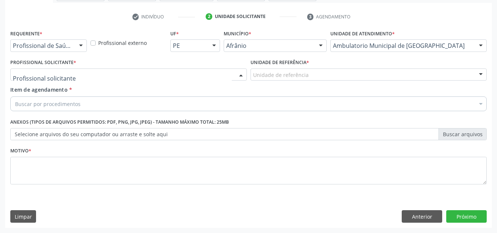
click at [205, 73] on div at bounding box center [128, 74] width 237 height 13
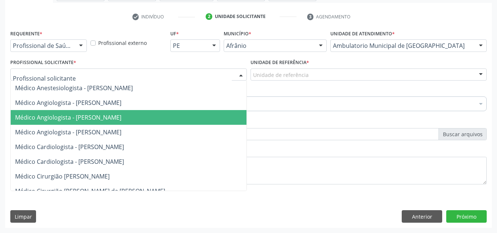
click at [184, 131] on span "Médico Angiologista - [PERSON_NAME]" at bounding box center [136, 132] width 250 height 15
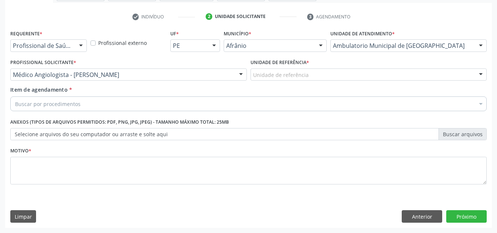
drag, startPoint x: 296, startPoint y: 77, endPoint x: 296, endPoint y: 114, distance: 36.8
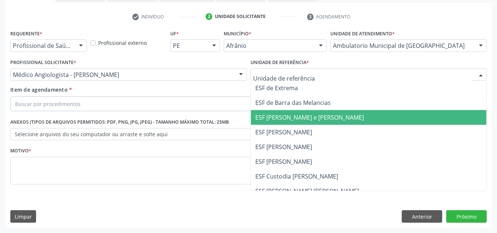
click at [296, 114] on span "ESF [PERSON_NAME] e [PERSON_NAME]" at bounding box center [309, 117] width 109 height 8
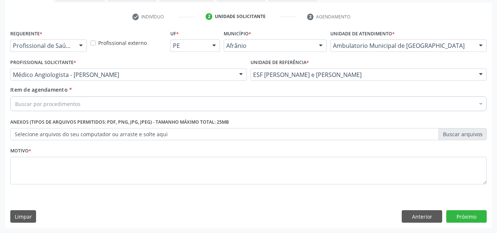
click at [162, 105] on div "Buscar por procedimentos" at bounding box center [248, 103] width 477 height 15
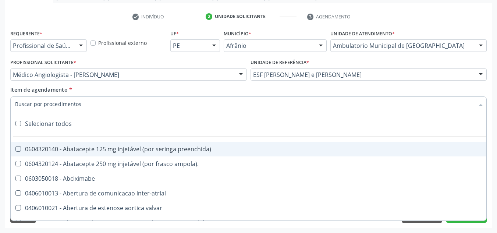
click at [162, 105] on input "Item de agendamento *" at bounding box center [245, 103] width 460 height 15
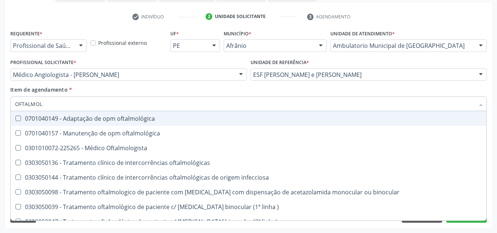
type input "OFTALMOLO"
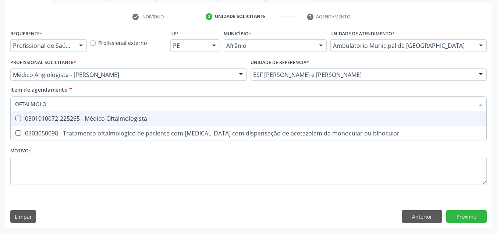
click at [157, 117] on div "0301010072-225265 - Médico Oftalmologista" at bounding box center [248, 119] width 467 height 6
checkbox Oftalmologista "true"
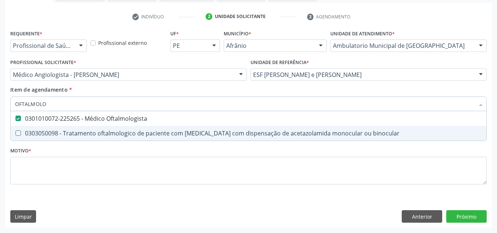
click at [163, 186] on div "Requerente * Profissional de Saúde Profissional de Saúde Paciente Nenhum result…" at bounding box center [248, 111] width 477 height 167
checkbox binocular "true"
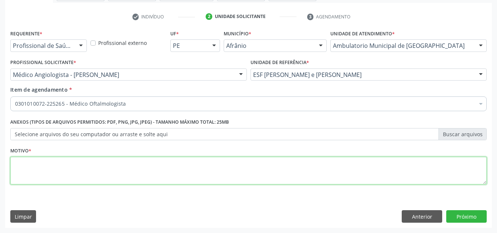
click at [167, 175] on textarea at bounding box center [248, 171] width 477 height 28
type textarea "RETORNO"
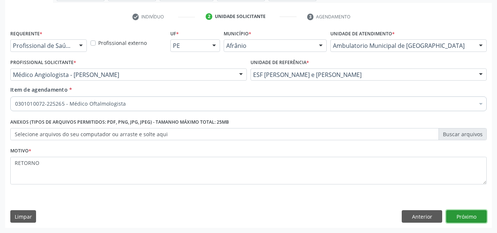
click at [460, 223] on div "Requerente * Profissional de Saúde Profissional de Saúde Paciente Nenhum result…" at bounding box center [248, 128] width 487 height 200
click at [469, 214] on button "Próximo" at bounding box center [466, 216] width 40 height 13
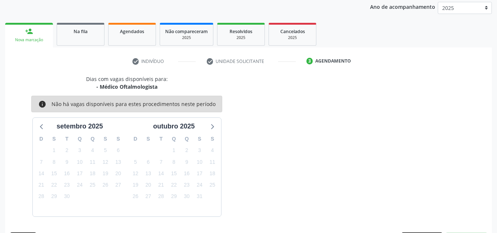
scroll to position [109, 0]
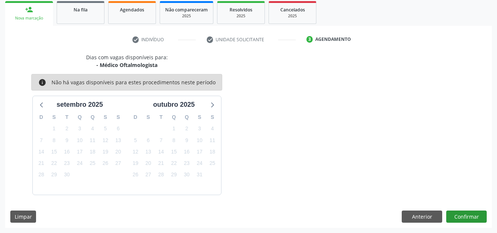
drag, startPoint x: 468, startPoint y: 224, endPoint x: 469, endPoint y: 220, distance: 4.5
click at [468, 224] on div "Dias com vagas disponíveis para: - Médico Oftalmologista info Não há vagas disp…" at bounding box center [248, 140] width 487 height 174
click at [470, 218] on button "Confirmar" at bounding box center [466, 217] width 40 height 13
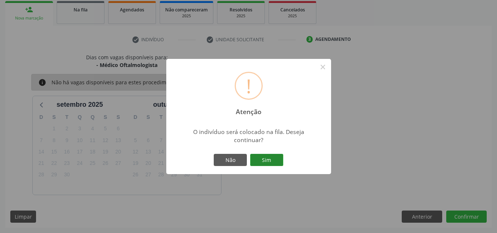
click at [267, 155] on div "Não Sim" at bounding box center [248, 159] width 73 height 15
click at [267, 155] on button "Sim" at bounding box center [266, 160] width 33 height 13
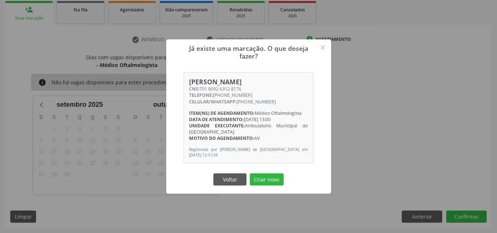
click at [250, 173] on button "Criar novo" at bounding box center [267, 179] width 34 height 13
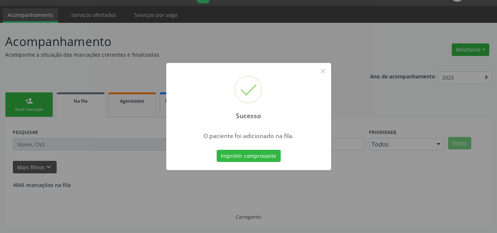
scroll to position [10, 0]
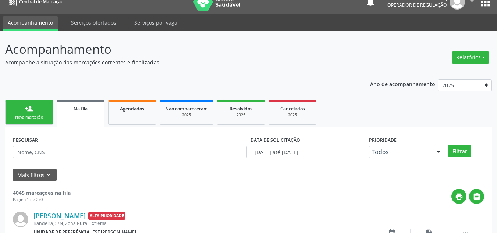
click at [29, 119] on div "Nova marcação" at bounding box center [29, 117] width 37 height 6
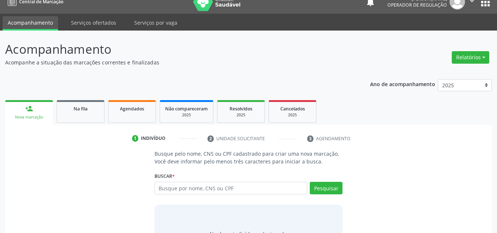
click at [35, 109] on link "person_add Nova marcação" at bounding box center [29, 112] width 48 height 25
click at [168, 189] on input "text" at bounding box center [231, 188] width 153 height 13
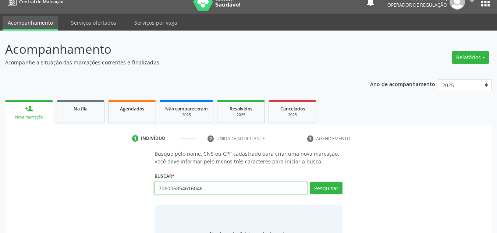
type input "706006854616046"
click at [219, 185] on input "706006854616046" at bounding box center [231, 188] width 153 height 13
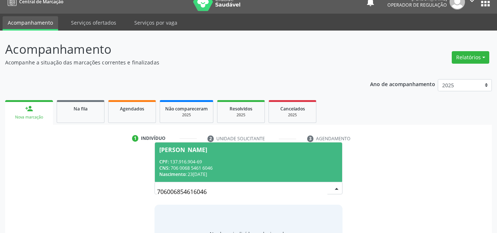
click at [216, 163] on div "CPF: 137.916.904-69" at bounding box center [248, 162] width 179 height 6
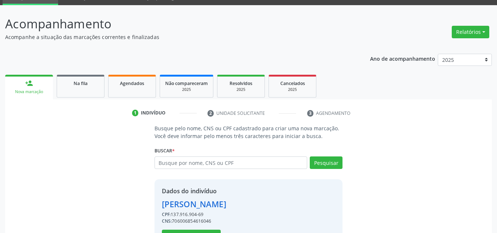
scroll to position [62, 0]
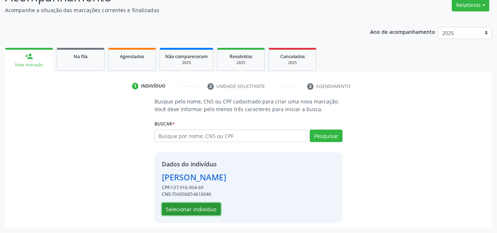
click at [194, 206] on button "Selecionar indivíduo" at bounding box center [191, 209] width 59 height 13
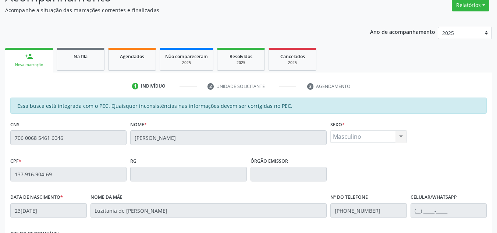
scroll to position [187, 0]
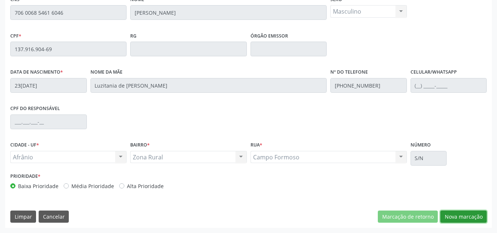
click at [480, 219] on button "Nova marcação" at bounding box center [464, 217] width 46 height 13
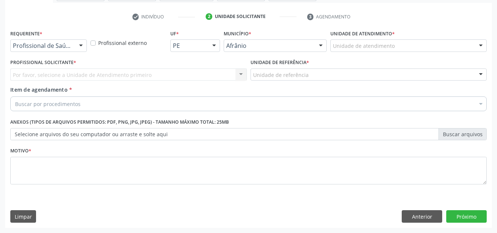
scroll to position [132, 0]
click at [420, 42] on div "Unidade de atendimento" at bounding box center [409, 45] width 156 height 13
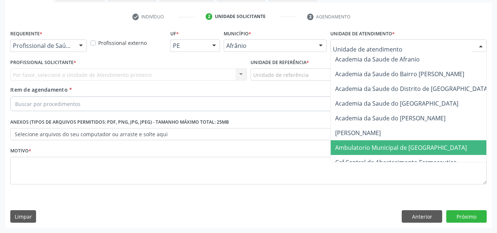
click at [388, 146] on span "Ambulatorio Municipal de [GEOGRAPHIC_DATA]" at bounding box center [401, 148] width 132 height 8
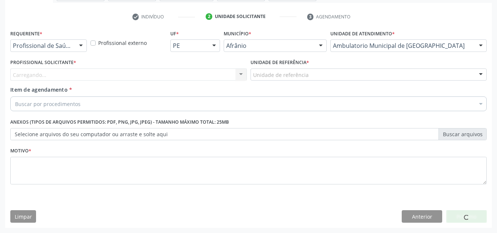
click at [209, 77] on div "Carregando... Nenhum resultado encontrado para: " " Não há nenhuma opção para s…" at bounding box center [128, 74] width 237 height 13
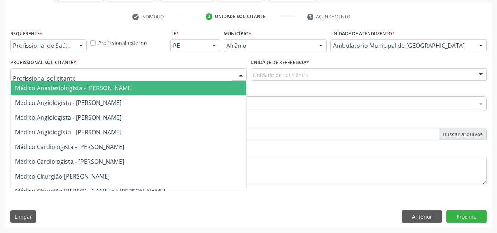
click at [212, 71] on div at bounding box center [128, 74] width 237 height 13
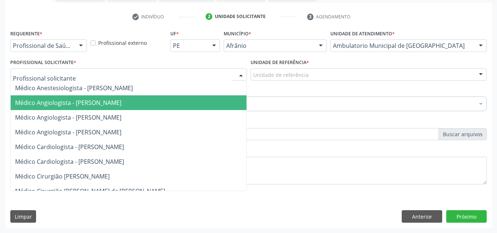
click at [207, 96] on span "Médico Angiologista - [PERSON_NAME]" at bounding box center [136, 102] width 250 height 15
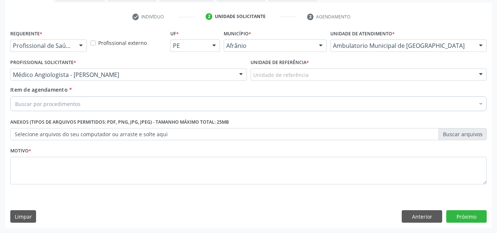
click at [327, 76] on div "Unidade de referência" at bounding box center [369, 74] width 237 height 13
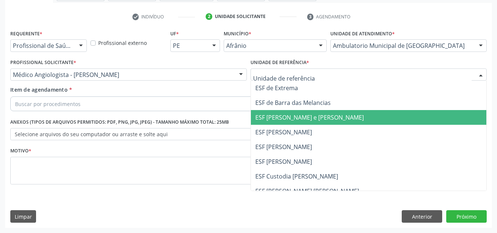
drag, startPoint x: 308, startPoint y: 141, endPoint x: 281, endPoint y: 128, distance: 30.1
click at [308, 142] on span "ESF [PERSON_NAME]" at bounding box center [369, 147] width 236 height 15
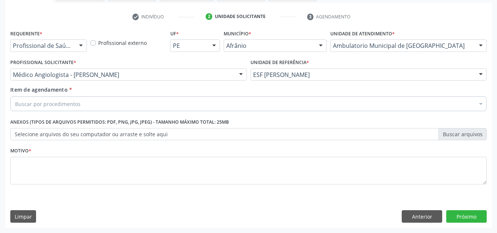
click at [279, 106] on div "Buscar por procedimentos" at bounding box center [248, 103] width 477 height 15
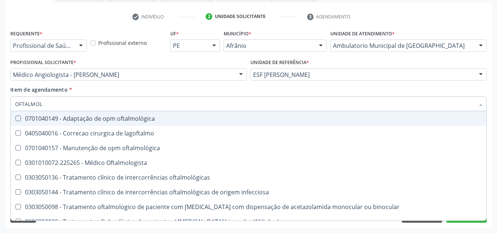
type input "OFTALMOLO"
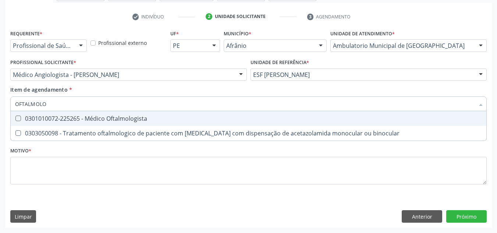
click at [272, 116] on div "0301010072-225265 - Médico Oftalmologista" at bounding box center [248, 119] width 467 height 6
checkbox Oftalmologista "true"
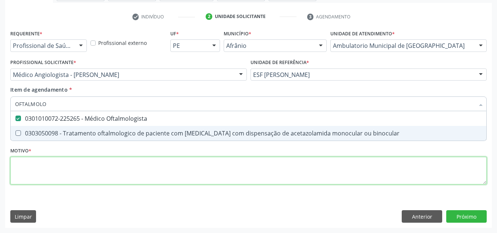
click at [256, 174] on div "Requerente * Profissional de Saúde Profissional de Saúde Paciente Nenhum result…" at bounding box center [248, 111] width 477 height 167
checkbox binocular "true"
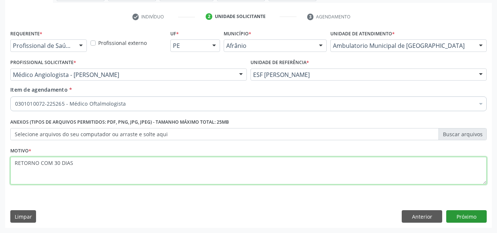
type textarea "RETORNO COM 30 DIAS"
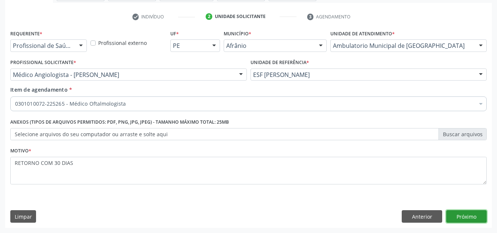
click at [468, 222] on button "Próximo" at bounding box center [466, 216] width 40 height 13
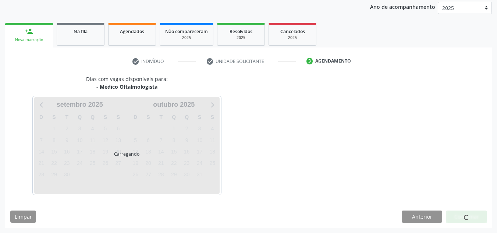
scroll to position [109, 0]
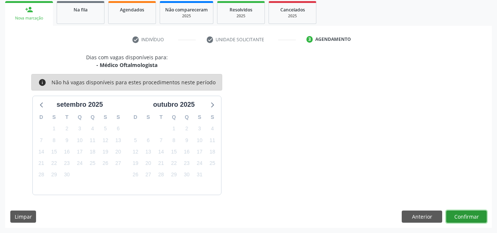
click at [474, 220] on button "Confirmar" at bounding box center [466, 217] width 40 height 13
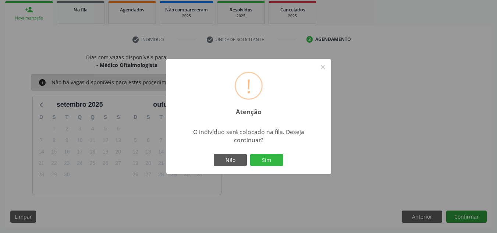
click at [250, 154] on button "Sim" at bounding box center [266, 160] width 33 height 13
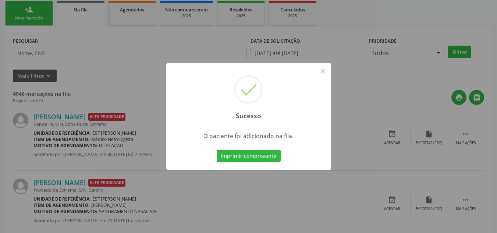
scroll to position [10, 0]
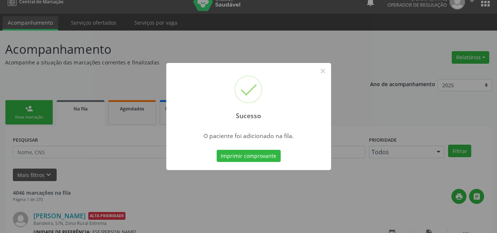
drag, startPoint x: 322, startPoint y: 58, endPoint x: 320, endPoint y: 63, distance: 5.6
click at [320, 61] on div "Sucesso × O paciente foi adicionado na fila. Imprimir comprovante Cancel" at bounding box center [248, 116] width 497 height 233
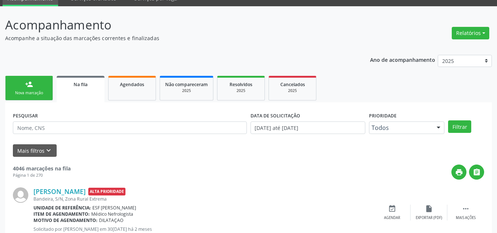
scroll to position [47, 0]
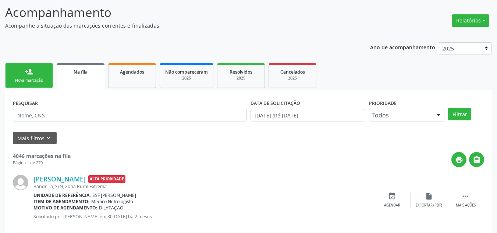
click at [55, 77] on ul "person_add Nova marcação Na fila Agendados Não compareceram 2025 Resolvidos 202…" at bounding box center [248, 75] width 487 height 28
click at [7, 74] on link "person_add Nova marcação" at bounding box center [29, 75] width 48 height 25
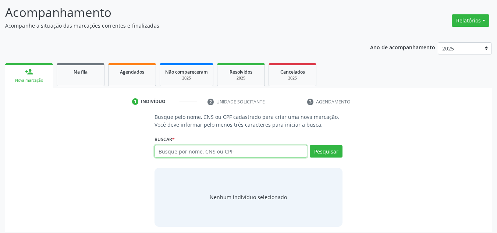
click at [194, 152] on input "text" at bounding box center [231, 151] width 153 height 13
type input "700005469182600"
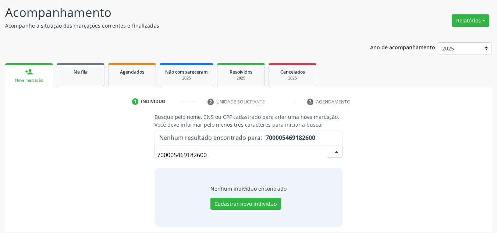
drag, startPoint x: 300, startPoint y: 159, endPoint x: 166, endPoint y: 190, distance: 137.5
click at [166, 190] on div "Busque pelo nome, CNS ou CPF cadastrado para criar uma nova marcação. Você deve…" at bounding box center [248, 169] width 199 height 113
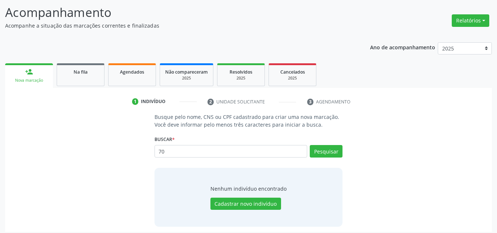
type input "7"
type input "JOSE DANIEL SOUZA DA SILVA"
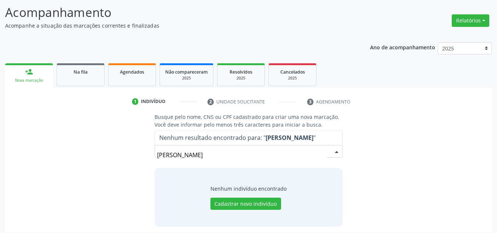
drag, startPoint x: 288, startPoint y: 157, endPoint x: 160, endPoint y: 155, distance: 128.1
click at [153, 158] on div "Busque pelo nome, CNS ou CPF cadastrado para criar uma nova marcação. Você deve…" at bounding box center [248, 169] width 199 height 113
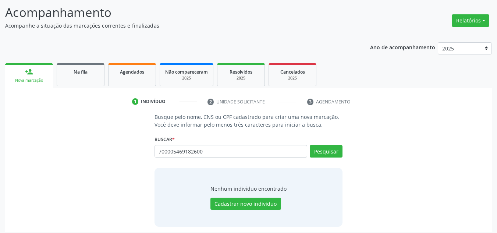
type input "700005469182600"
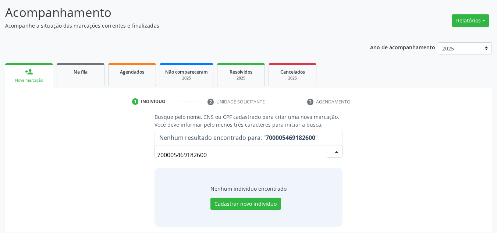
drag, startPoint x: 226, startPoint y: 165, endPoint x: 144, endPoint y: 188, distance: 85.7
click at [144, 188] on div "Busque pelo nome, CNS ou CPF cadastrado para criar uma nova marcação. Você deve…" at bounding box center [248, 169] width 477 height 113
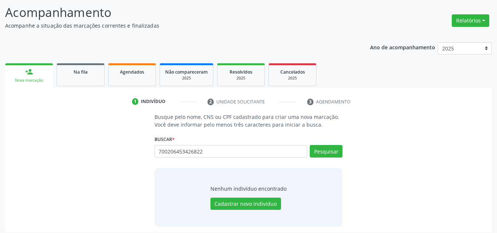
type input "700206453426822"
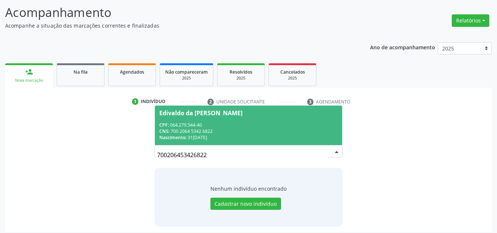
click at [234, 114] on div "Edivaldo da Cruz Rodrigues" at bounding box center [200, 113] width 83 height 6
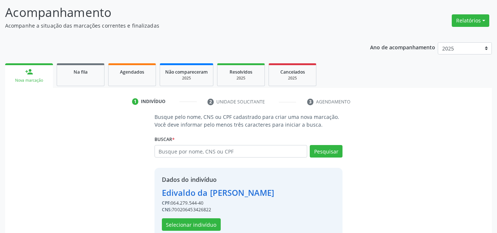
click at [247, 145] on div "Buscar * Edivaldo da Cruz Rodrigues Edivaldo da Cruz Rodrigues CPF: 064.279.544…" at bounding box center [249, 148] width 188 height 29
click at [212, 225] on button "Selecionar indivíduo" at bounding box center [191, 224] width 59 height 13
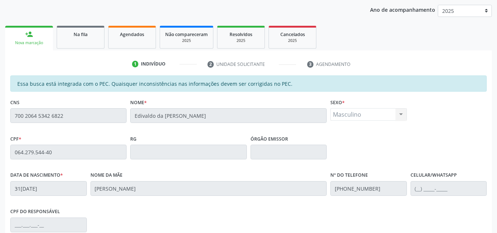
scroll to position [187, 0]
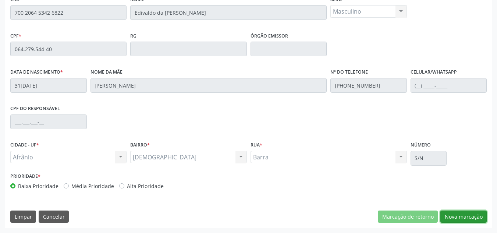
click at [442, 212] on button "Nova marcação" at bounding box center [464, 217] width 46 height 13
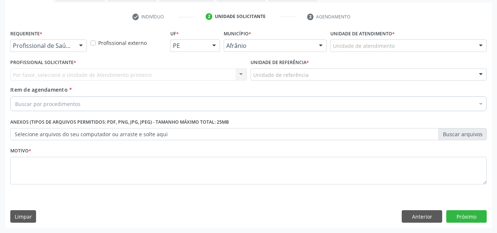
scroll to position [132, 0]
click at [441, 47] on div "Unidade de atendimento" at bounding box center [409, 45] width 156 height 13
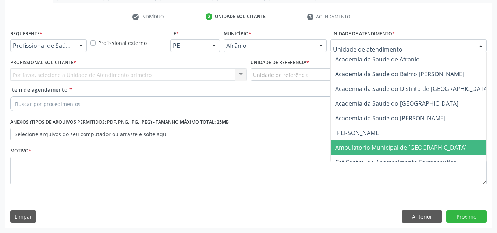
click at [410, 146] on span "Ambulatorio Municipal de [GEOGRAPHIC_DATA]" at bounding box center [401, 148] width 132 height 8
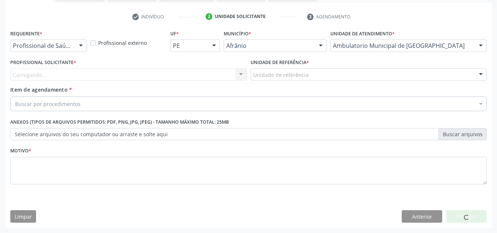
click at [162, 70] on div "Carregando... Nenhum resultado encontrado para: " " Não há nenhuma opção para s…" at bounding box center [128, 74] width 237 height 13
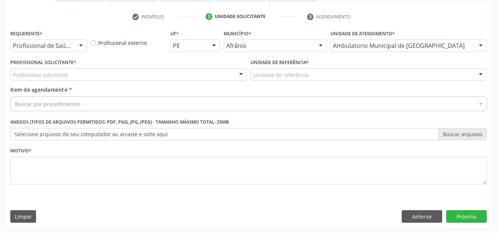
click at [162, 70] on div "Profissional solicitante" at bounding box center [128, 74] width 237 height 13
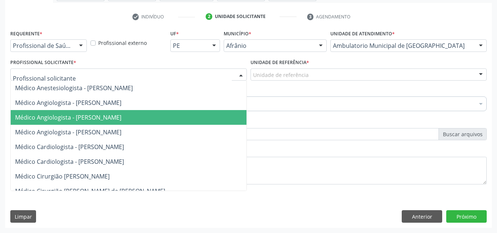
click at [189, 127] on span "Médico Angiologista - [PERSON_NAME]" at bounding box center [136, 132] width 250 height 15
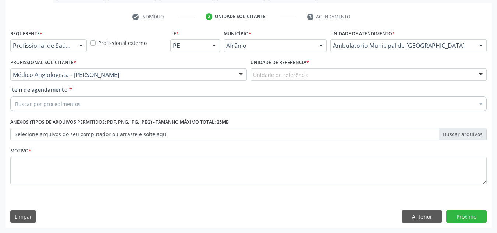
click at [320, 67] on div "Unidade de referência * Unidade de referência ESF de Extrema ESF de Barra das M…" at bounding box center [369, 69] width 237 height 24
click at [320, 71] on div at bounding box center [369, 74] width 237 height 13
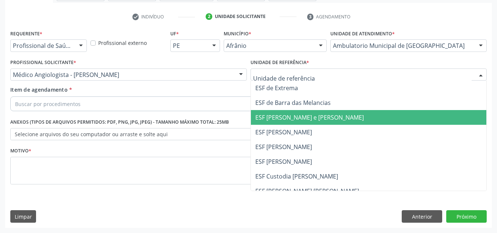
click at [326, 123] on span "ESF [PERSON_NAME] e [PERSON_NAME]" at bounding box center [369, 117] width 236 height 15
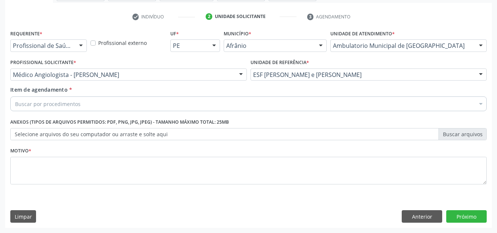
click at [333, 114] on div "Item de agendamento * Buscar por procedimentos Selecionar todos 0604320140 - Ab…" at bounding box center [248, 100] width 480 height 28
drag, startPoint x: 339, startPoint y: 107, endPoint x: 336, endPoint y: 102, distance: 6.1
click at [338, 104] on div "Buscar por procedimentos" at bounding box center [248, 103] width 477 height 15
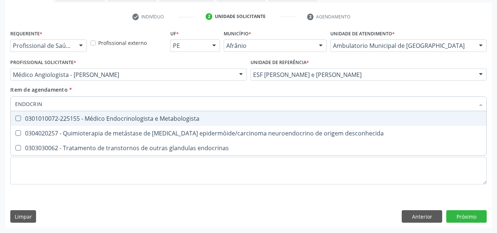
type input "ENDOCRINO"
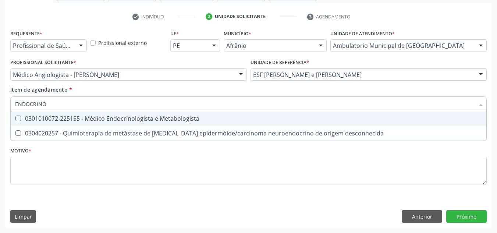
click at [208, 118] on div "0301010072-225155 - Médico Endocrinologista e Metabologista" at bounding box center [248, 119] width 467 height 6
checkbox Metabologista "true"
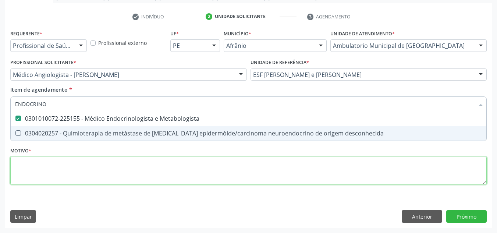
click at [186, 177] on div "Requerente * Profissional de Saúde Profissional de Saúde Paciente Nenhum result…" at bounding box center [248, 111] width 477 height 167
checkbox desconhecida "true"
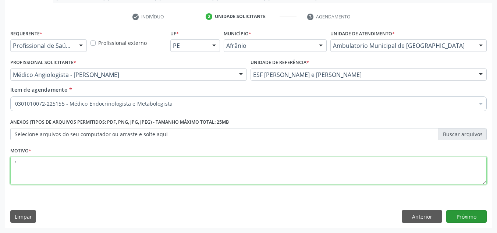
type textarea "'"
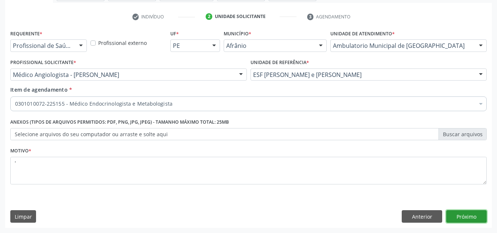
click at [468, 219] on button "Próximo" at bounding box center [466, 216] width 40 height 13
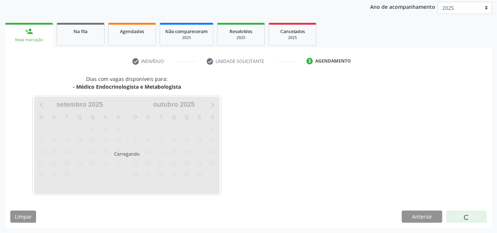
scroll to position [87, 0]
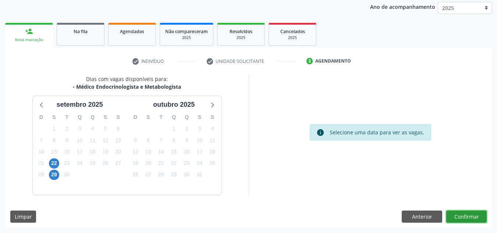
click at [477, 218] on button "Confirmar" at bounding box center [466, 217] width 40 height 13
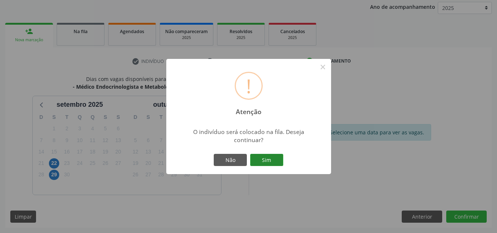
click at [260, 159] on button "Sim" at bounding box center [266, 160] width 33 height 13
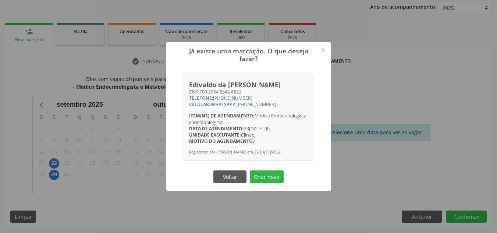
click at [250, 170] on button "Criar novo" at bounding box center [267, 176] width 34 height 13
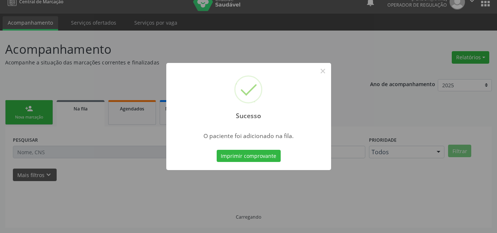
scroll to position [10, 0]
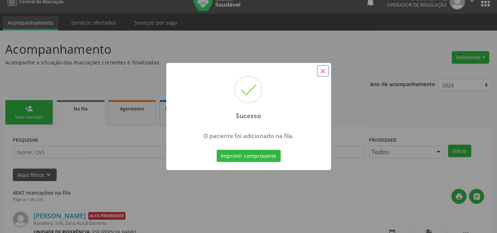
click at [323, 74] on button "×" at bounding box center [323, 71] width 13 height 13
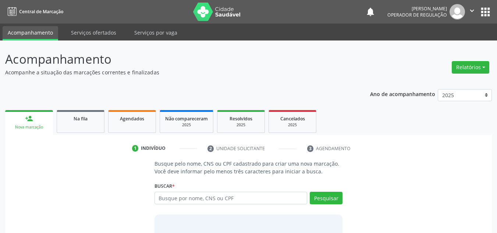
scroll to position [10, 0]
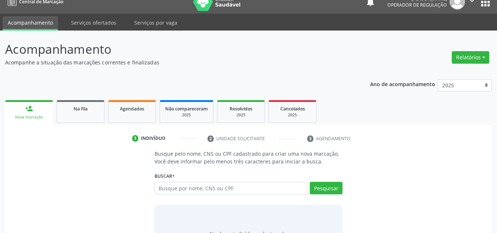
click at [277, 180] on div "Buscar * Busque por nome, CNS ou CPF Nenhum resultado encontrado para: " " Digi…" at bounding box center [249, 184] width 188 height 29
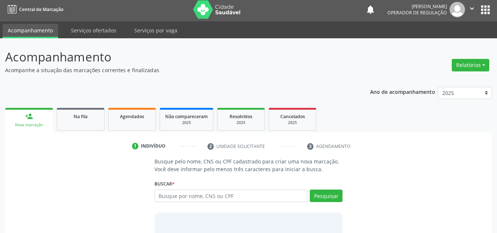
scroll to position [0, 0]
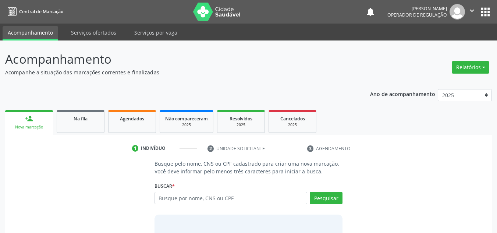
click at [284, 206] on div "Busque por nome, CNS ou CPF Nenhum resultado encontrado para: " " Digite nome, …" at bounding box center [249, 201] width 188 height 18
click at [291, 204] on div "Busque por nome, CNS ou CPF Nenhum resultado encontrado para: " " Digite nome, …" at bounding box center [249, 201] width 188 height 18
click at [300, 199] on input "text" at bounding box center [231, 198] width 153 height 13
type input "708605595757285"
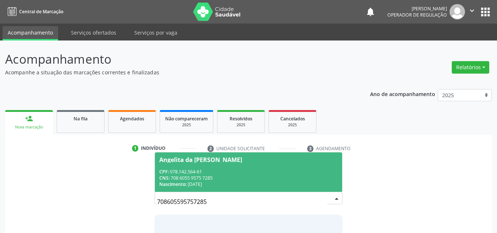
click at [300, 181] on div "Nascimento: [DATE]" at bounding box center [248, 184] width 179 height 6
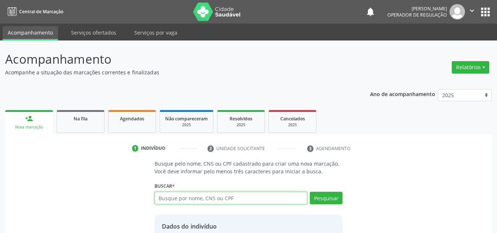
click at [236, 195] on input "text" at bounding box center [231, 198] width 153 height 13
click at [264, 203] on input "text" at bounding box center [231, 198] width 153 height 13
type input "708605595757285"
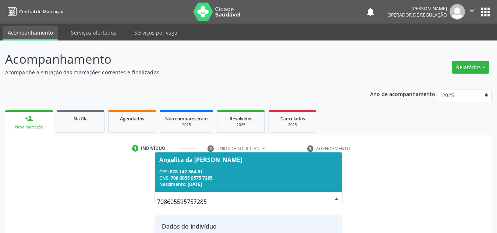
click at [266, 172] on div "CPF: 078.142.564-61" at bounding box center [248, 172] width 179 height 6
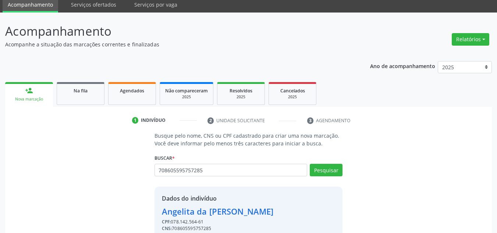
scroll to position [62, 0]
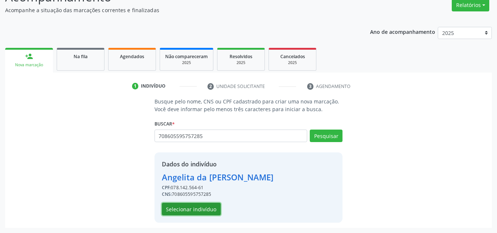
click at [197, 210] on button "Selecionar indivíduo" at bounding box center [191, 209] width 59 height 13
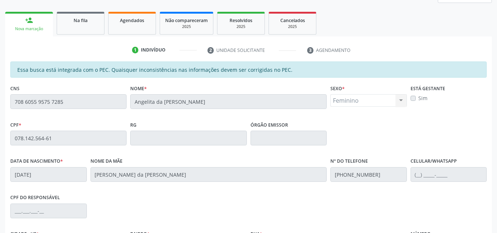
scroll to position [187, 0]
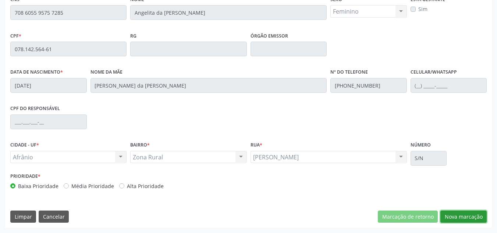
click at [475, 217] on button "Nova marcação" at bounding box center [464, 217] width 46 height 13
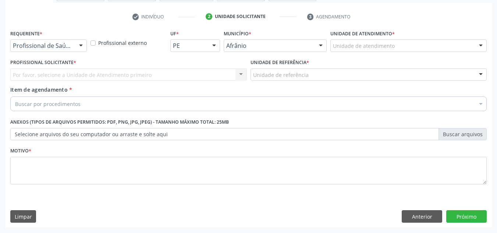
scroll to position [132, 0]
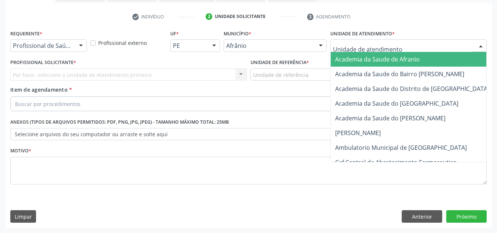
click at [401, 50] on div at bounding box center [409, 45] width 156 height 13
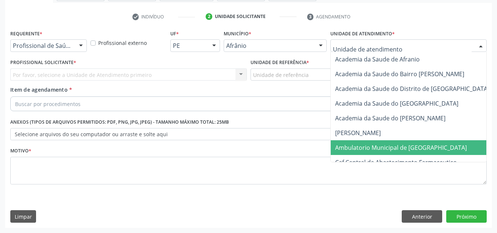
click at [382, 151] on span "Ambulatorio Municipal de [GEOGRAPHIC_DATA]" at bounding box center [401, 148] width 132 height 8
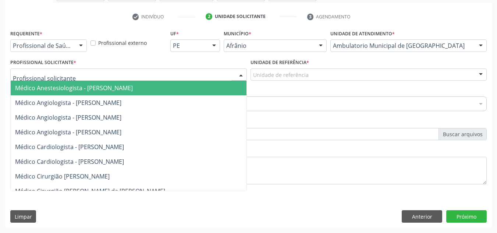
click at [134, 70] on div at bounding box center [128, 74] width 237 height 13
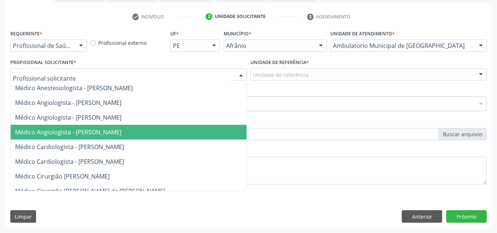
click at [142, 128] on span "Médico Angiologista - [PERSON_NAME]" at bounding box center [136, 132] width 250 height 15
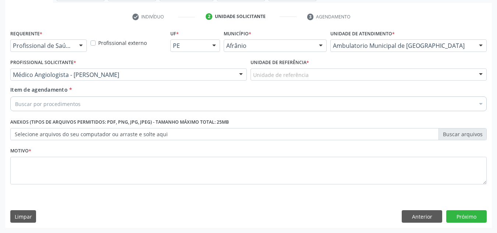
click at [317, 81] on div "Unidade de referência * Unidade de referência ESF de Extrema ESF de Barra das M…" at bounding box center [369, 71] width 240 height 29
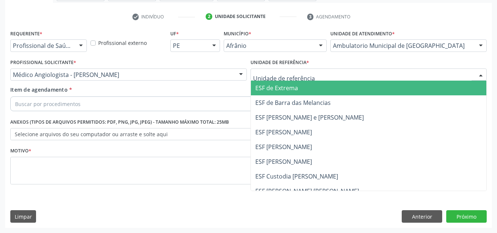
click at [328, 74] on div at bounding box center [369, 74] width 237 height 13
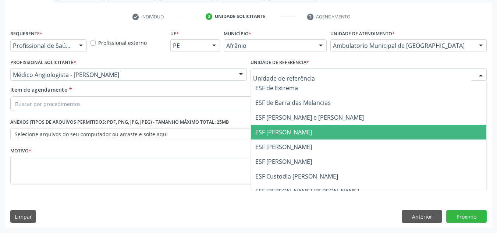
click at [312, 128] on span "ESF [PERSON_NAME]" at bounding box center [283, 132] width 57 height 8
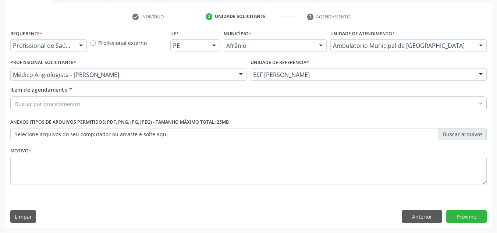
click at [337, 103] on div "Buscar por procedimentos" at bounding box center [248, 103] width 477 height 15
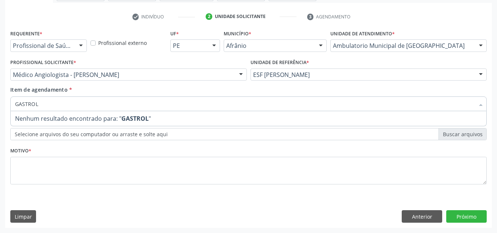
type input "[MEDICAL_DATA]"
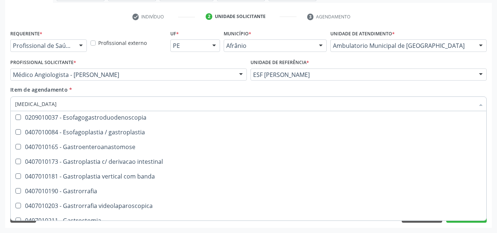
scroll to position [8, 0]
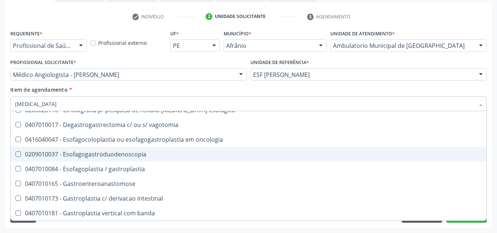
click at [181, 155] on div "0209010037 - Esofagogastroduodenoscopia" at bounding box center [248, 154] width 467 height 6
checkbox Esofagogastroduodenoscopia "true"
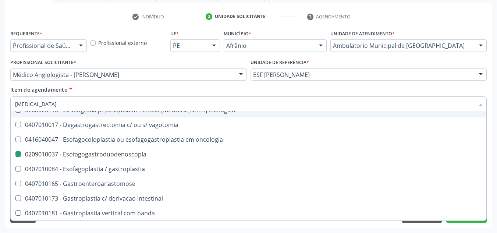
click at [216, 90] on div "Item de agendamento * [MEDICAL_DATA][PERSON_NAME] seleção 0208020110 - Cintilog…" at bounding box center [248, 97] width 477 height 23
checkbox vagotomia "true"
checkbox Esofagogastroduodenoscopia "false"
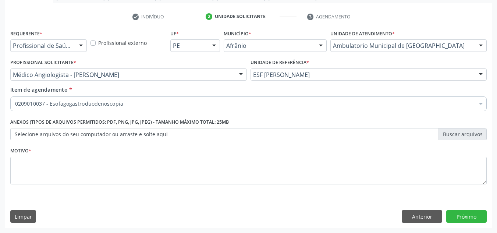
scroll to position [0, 0]
drag, startPoint x: 222, startPoint y: 185, endPoint x: 218, endPoint y: 180, distance: 6.6
click at [220, 186] on fieldset "Motivo *" at bounding box center [248, 167] width 477 height 44
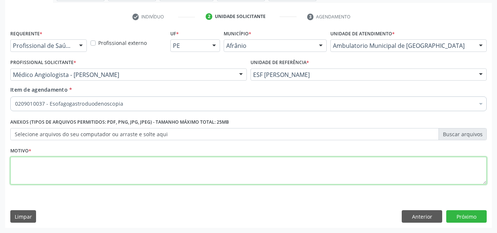
click at [214, 174] on textarea at bounding box center [248, 171] width 477 height 28
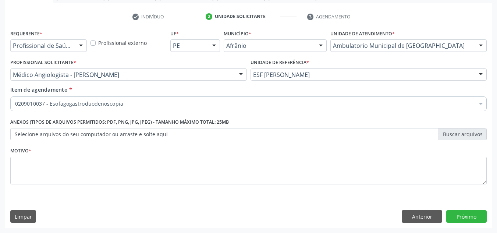
click at [202, 97] on div "0209010037 - Esofagogastroduodenoscopia" at bounding box center [248, 103] width 477 height 15
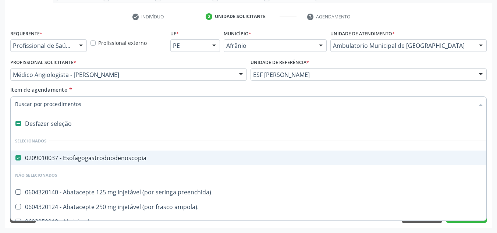
click at [83, 121] on div "Desfazer seleção" at bounding box center [298, 123] width 575 height 15
checkbox Esofagogastroduodenoscopia "false"
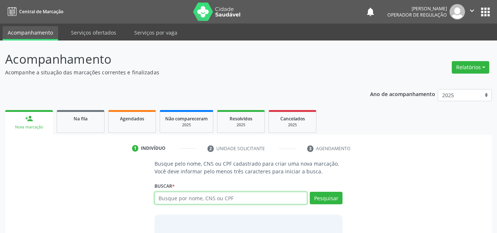
click at [254, 196] on input "text" at bounding box center [231, 198] width 153 height 13
type input "70860906816486"
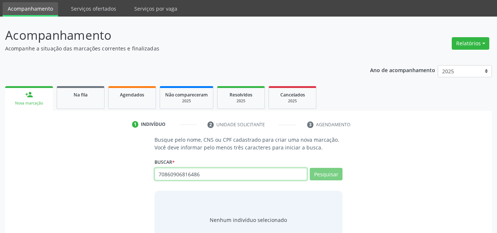
scroll to position [51, 0]
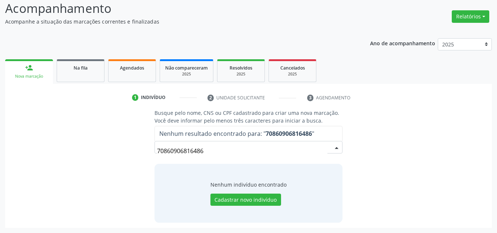
click at [262, 131] on span "Nenhum resultado encontrado para: " 70860906816486 "" at bounding box center [236, 134] width 155 height 8
drag, startPoint x: 261, startPoint y: 146, endPoint x: 128, endPoint y: 154, distance: 133.1
click at [128, 154] on div "Busque pelo nome, CNS ou CPF cadastrado para criar uma nova marcação. Você deve…" at bounding box center [248, 165] width 477 height 113
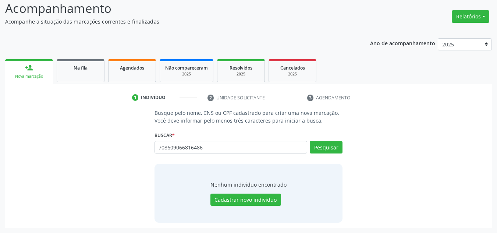
type input "708609066816486"
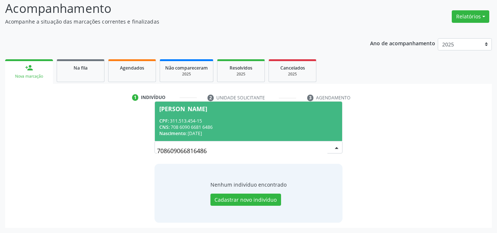
click at [218, 126] on div "CNS: 708 6090 6681 6486" at bounding box center [248, 127] width 179 height 6
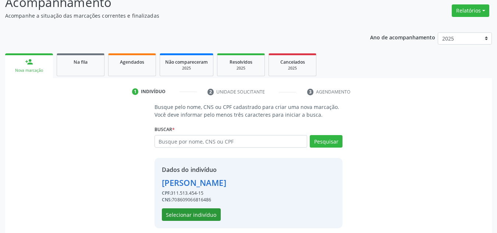
scroll to position [62, 0]
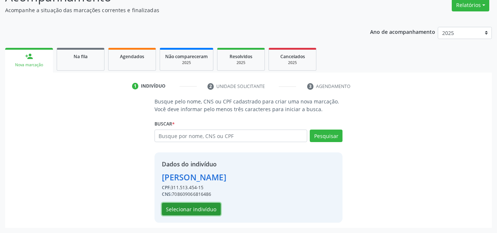
click at [199, 207] on button "Selecionar indivíduo" at bounding box center [191, 209] width 59 height 13
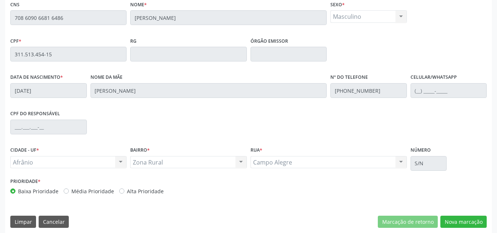
scroll to position [187, 0]
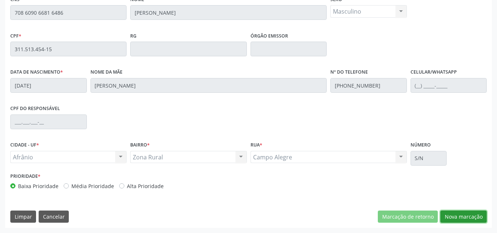
click at [482, 222] on button "Nova marcação" at bounding box center [464, 217] width 46 height 13
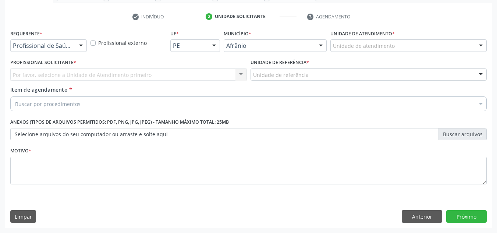
scroll to position [132, 0]
drag, startPoint x: 449, startPoint y: 57, endPoint x: 453, endPoint y: 49, distance: 8.9
click at [449, 56] on div "Requerente * Profissional de Saúde Profissional de Saúde Paciente Nenhum result…" at bounding box center [248, 111] width 477 height 167
click at [453, 49] on div "Unidade de atendimento" at bounding box center [409, 45] width 156 height 13
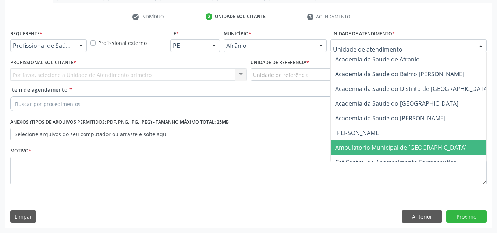
click at [401, 146] on span "Ambulatorio Municipal de [GEOGRAPHIC_DATA]" at bounding box center [401, 148] width 132 height 8
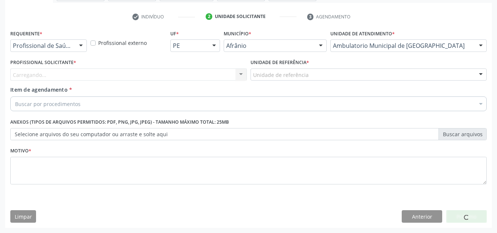
click at [158, 73] on div "Carregando... Nenhum resultado encontrado para: " " Não há nenhuma opção para s…" at bounding box center [128, 74] width 237 height 13
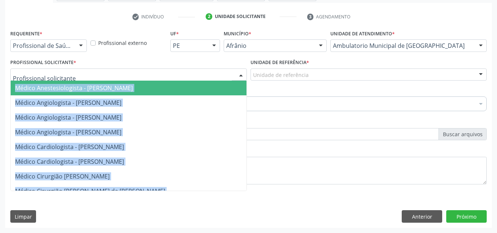
click at [158, 73] on div at bounding box center [128, 74] width 237 height 13
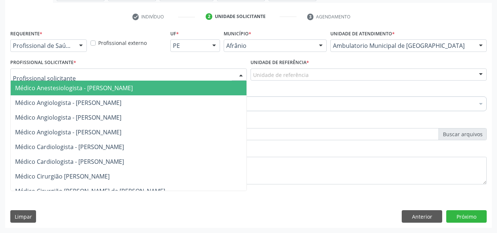
click at [152, 110] on span "Médico Angiologista - [PERSON_NAME]" at bounding box center [136, 102] width 250 height 15
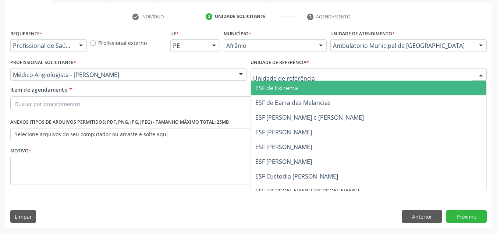
drag, startPoint x: 272, startPoint y: 71, endPoint x: 279, endPoint y: 82, distance: 12.7
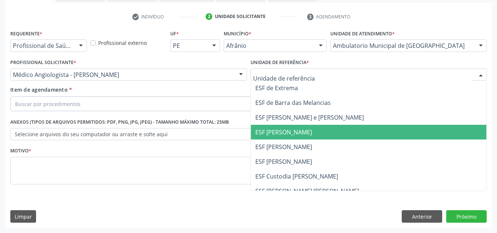
click at [298, 128] on span "ESF [PERSON_NAME]" at bounding box center [369, 132] width 236 height 15
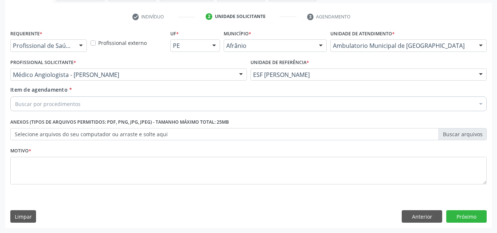
click at [294, 106] on div "Buscar por procedimentos" at bounding box center [248, 103] width 477 height 15
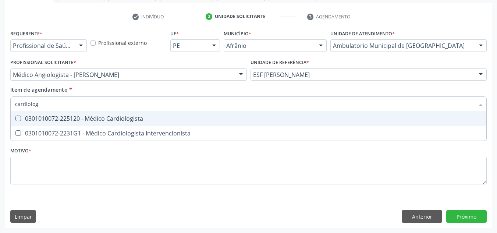
type input "cardiologi"
click at [98, 123] on span "0301010072-225120 - Médico Cardiologista" at bounding box center [249, 118] width 476 height 15
checkbox Cardiologista "true"
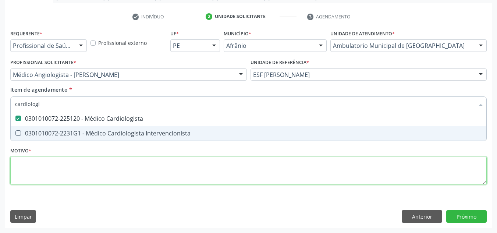
click at [330, 173] on div "Requerente * Profissional de Saúde Profissional de Saúde Paciente Nenhum result…" at bounding box center [248, 111] width 477 height 167
checkbox Intervencionista "true"
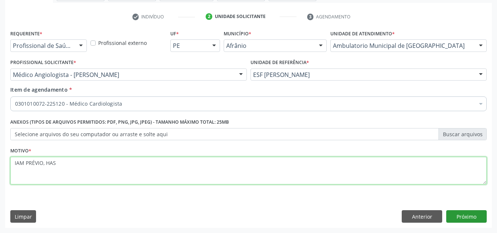
type textarea "IAM PRÉVIO, HAS"
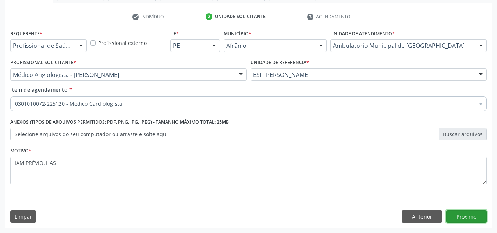
click at [470, 214] on button "Próximo" at bounding box center [466, 216] width 40 height 13
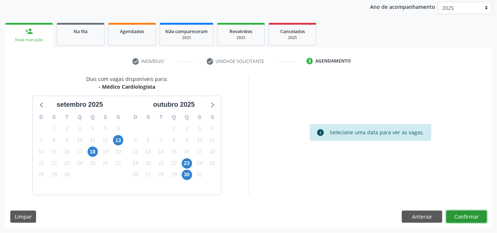
click at [476, 216] on button "Confirmar" at bounding box center [466, 217] width 40 height 13
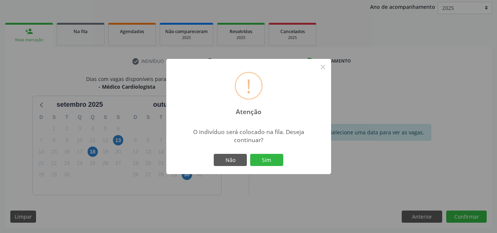
click at [250, 154] on button "Sim" at bounding box center [266, 160] width 33 height 13
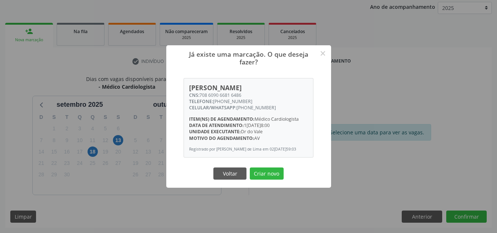
click at [250, 167] on button "Criar novo" at bounding box center [267, 173] width 34 height 13
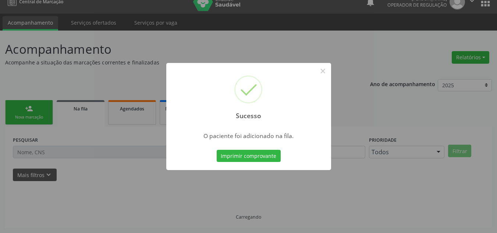
scroll to position [10, 0]
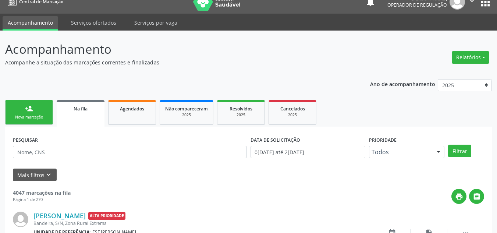
drag, startPoint x: 32, startPoint y: 111, endPoint x: 3, endPoint y: 103, distance: 30.8
click at [32, 111] on div "person_add" at bounding box center [29, 109] width 8 height 8
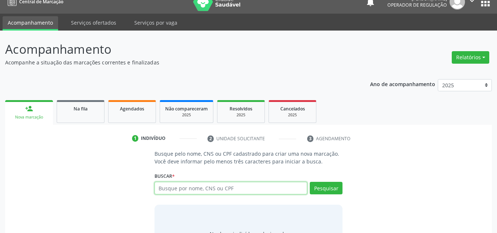
drag, startPoint x: 290, startPoint y: 185, endPoint x: 288, endPoint y: 191, distance: 5.8
click at [288, 190] on input "text" at bounding box center [231, 188] width 153 height 13
type input "7049803529915645"
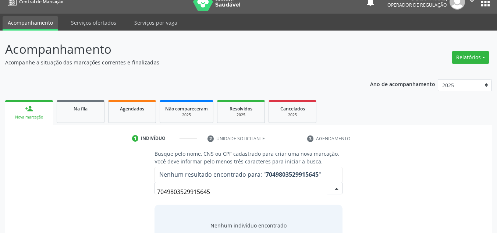
drag, startPoint x: 232, startPoint y: 187, endPoint x: 75, endPoint y: 211, distance: 158.6
click at [76, 212] on div "Busque pelo nome, CNS ou CPF cadastrado para criar uma nova marcação. Você deve…" at bounding box center [248, 206] width 477 height 113
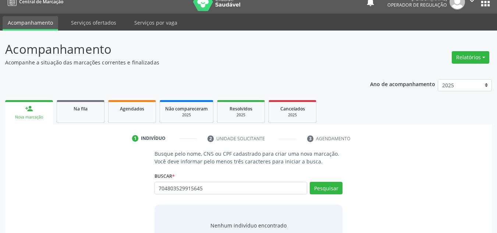
type input "704803529915645"
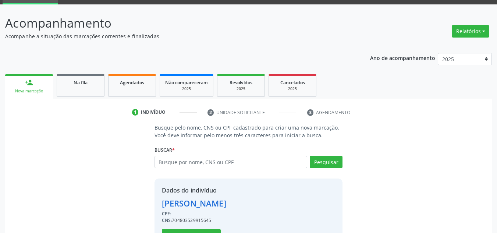
scroll to position [62, 0]
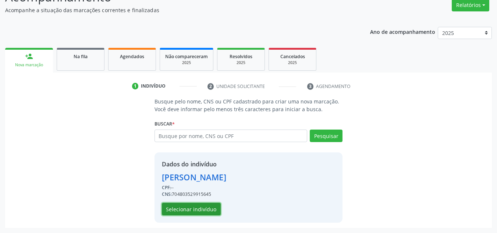
click at [214, 212] on button "Selecionar indivíduo" at bounding box center [191, 209] width 59 height 13
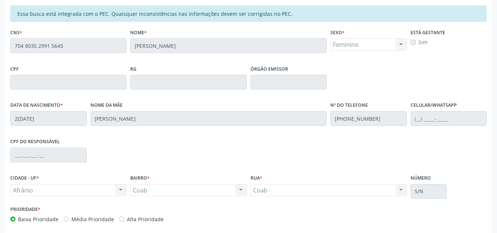
scroll to position [187, 0]
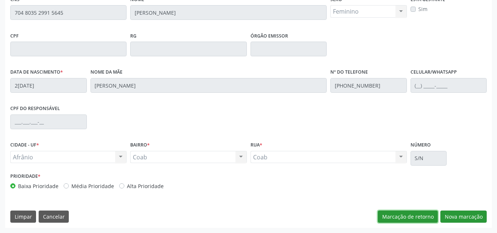
drag, startPoint x: 437, startPoint y: 217, endPoint x: 455, endPoint y: 212, distance: 19.3
click at [455, 212] on div "Marcação de retorno Nova marcação" at bounding box center [432, 217] width 109 height 13
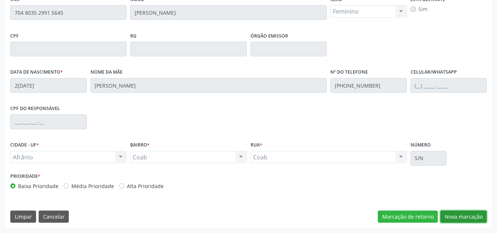
click at [455, 212] on button "Nova marcação" at bounding box center [464, 217] width 46 height 13
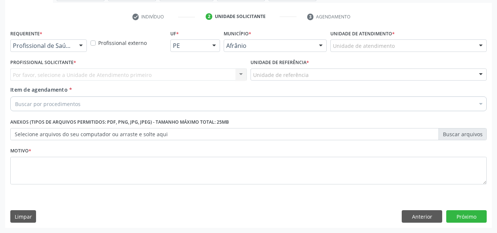
scroll to position [132, 0]
click at [470, 52] on div "Unidade de atendimento * Unidade de atendimento Academia da Saude de Afranio Ac…" at bounding box center [409, 42] width 160 height 29
click at [475, 43] on div "Unidade de atendimento Academia da Saude de Afranio Academia da Saude do Bairro…" at bounding box center [409, 45] width 156 height 13
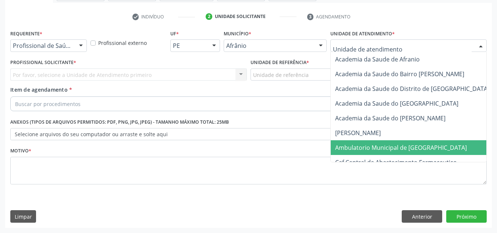
click at [413, 142] on span "Ambulatorio Municipal de [GEOGRAPHIC_DATA]" at bounding box center [421, 147] width 180 height 15
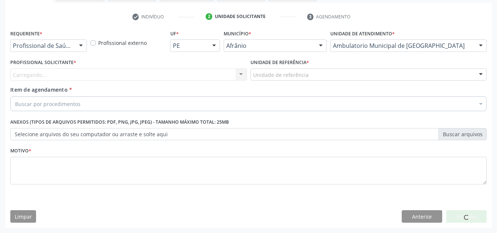
click at [165, 70] on div "Carregando... Nenhum resultado encontrado para: " " Não há nenhuma opção para s…" at bounding box center [128, 74] width 237 height 13
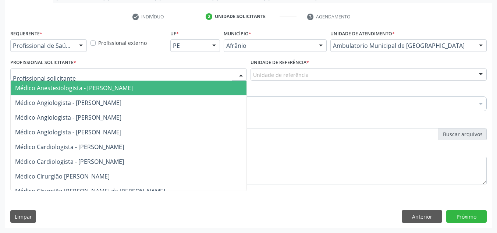
click at [165, 70] on div at bounding box center [128, 74] width 237 height 13
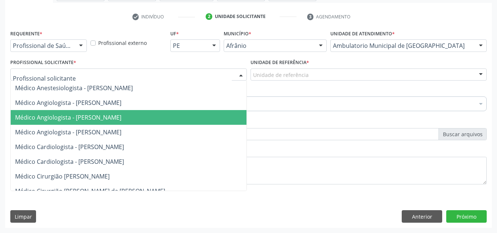
drag, startPoint x: 169, startPoint y: 115, endPoint x: 332, endPoint y: 81, distance: 167.0
click at [177, 112] on span "Médico Angiologista - [PERSON_NAME]" at bounding box center [136, 117] width 250 height 15
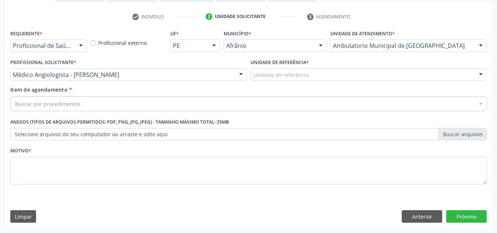
drag, startPoint x: 401, startPoint y: 66, endPoint x: 375, endPoint y: 112, distance: 53.7
click at [401, 67] on div "Unidade de referência * Unidade de referência ESF de Extrema ESF de Barra das M…" at bounding box center [369, 69] width 237 height 24
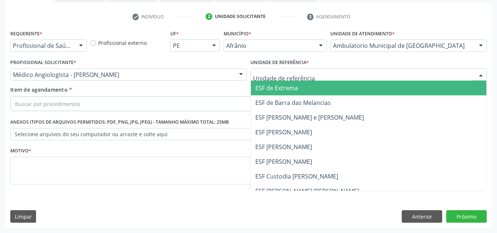
drag, startPoint x: 396, startPoint y: 74, endPoint x: 364, endPoint y: 131, distance: 65.6
click at [383, 81] on div "ESF de Extrema ESF de Barra das Melancias ESF Jose e Maria Rodrigues de Macedo …" at bounding box center [369, 74] width 237 height 13
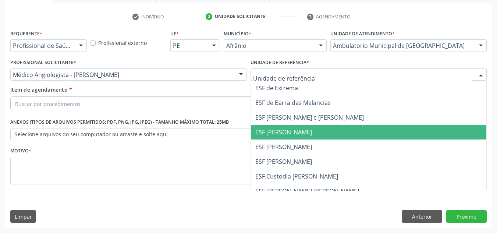
drag, startPoint x: 364, startPoint y: 131, endPoint x: 215, endPoint y: 97, distance: 152.9
click at [363, 132] on span "ESF [PERSON_NAME]" at bounding box center [369, 132] width 236 height 15
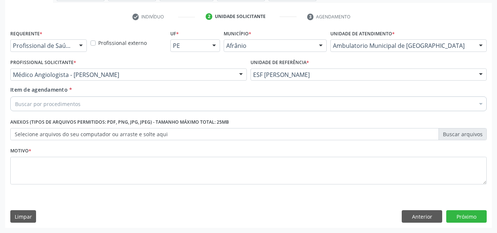
drag, startPoint x: 183, startPoint y: 91, endPoint x: 189, endPoint y: 110, distance: 20.3
click at [184, 102] on div "Item de agendamento * Buscar por procedimentos Selecionar todos 0604320140 - Ab…" at bounding box center [248, 97] width 477 height 23
click at [189, 110] on div "Buscar por procedimentos" at bounding box center [248, 103] width 477 height 15
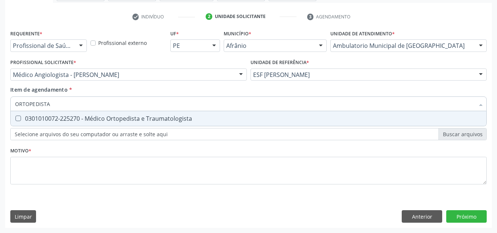
type input "ORTOPEDISTA"
click at [237, 125] on span "0301010072-225270 - Médico Ortopedista e Traumatologista" at bounding box center [249, 118] width 476 height 15
checkbox Traumatologista "true"
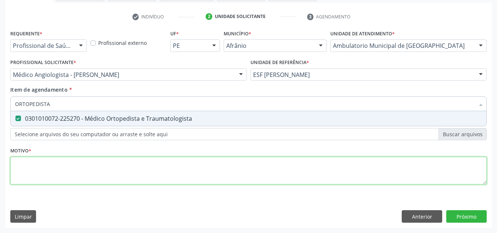
click at [234, 161] on div "Requerente * Profissional de Saúde Profissional de Saúde Paciente Nenhum result…" at bounding box center [248, 111] width 477 height 167
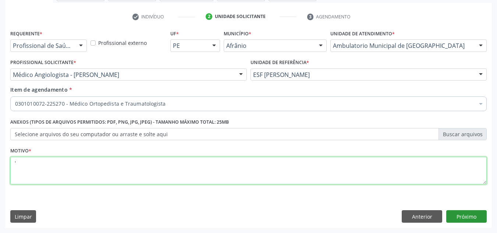
type textarea "'"
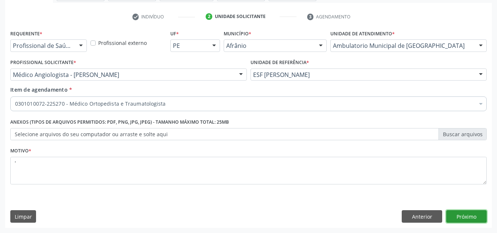
click at [463, 219] on button "Próximo" at bounding box center [466, 216] width 40 height 13
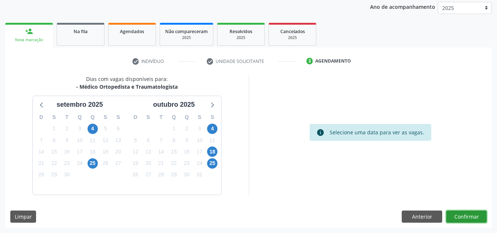
click at [452, 211] on button "Confirmar" at bounding box center [466, 217] width 40 height 13
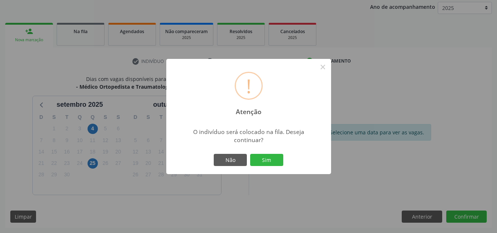
click at [250, 154] on button "Sim" at bounding box center [266, 160] width 33 height 13
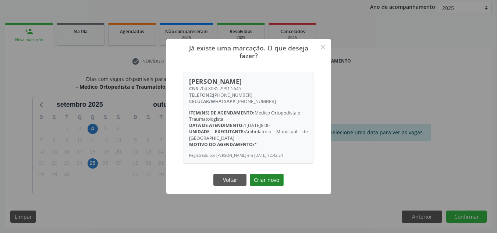
click at [266, 179] on button "Criar novo" at bounding box center [267, 180] width 34 height 13
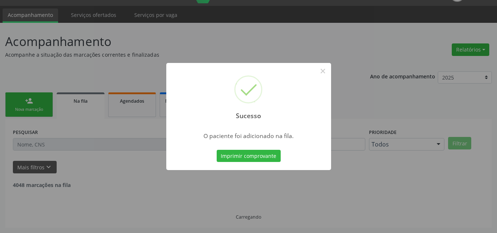
scroll to position [10, 0]
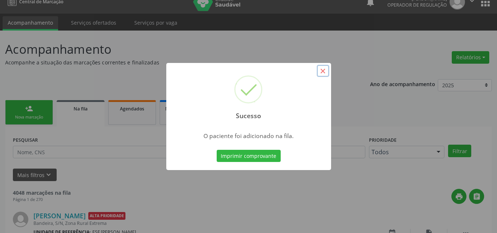
click at [327, 70] on button "×" at bounding box center [323, 71] width 13 height 13
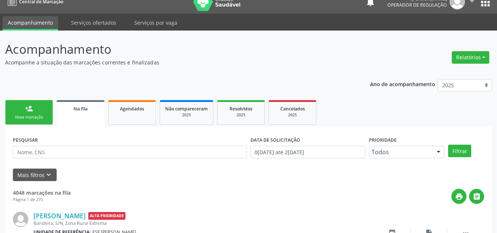
click at [45, 111] on link "person_add Nova marcação" at bounding box center [29, 112] width 48 height 25
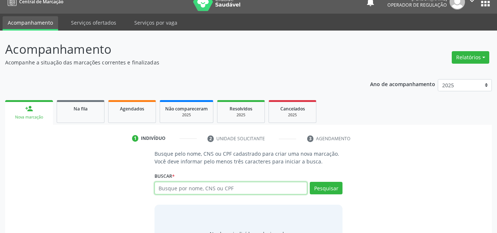
click at [180, 190] on input "text" at bounding box center [231, 188] width 153 height 13
click at [163, 189] on input "1703408252443112" at bounding box center [231, 188] width 153 height 13
type input "703408252443112"
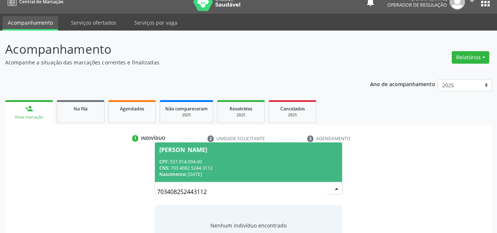
click at [236, 152] on div "Januario Nicolau de Brito" at bounding box center [248, 150] width 179 height 6
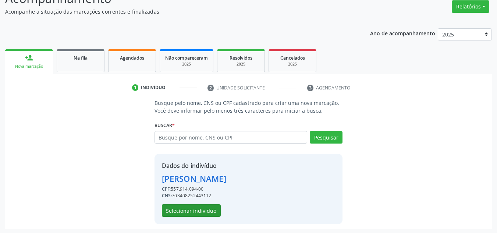
scroll to position [62, 0]
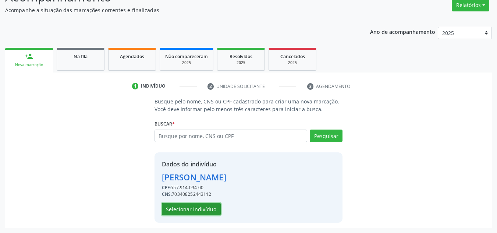
click at [200, 207] on button "Selecionar indivíduo" at bounding box center [191, 209] width 59 height 13
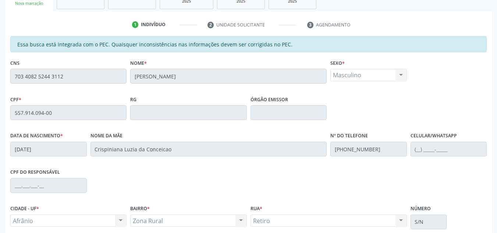
scroll to position [187, 0]
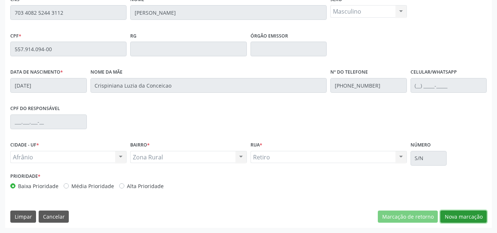
click at [457, 214] on button "Nova marcação" at bounding box center [464, 217] width 46 height 13
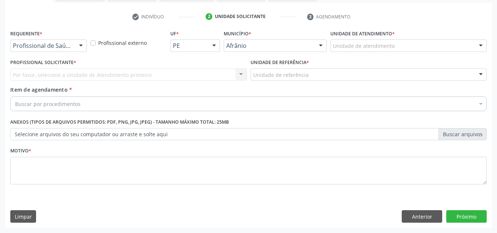
scroll to position [132, 0]
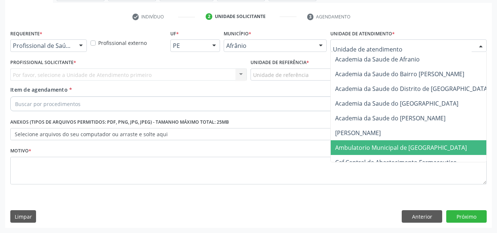
click at [345, 145] on span "Ambulatorio Municipal de [GEOGRAPHIC_DATA]" at bounding box center [401, 148] width 132 height 8
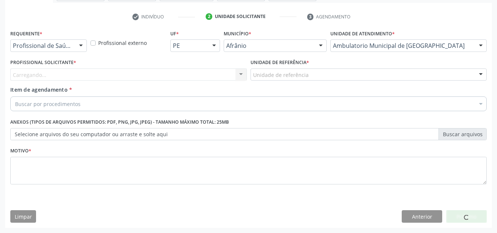
click at [210, 74] on div "Carregando... Nenhum resultado encontrado para: " " Não há nenhuma opção para s…" at bounding box center [128, 74] width 237 height 13
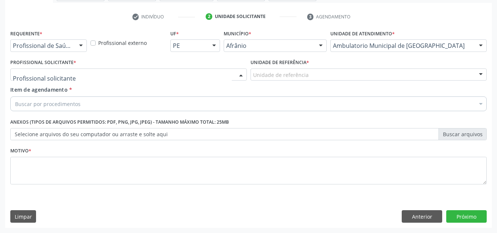
click at [210, 74] on div at bounding box center [128, 74] width 237 height 13
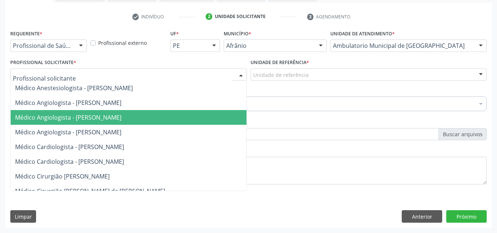
drag, startPoint x: 204, startPoint y: 118, endPoint x: 250, endPoint y: 92, distance: 52.5
click at [204, 119] on span "Médico Angiologista - [PERSON_NAME]" at bounding box center [136, 117] width 250 height 15
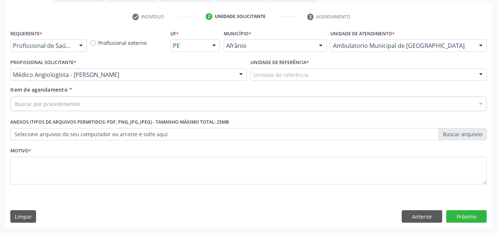
drag, startPoint x: 276, startPoint y: 72, endPoint x: 282, endPoint y: 133, distance: 61.4
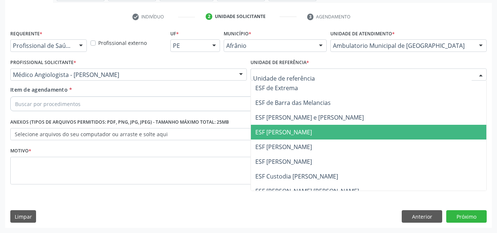
click at [282, 134] on span "ESF [PERSON_NAME]" at bounding box center [283, 132] width 57 height 8
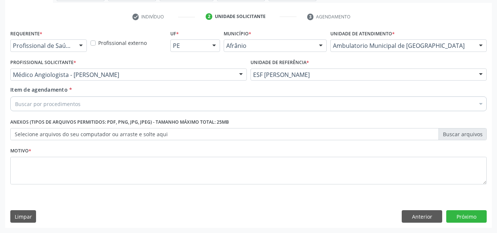
click at [289, 111] on div "Buscar por procedimentos" at bounding box center [248, 103] width 477 height 15
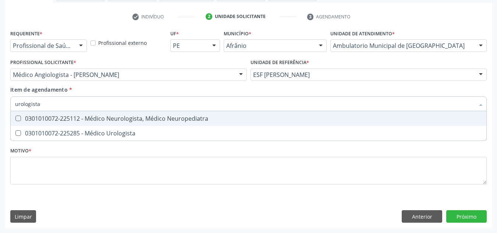
type input "urologista"
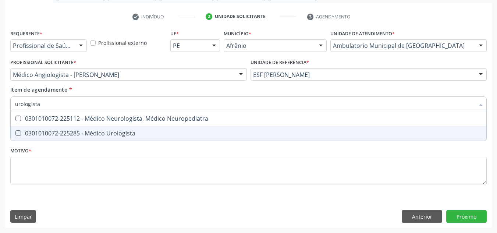
click at [239, 133] on div "0301010072-225285 - Médico Urologista" at bounding box center [248, 133] width 467 height 6
checkbox Urologista "true"
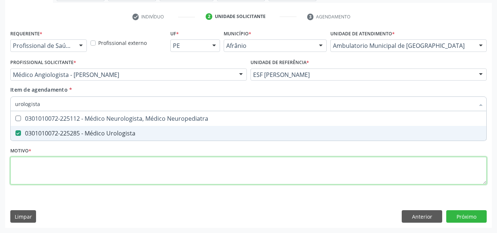
click at [208, 180] on div "Requerente * Profissional de Saúde Profissional de Saúde Paciente Nenhum result…" at bounding box center [248, 111] width 477 height 167
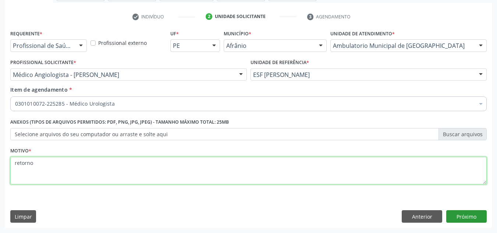
type textarea "retorno"
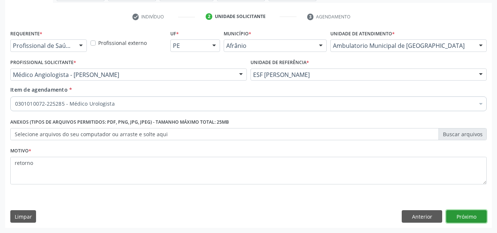
click at [479, 213] on button "Próximo" at bounding box center [466, 216] width 40 height 13
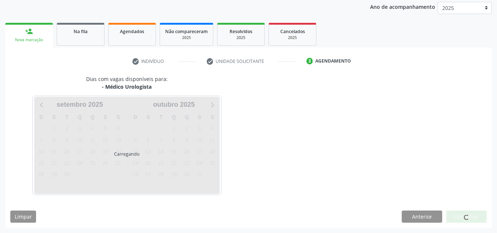
scroll to position [109, 0]
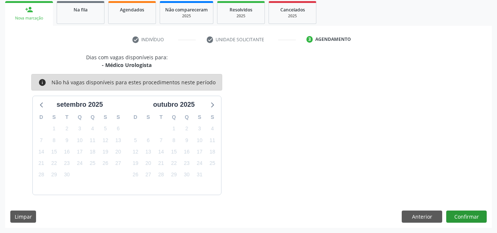
click at [472, 210] on div "Dias com vagas disponíveis para: - Médico Urologista info Não há vagas disponív…" at bounding box center [248, 140] width 487 height 174
click at [471, 211] on button "Confirmar" at bounding box center [466, 217] width 40 height 13
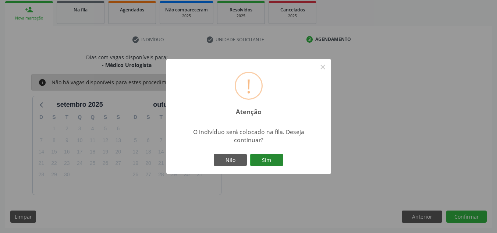
click at [278, 162] on button "Sim" at bounding box center [266, 160] width 33 height 13
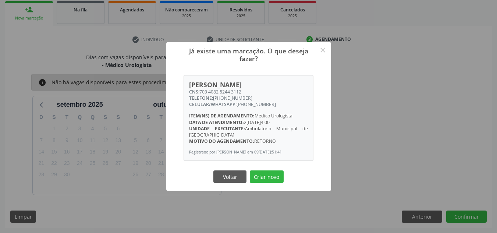
click at [268, 161] on div "Januario Nicolau de Brito CNS: 703 4082 5244 3112 TELEFONE: (87) 98841-6046 CEL…" at bounding box center [248, 115] width 165 height 93
click at [273, 173] on button "Criar novo" at bounding box center [267, 176] width 34 height 13
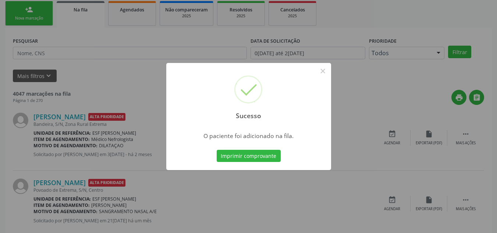
scroll to position [10, 0]
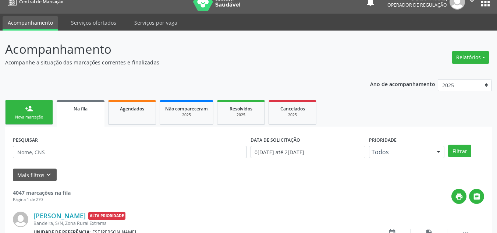
drag, startPoint x: 32, startPoint y: 125, endPoint x: 31, endPoint y: 100, distance: 25.4
click at [31, 125] on ul "person_add Nova marcação Na fila Agendados Não compareceram 2025 Resolvidos 202…" at bounding box center [248, 112] width 487 height 28
click at [33, 109] on div "person_add" at bounding box center [29, 109] width 8 height 8
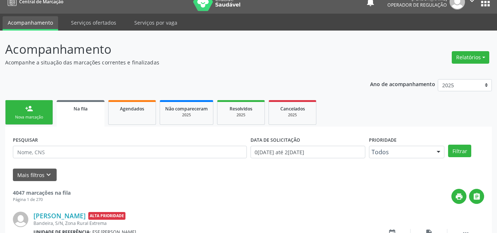
click at [33, 109] on div "person_add" at bounding box center [29, 109] width 8 height 8
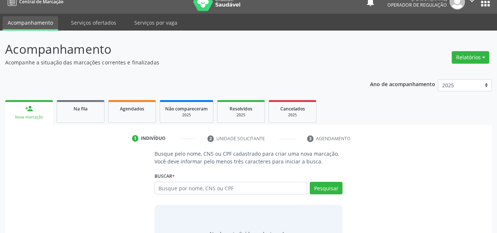
click at [33, 109] on div "person_add" at bounding box center [29, 109] width 8 height 8
click at [216, 187] on input "text" at bounding box center [231, 188] width 153 height 13
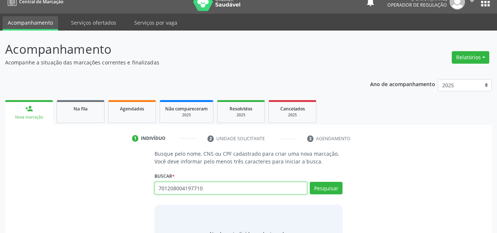
type input "701208004197710"
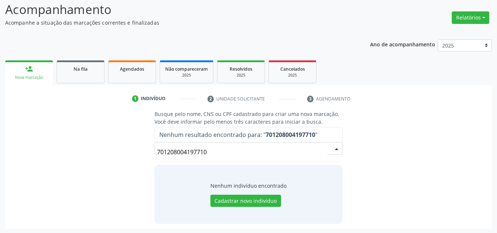
scroll to position [51, 0]
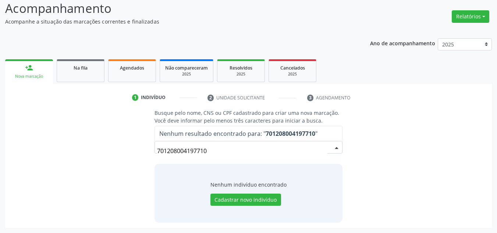
drag, startPoint x: 233, startPoint y: 148, endPoint x: 56, endPoint y: 126, distance: 178.4
click at [56, 125] on div "Busque pelo nome, CNS ou CPF cadastrado para criar uma nova marcação. Você deve…" at bounding box center [248, 165] width 477 height 113
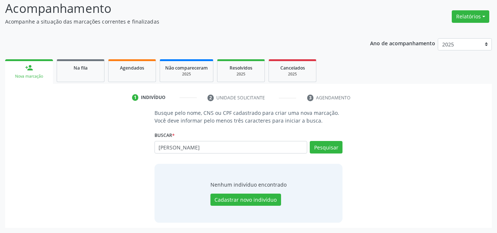
type input "ENZO GABRIEL DA SILVA RODRIGUES"
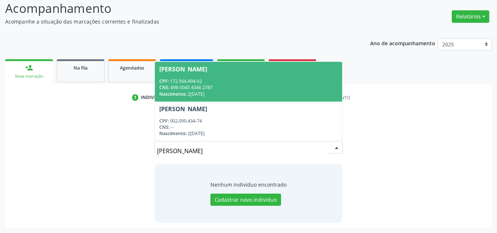
click at [207, 72] on div "Enzo Gabriel da Silva Rodrigues" at bounding box center [183, 69] width 48 height 6
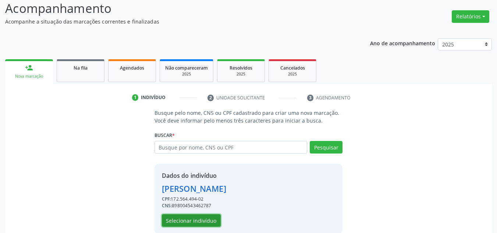
click at [175, 220] on button "Selecionar indivíduo" at bounding box center [191, 220] width 59 height 13
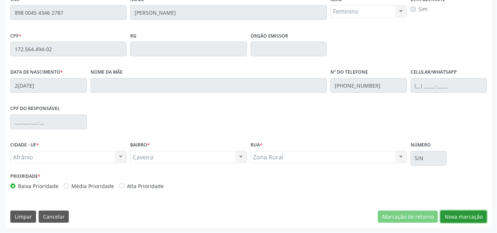
click at [459, 216] on button "Nova marcação" at bounding box center [464, 217] width 46 height 13
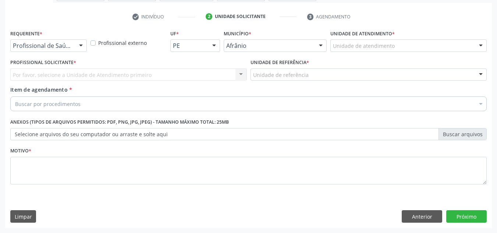
scroll to position [132, 0]
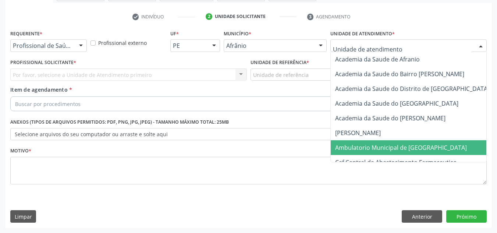
click at [350, 145] on span "Ambulatorio Municipal de [GEOGRAPHIC_DATA]" at bounding box center [401, 148] width 132 height 8
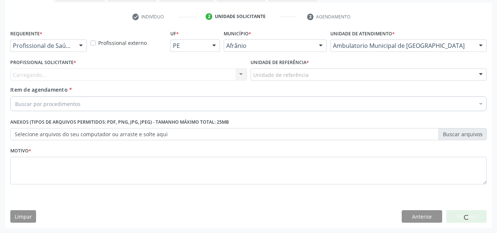
click at [211, 80] on div "Carregando... Nenhum resultado encontrado para: " " Não há nenhuma opção para s…" at bounding box center [128, 74] width 237 height 13
click at [214, 75] on div "Carregando... Nenhum resultado encontrado para: " " Não há nenhuma opção para s…" at bounding box center [128, 74] width 237 height 13
click at [225, 69] on div "Carregando... Nenhum resultado encontrado para: " " Não há nenhuma opção para s…" at bounding box center [128, 74] width 237 height 13
click at [219, 75] on div "Carregando... Nenhum resultado encontrado para: " " Não há nenhuma opção para s…" at bounding box center [128, 74] width 237 height 13
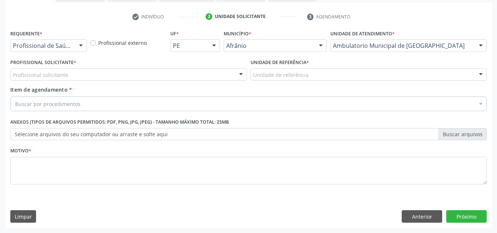
click at [219, 75] on div "Profissional solicitante" at bounding box center [128, 74] width 237 height 13
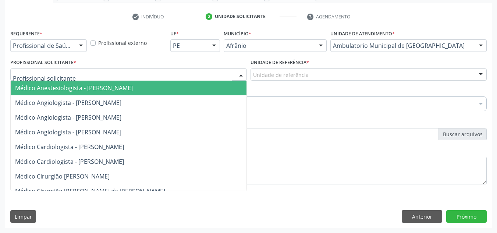
click at [161, 117] on span "Médico Angiologista - [PERSON_NAME]" at bounding box center [136, 117] width 250 height 15
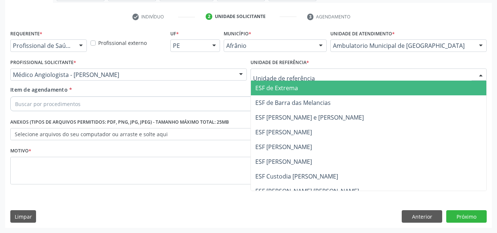
click at [314, 70] on div at bounding box center [369, 74] width 237 height 13
click at [320, 91] on span "ESF de Extrema" at bounding box center [369, 88] width 236 height 15
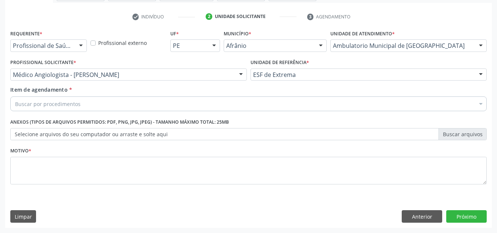
click at [308, 105] on div "Buscar por procedimentos" at bounding box center [248, 103] width 477 height 15
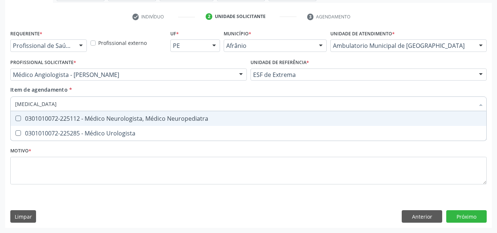
type input "UROLOGISTA"
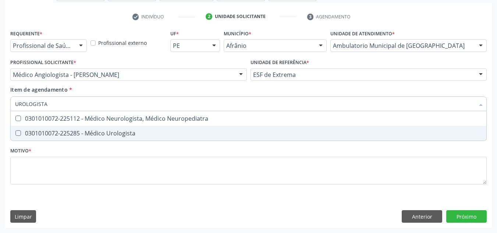
click at [205, 134] on div "0301010072-225285 - Médico Urologista" at bounding box center [248, 133] width 467 height 6
checkbox Urologista "true"
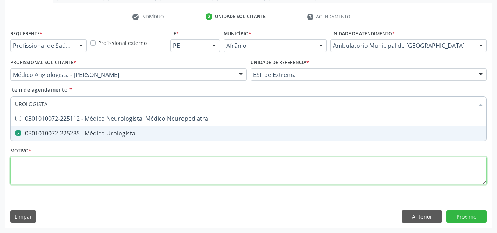
click at [192, 165] on div "Requerente * Profissional de Saúde Profissional de Saúde Paciente Nenhum result…" at bounding box center [248, 111] width 477 height 167
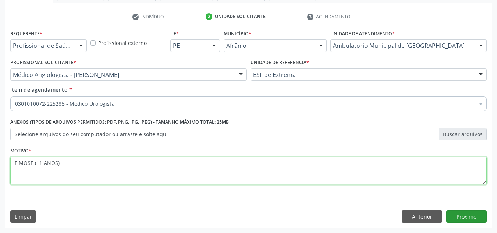
type textarea "FIMOSE (11 ANOS)"
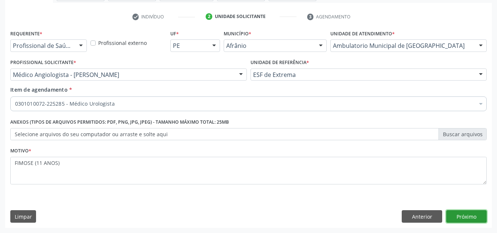
click at [465, 216] on button "Próximo" at bounding box center [466, 216] width 40 height 13
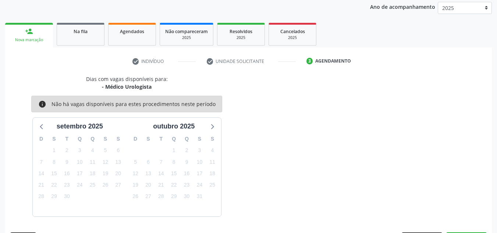
scroll to position [109, 0]
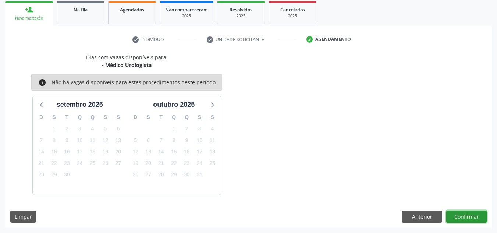
click at [477, 213] on button "Confirmar" at bounding box center [466, 217] width 40 height 13
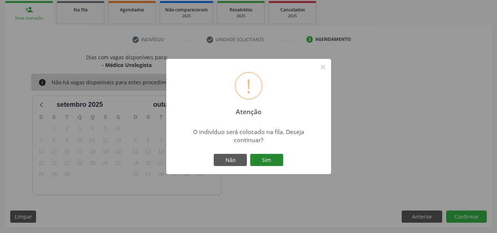
click at [266, 154] on button "Sim" at bounding box center [266, 160] width 33 height 13
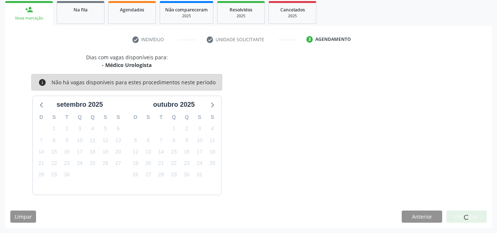
scroll to position [10, 0]
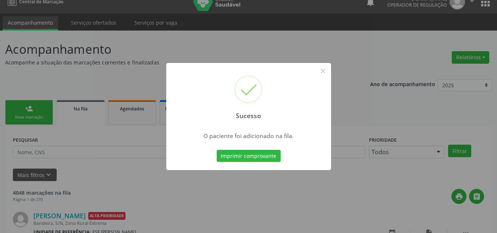
drag, startPoint x: 0, startPoint y: 181, endPoint x: 23, endPoint y: 166, distance: 28.1
click at [0, 180] on div "Sucesso × O paciente foi adicionado na fila. Imprimir comprovante Cancel" at bounding box center [248, 116] width 497 height 233
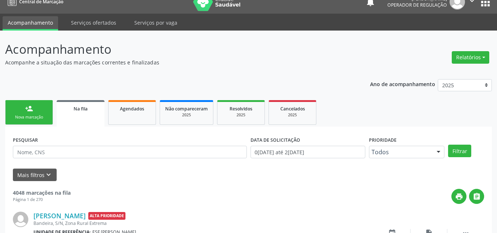
click at [32, 118] on div "Nova marcação" at bounding box center [29, 117] width 37 height 6
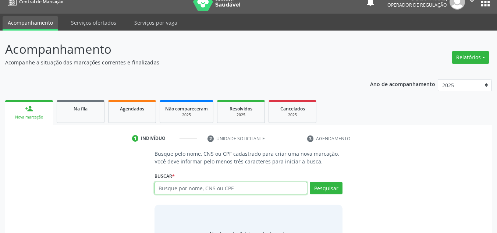
click at [229, 187] on input "text" at bounding box center [231, 188] width 153 height 13
type input "709200228865332"
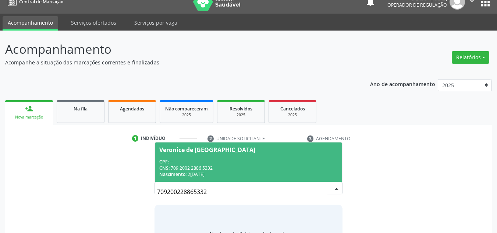
click at [216, 169] on div "CNS: 709 2002 2886 5332" at bounding box center [248, 168] width 179 height 6
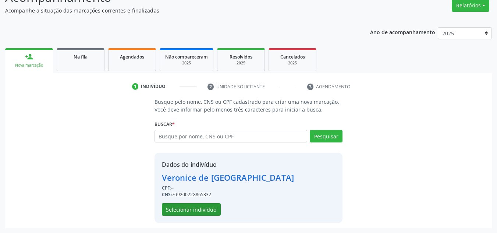
scroll to position [62, 0]
click at [200, 216] on div "Dados do indivíduo Veronice de Albuquerque CPF: -- CNS: 709200228865332 Selecio…" at bounding box center [249, 187] width 188 height 70
click at [203, 213] on button "Selecionar indivíduo" at bounding box center [191, 209] width 59 height 13
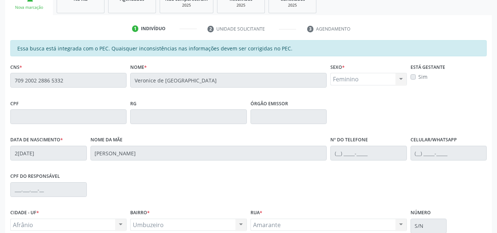
scroll to position [187, 0]
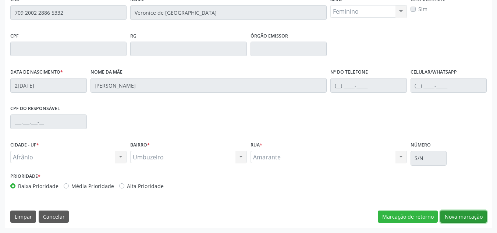
click at [478, 212] on button "Nova marcação" at bounding box center [464, 217] width 46 height 13
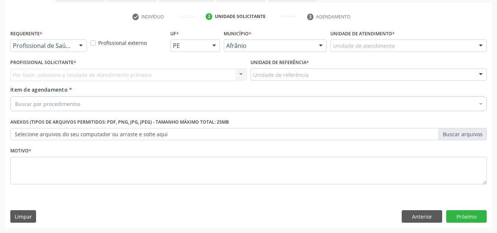
scroll to position [132, 0]
click at [145, 73] on div "Por favor, selecione a Unidade de Atendimento primeiro Nenhum resultado encontr…" at bounding box center [128, 74] width 237 height 13
drag, startPoint x: 138, startPoint y: 129, endPoint x: 419, endPoint y: 58, distance: 289.7
click at [139, 129] on label "Selecione arquivos do seu computador ou arraste e solte aqui" at bounding box center [248, 134] width 477 height 13
drag, startPoint x: 420, startPoint y: 58, endPoint x: 415, endPoint y: 51, distance: 8.7
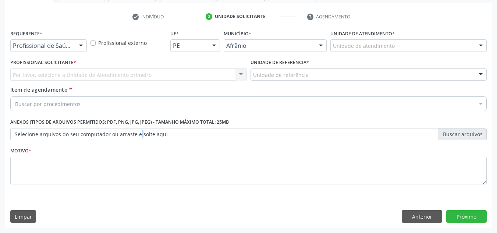
click at [420, 55] on div "Requerente * Profissional de Saúde Profissional de Saúde Paciente Nenhum result…" at bounding box center [248, 111] width 477 height 167
click at [415, 49] on div "Unidade de atendimento" at bounding box center [409, 45] width 156 height 13
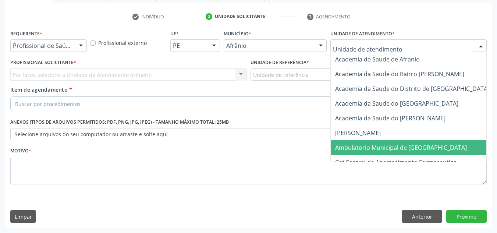
click at [414, 140] on span "Ambulatorio Municipal de [GEOGRAPHIC_DATA]" at bounding box center [421, 147] width 180 height 15
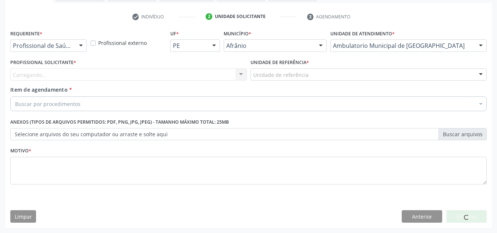
click at [215, 80] on div "Carregando... Nenhum resultado encontrado para: " " Não há nenhuma opção para s…" at bounding box center [128, 74] width 237 height 13
drag, startPoint x: 174, startPoint y: 73, endPoint x: 166, endPoint y: 85, distance: 14.6
click at [174, 74] on div "Carregando... Nenhum resultado encontrado para: " " Não há nenhuma opção para s…" at bounding box center [128, 74] width 237 height 13
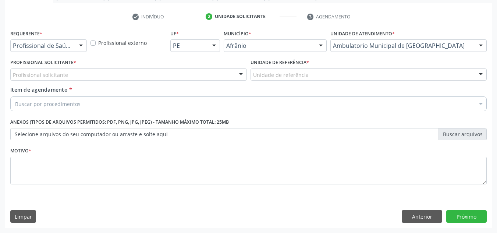
click at [152, 70] on div "Profissional solicitante" at bounding box center [128, 74] width 237 height 13
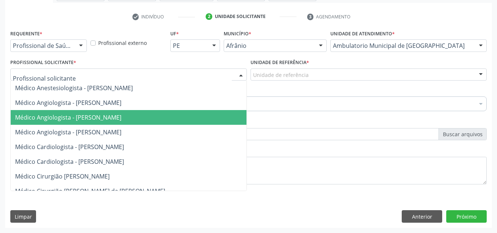
click at [139, 113] on span "Médico Angiologista - [PERSON_NAME]" at bounding box center [136, 117] width 250 height 15
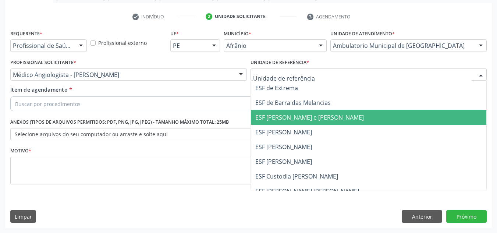
click at [305, 114] on span "ESF [PERSON_NAME] e [PERSON_NAME]" at bounding box center [309, 117] width 109 height 8
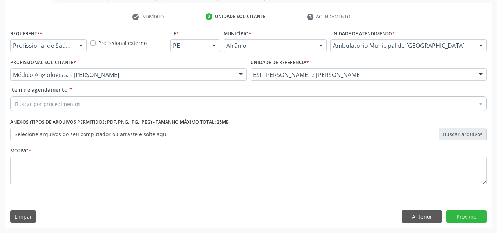
click at [305, 102] on div "Buscar por procedimentos" at bounding box center [248, 103] width 477 height 15
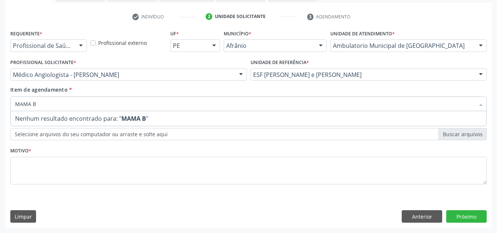
type input "MAMA"
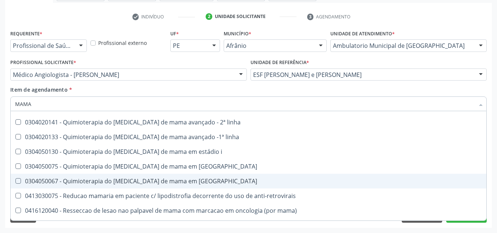
scroll to position [612, 0]
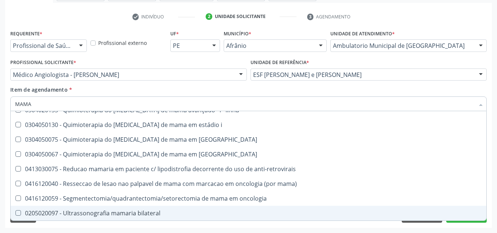
click at [148, 207] on span "0205020097 - Ultrassonografia mamaria bilateral" at bounding box center [249, 213] width 476 height 15
checkbox bilateral "true"
click at [133, 225] on div "Requerente * Profissional de Saúde Profissional de Saúde Paciente Nenhum result…" at bounding box center [248, 128] width 487 height 200
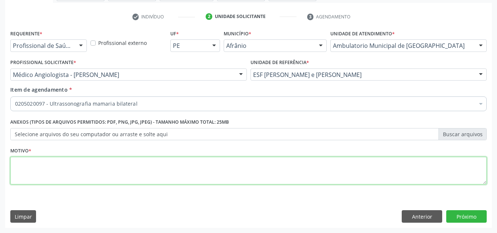
scroll to position [0, 0]
click at [163, 166] on textarea at bounding box center [248, 171] width 477 height 28
type textarea "RASTREIO"
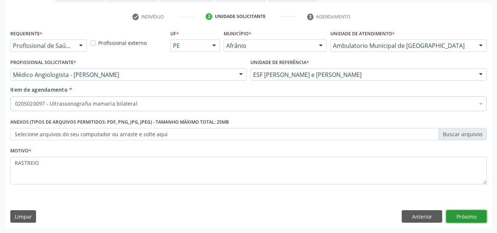
click at [470, 216] on button "Próximo" at bounding box center [466, 216] width 40 height 13
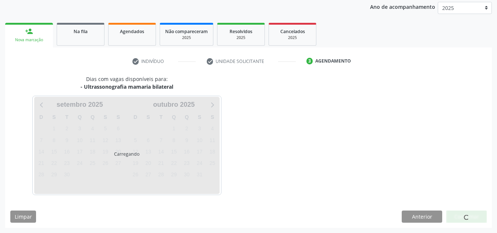
scroll to position [87, 0]
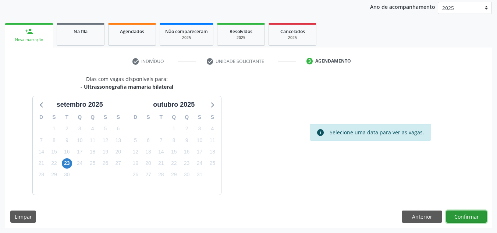
click at [481, 219] on button "Confirmar" at bounding box center [466, 217] width 40 height 13
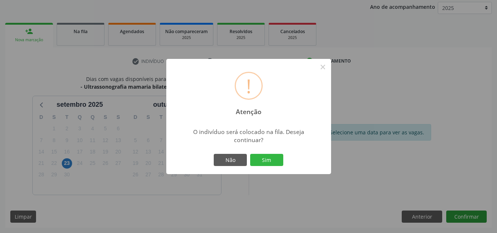
click at [250, 154] on button "Sim" at bounding box center [266, 160] width 33 height 13
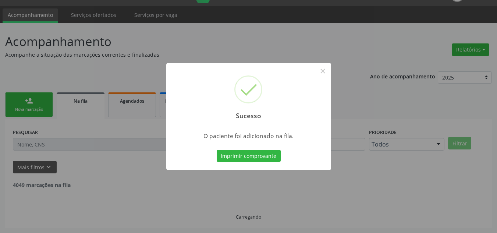
scroll to position [10, 0]
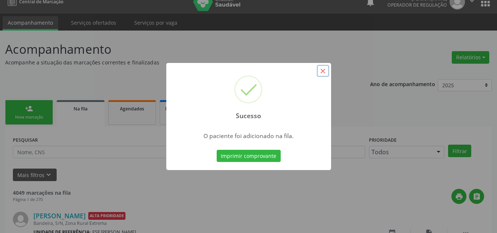
click at [324, 65] on button "×" at bounding box center [323, 71] width 13 height 13
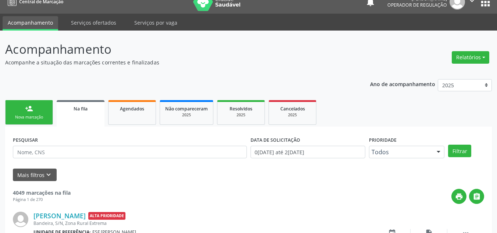
click at [25, 107] on link "person_add Nova marcação" at bounding box center [29, 112] width 48 height 25
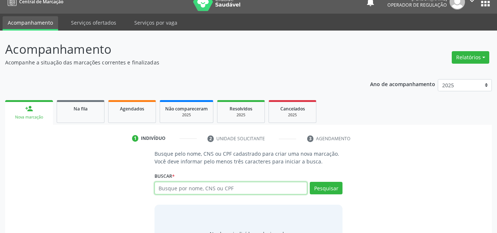
click at [190, 191] on input "text" at bounding box center [231, 188] width 153 height 13
type input "702600736603544"
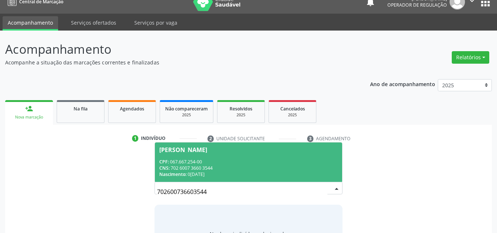
click at [257, 173] on div "Nascimento: 06/07/1987" at bounding box center [248, 174] width 179 height 6
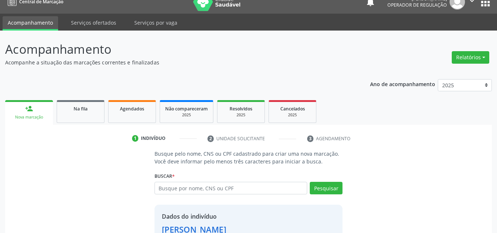
scroll to position [62, 0]
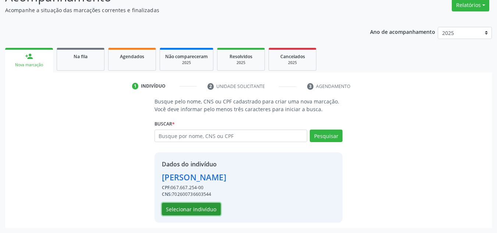
click at [190, 207] on button "Selecionar indivíduo" at bounding box center [191, 209] width 59 height 13
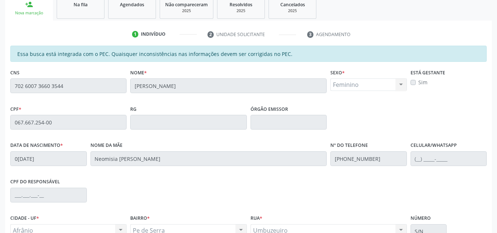
scroll to position [187, 0]
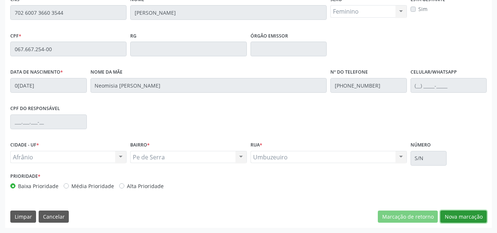
click at [476, 213] on button "Nova marcação" at bounding box center [464, 217] width 46 height 13
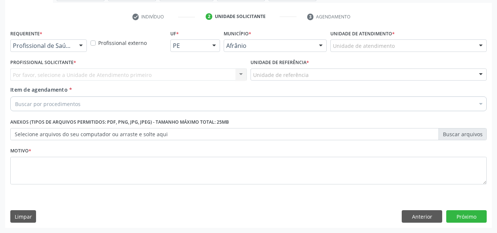
scroll to position [132, 0]
click at [465, 40] on div "Unidade de atendimento" at bounding box center [409, 45] width 156 height 13
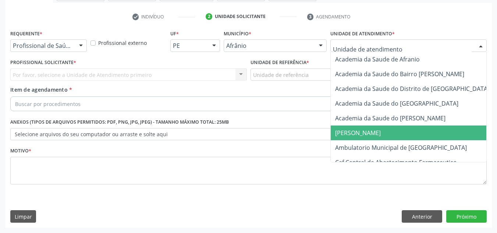
click at [426, 138] on span "[PERSON_NAME]" at bounding box center [421, 133] width 180 height 15
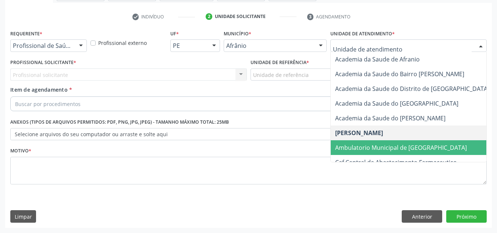
click at [401, 151] on span "Ambulatorio Municipal de [GEOGRAPHIC_DATA]" at bounding box center [401, 148] width 132 height 8
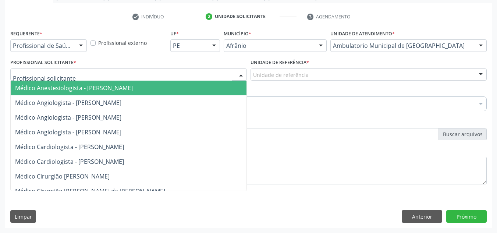
click at [189, 73] on div at bounding box center [128, 74] width 237 height 13
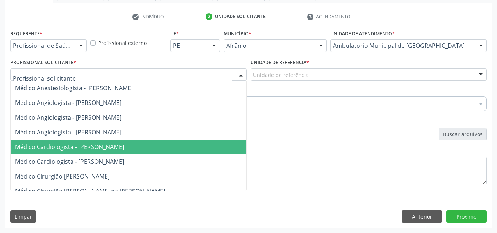
click at [175, 144] on span "Médico Cardiologista - [PERSON_NAME]" at bounding box center [136, 147] width 250 height 15
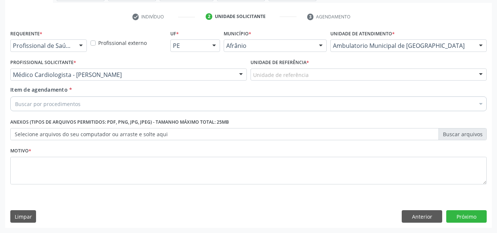
drag, startPoint x: 339, startPoint y: 75, endPoint x: 338, endPoint y: 104, distance: 29.1
click at [339, 76] on div "Unidade de referência" at bounding box center [369, 74] width 237 height 13
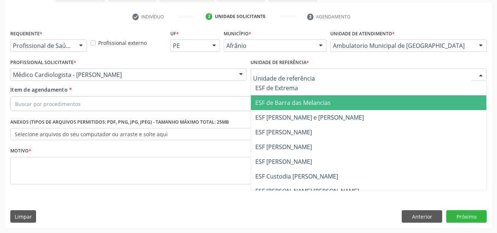
drag, startPoint x: 333, startPoint y: 133, endPoint x: 246, endPoint y: 113, distance: 89.9
click at [329, 133] on span "ESF [PERSON_NAME]" at bounding box center [369, 132] width 236 height 15
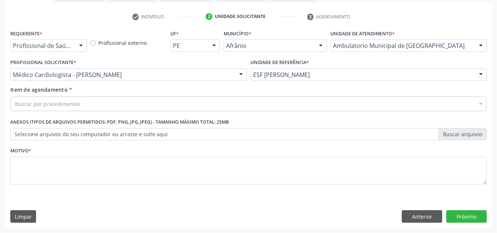
click at [246, 105] on div "Buscar por procedimentos" at bounding box center [248, 103] width 477 height 15
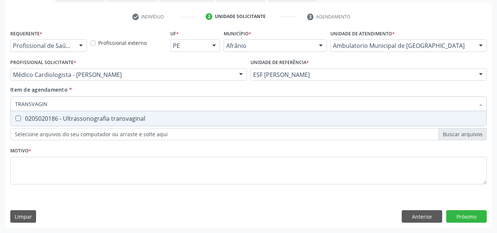
type input "TRANSVAGINA"
click at [253, 121] on div "0205020186 - Ultrassonografia transvaginal" at bounding box center [248, 119] width 467 height 6
checkbox transvaginal "true"
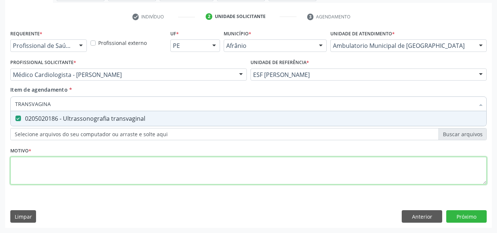
click at [239, 171] on div "Requerente * Profissional de Saúde Profissional de Saúde Paciente Nenhum result…" at bounding box center [248, 111] width 477 height 167
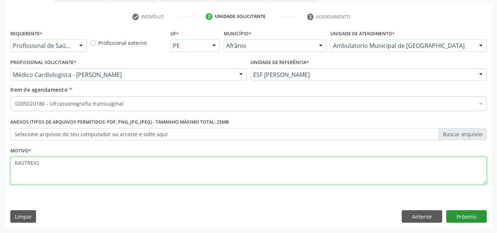
type textarea "RASTREIO"
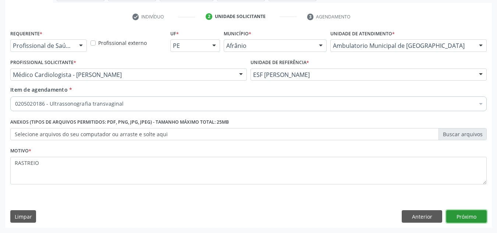
click at [459, 220] on button "Próximo" at bounding box center [466, 216] width 40 height 13
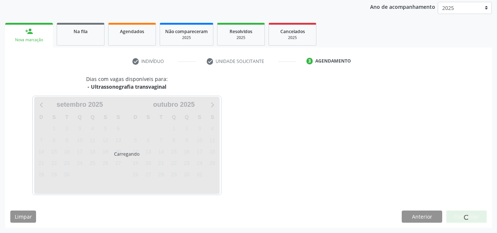
scroll to position [87, 0]
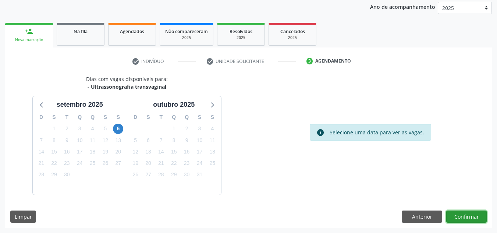
click at [481, 215] on button "Confirmar" at bounding box center [466, 217] width 40 height 13
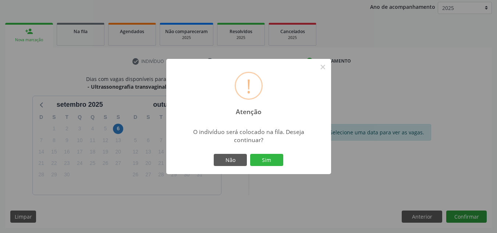
click at [250, 154] on button "Sim" at bounding box center [266, 160] width 33 height 13
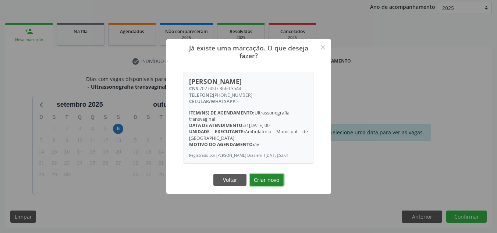
click at [270, 186] on button "Criar novo" at bounding box center [267, 180] width 34 height 13
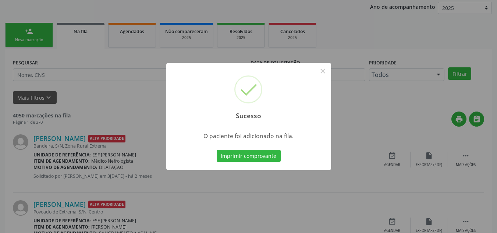
scroll to position [10, 0]
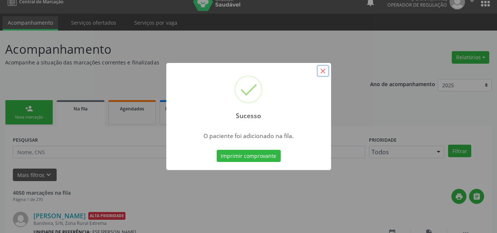
click at [322, 72] on button "×" at bounding box center [323, 71] width 13 height 13
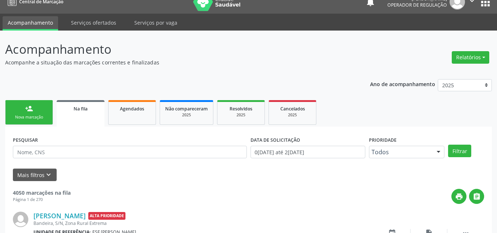
click at [16, 112] on link "person_add Nova marcação" at bounding box center [29, 112] width 48 height 25
click at [41, 116] on div "Nova marcação" at bounding box center [29, 117] width 37 height 6
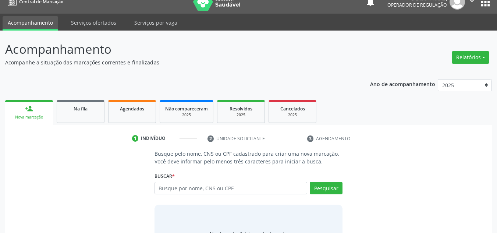
drag, startPoint x: 187, startPoint y: 181, endPoint x: 187, endPoint y: 184, distance: 3.7
click at [187, 182] on div "Buscar * Busque por nome, CNS ou CPF Nenhum resultado encontrado para: " " Digi…" at bounding box center [249, 184] width 188 height 29
drag, startPoint x: 187, startPoint y: 190, endPoint x: 190, endPoint y: 174, distance: 16.4
click at [186, 183] on input "text" at bounding box center [231, 188] width 153 height 13
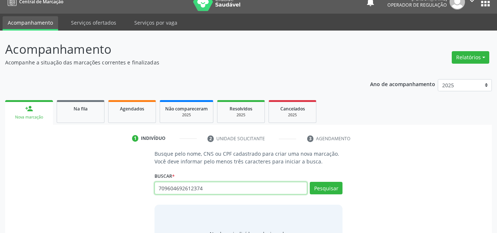
type input "709604692612374"
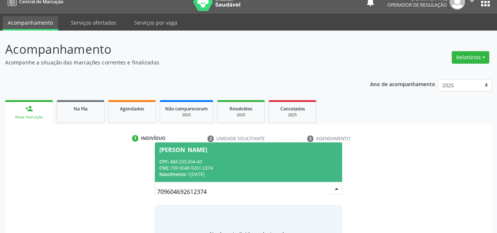
click at [188, 174] on div "Nascimento: 11/05/1958" at bounding box center [248, 174] width 179 height 6
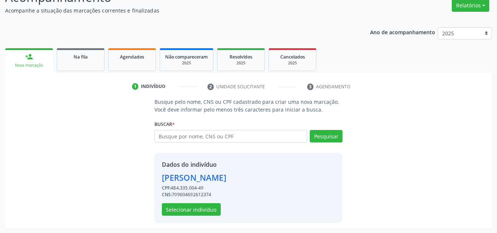
scroll to position [62, 0]
click at [200, 209] on button "Selecionar indivíduo" at bounding box center [191, 209] width 59 height 13
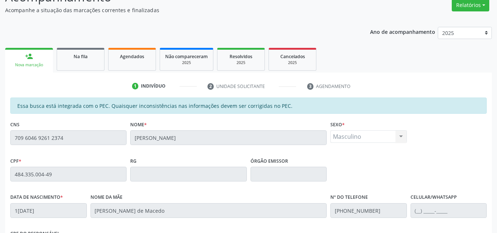
scroll to position [187, 0]
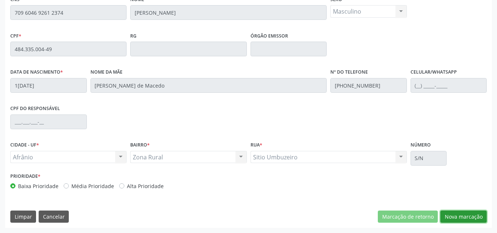
click at [479, 212] on button "Nova marcação" at bounding box center [464, 217] width 46 height 13
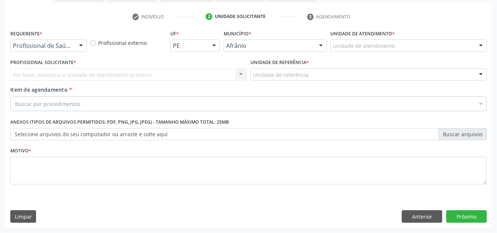
scroll to position [132, 0]
click at [400, 42] on div "Unidade de atendimento" at bounding box center [409, 45] width 156 height 13
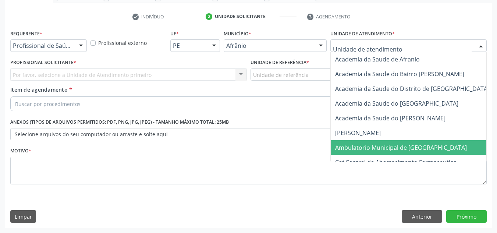
click at [371, 147] on span "Ambulatorio Municipal de [GEOGRAPHIC_DATA]" at bounding box center [401, 148] width 132 height 8
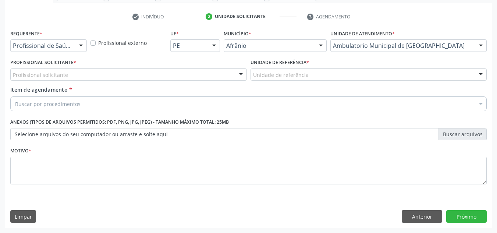
click at [92, 77] on div "Profissional solicitante" at bounding box center [128, 74] width 237 height 13
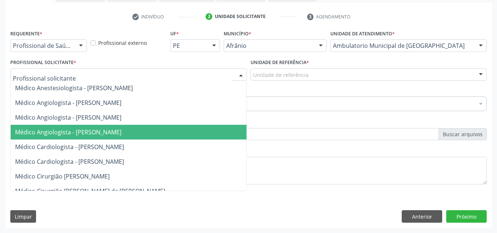
drag, startPoint x: 96, startPoint y: 135, endPoint x: 190, endPoint y: 112, distance: 96.2
click at [97, 135] on span "Médico Angiologista - [PERSON_NAME]" at bounding box center [68, 132] width 106 height 8
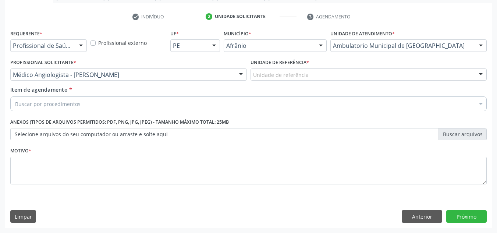
click at [344, 73] on div "Unidade de referência" at bounding box center [369, 74] width 237 height 13
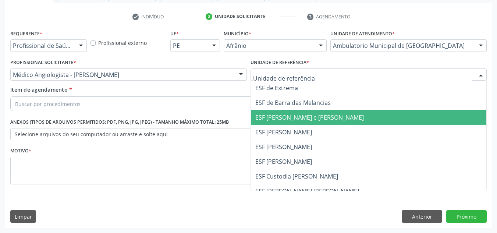
click at [347, 112] on span "ESF [PERSON_NAME] e [PERSON_NAME]" at bounding box center [369, 117] width 236 height 15
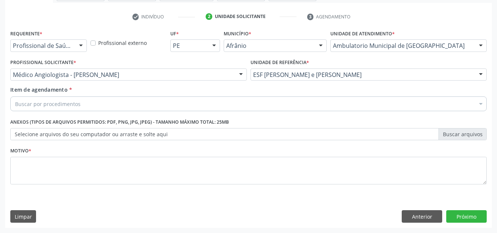
click at [123, 107] on div "Buscar por procedimentos" at bounding box center [248, 103] width 477 height 15
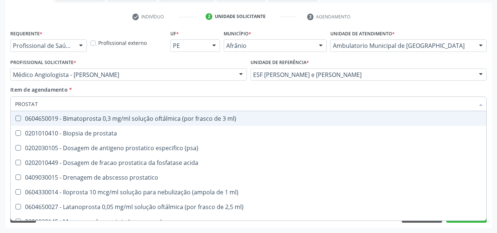
type input "PROSTATA"
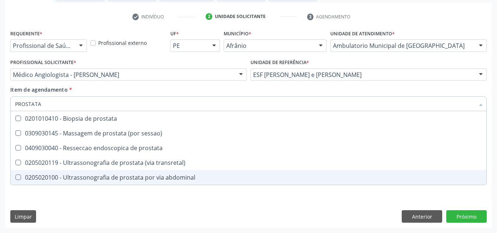
click at [121, 179] on div "0205020100 - Ultrassonografia de prostata por via abdominal" at bounding box center [248, 177] width 467 height 6
checkbox abdominal "true"
click at [118, 209] on div "Requerente * Profissional de Saúde Profissional de Saúde Paciente Nenhum result…" at bounding box center [248, 128] width 487 height 200
checkbox sessao\) "true"
checkbox abdominal "false"
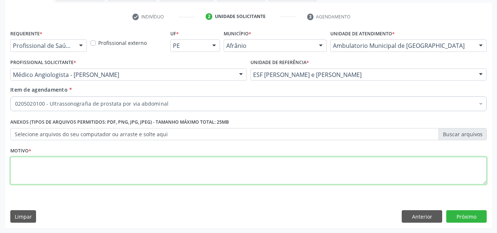
drag, startPoint x: 134, startPoint y: 166, endPoint x: 138, endPoint y: 163, distance: 5.4
click at [138, 163] on textarea at bounding box center [248, 171] width 477 height 28
type textarea "HPB?"
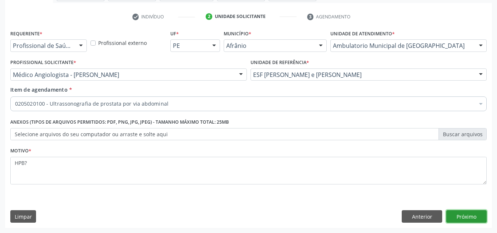
click at [474, 211] on button "Próximo" at bounding box center [466, 216] width 40 height 13
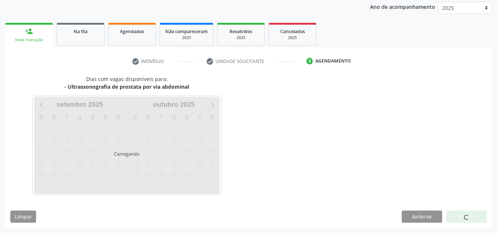
scroll to position [87, 0]
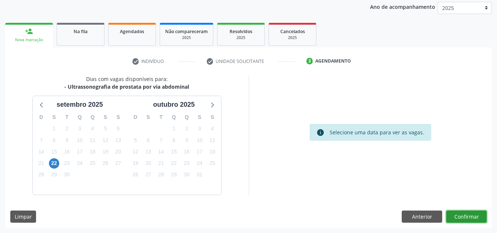
click at [474, 213] on button "Confirmar" at bounding box center [466, 217] width 40 height 13
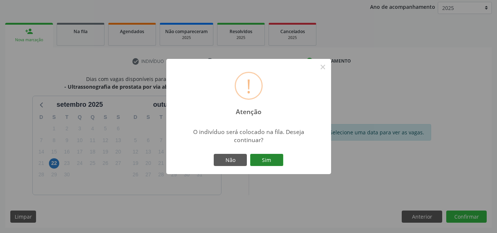
click at [258, 162] on button "Sim" at bounding box center [266, 160] width 33 height 13
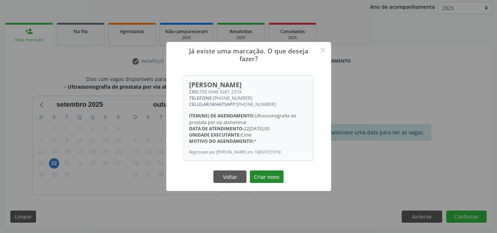
click at [276, 183] on button "Criar novo" at bounding box center [267, 176] width 34 height 13
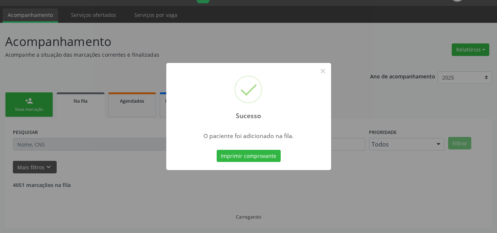
scroll to position [10, 0]
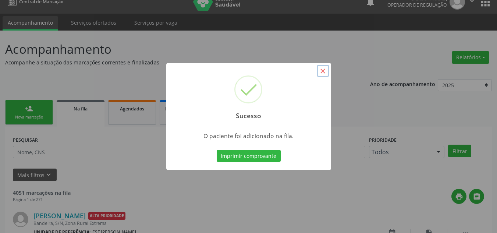
click at [328, 71] on button "×" at bounding box center [323, 71] width 13 height 13
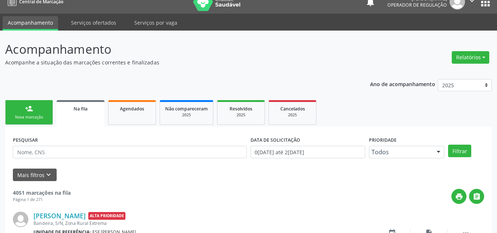
click at [36, 115] on div "Nova marcação" at bounding box center [29, 117] width 37 height 6
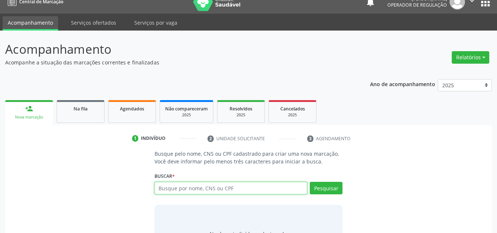
drag, startPoint x: 176, startPoint y: 190, endPoint x: 172, endPoint y: 178, distance: 12.8
click at [175, 188] on input "text" at bounding box center [231, 188] width 153 height 13
type input "705009664923155"
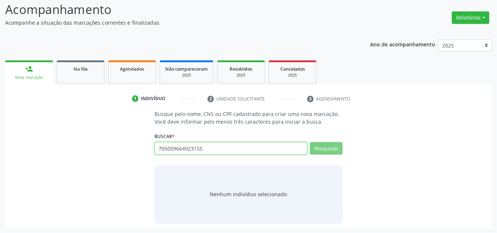
scroll to position [51, 0]
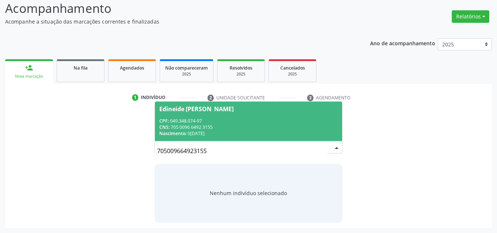
click at [231, 125] on div "CNS: 705 0096 6492 3155" at bounding box center [248, 127] width 179 height 6
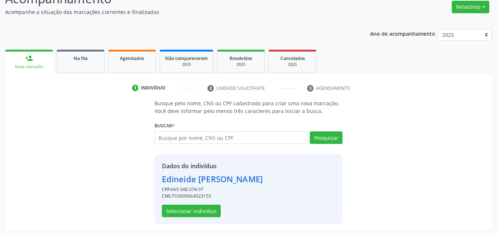
scroll to position [62, 0]
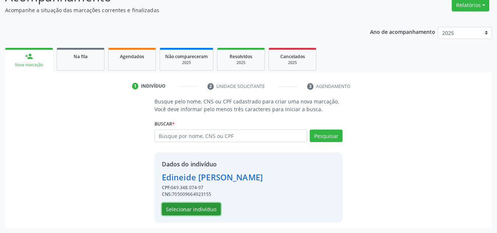
click at [204, 209] on button "Selecionar indivíduo" at bounding box center [191, 209] width 59 height 13
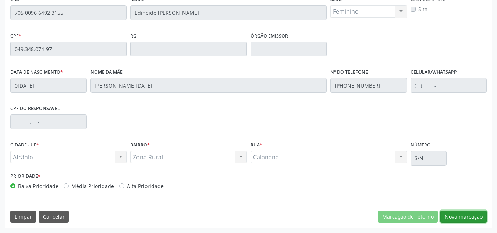
click at [470, 211] on button "Nova marcação" at bounding box center [464, 217] width 46 height 13
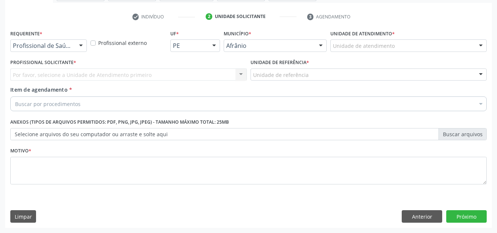
click at [423, 38] on div "Unidade de atendimento * Unidade de atendimento Academia da Saude de Afranio Ac…" at bounding box center [409, 40] width 156 height 24
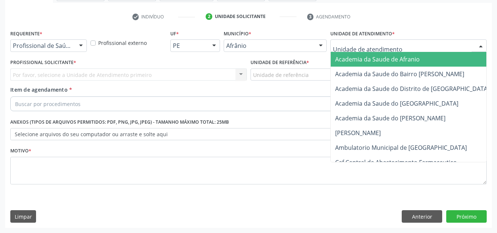
click at [423, 40] on div at bounding box center [409, 45] width 156 height 13
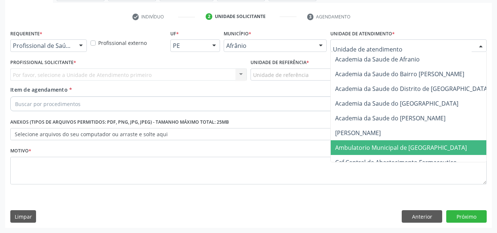
click at [406, 149] on span "Ambulatorio Municipal de [GEOGRAPHIC_DATA]" at bounding box center [401, 148] width 132 height 8
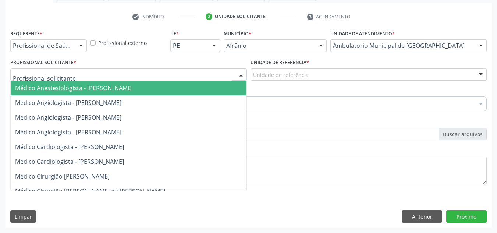
click at [155, 72] on div at bounding box center [128, 74] width 237 height 13
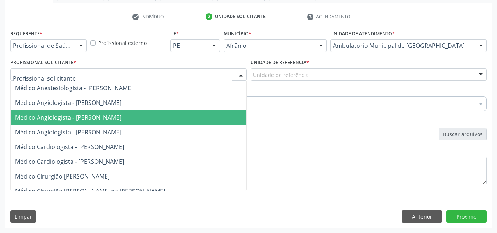
drag, startPoint x: 157, startPoint y: 122, endPoint x: 193, endPoint y: 110, distance: 38.3
click at [158, 123] on span "Médico Angiologista - [PERSON_NAME]" at bounding box center [136, 117] width 250 height 15
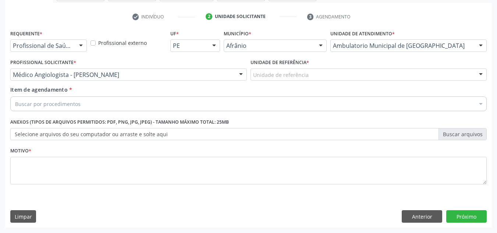
click at [305, 79] on div "Unidade de referência" at bounding box center [369, 74] width 237 height 13
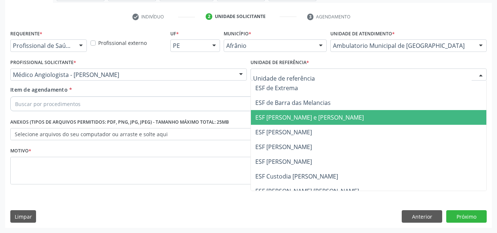
click at [328, 131] on span "ESF [PERSON_NAME]" at bounding box center [369, 132] width 236 height 15
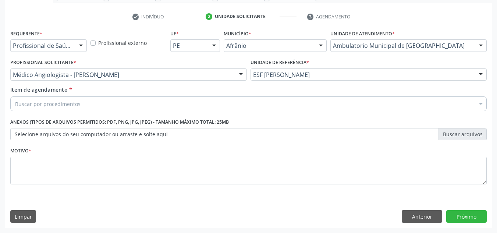
click at [282, 107] on div "Buscar por procedimentos" at bounding box center [248, 103] width 477 height 15
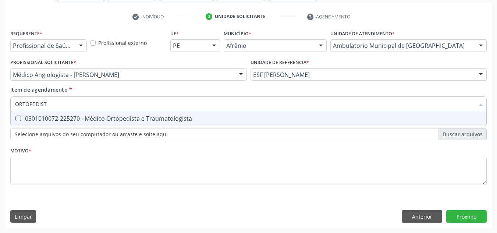
type input "ORTOPEDISTA"
click at [262, 124] on span "0301010072-225270 - Médico Ortopedista e Traumatologista" at bounding box center [249, 118] width 476 height 15
checkbox Traumatologista "true"
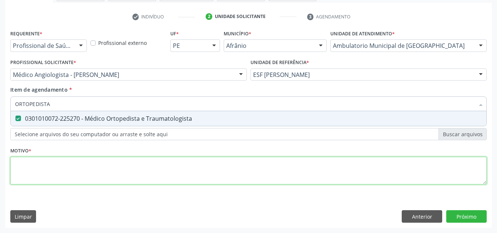
click at [240, 170] on div "Requerente * Profissional de Saúde Profissional de Saúde Paciente Nenhum result…" at bounding box center [248, 111] width 477 height 167
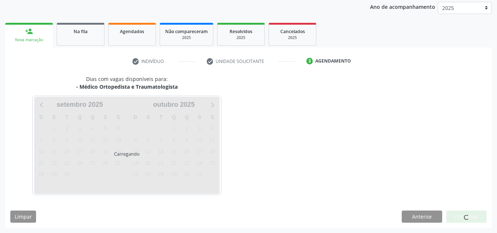
scroll to position [87, 0]
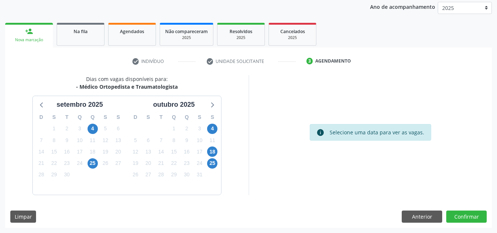
click at [480, 223] on div "Dias com vagas disponíveis para: - Médico Ortopedista e Traumatologista [DATE] …" at bounding box center [248, 151] width 487 height 153
click at [476, 215] on button "Confirmar" at bounding box center [466, 217] width 40 height 13
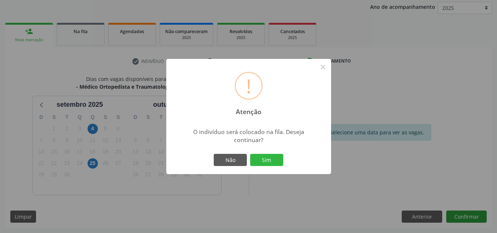
click at [250, 154] on button "Sim" at bounding box center [266, 160] width 33 height 13
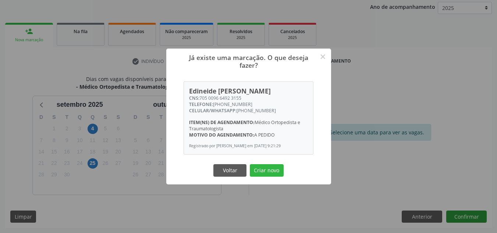
click at [250, 164] on button "Criar novo" at bounding box center [267, 170] width 34 height 13
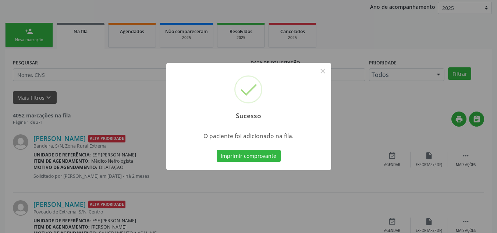
scroll to position [10, 0]
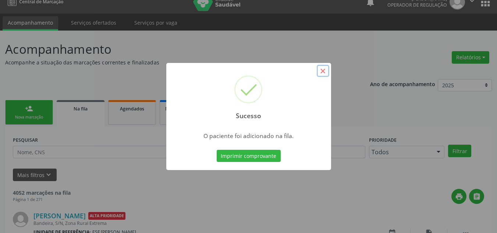
click at [324, 71] on button "×" at bounding box center [323, 71] width 13 height 13
